Goal: Task Accomplishment & Management: Complete application form

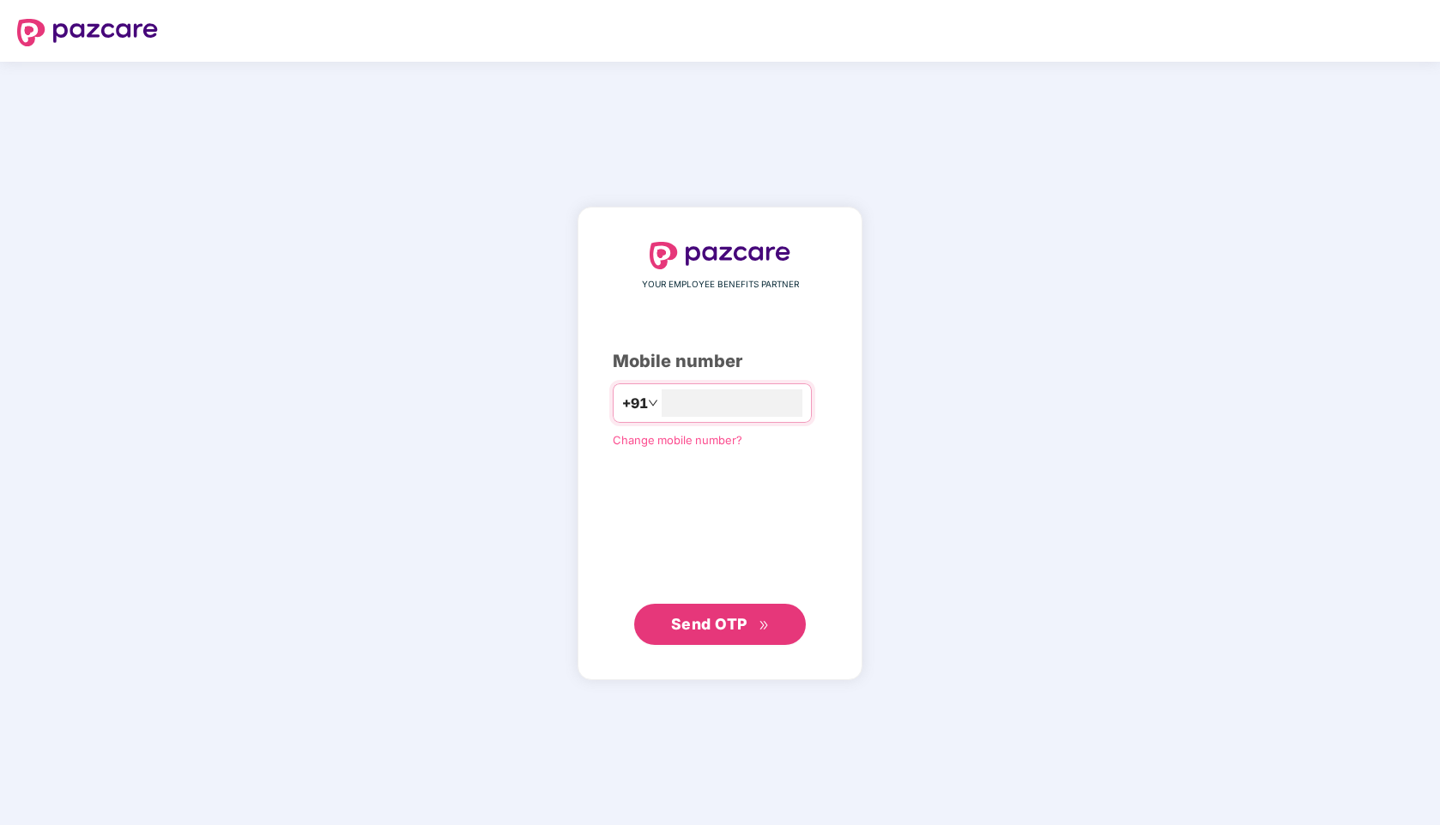
type input "**********"
click at [758, 626] on icon "double-right" at bounding box center [763, 625] width 11 height 11
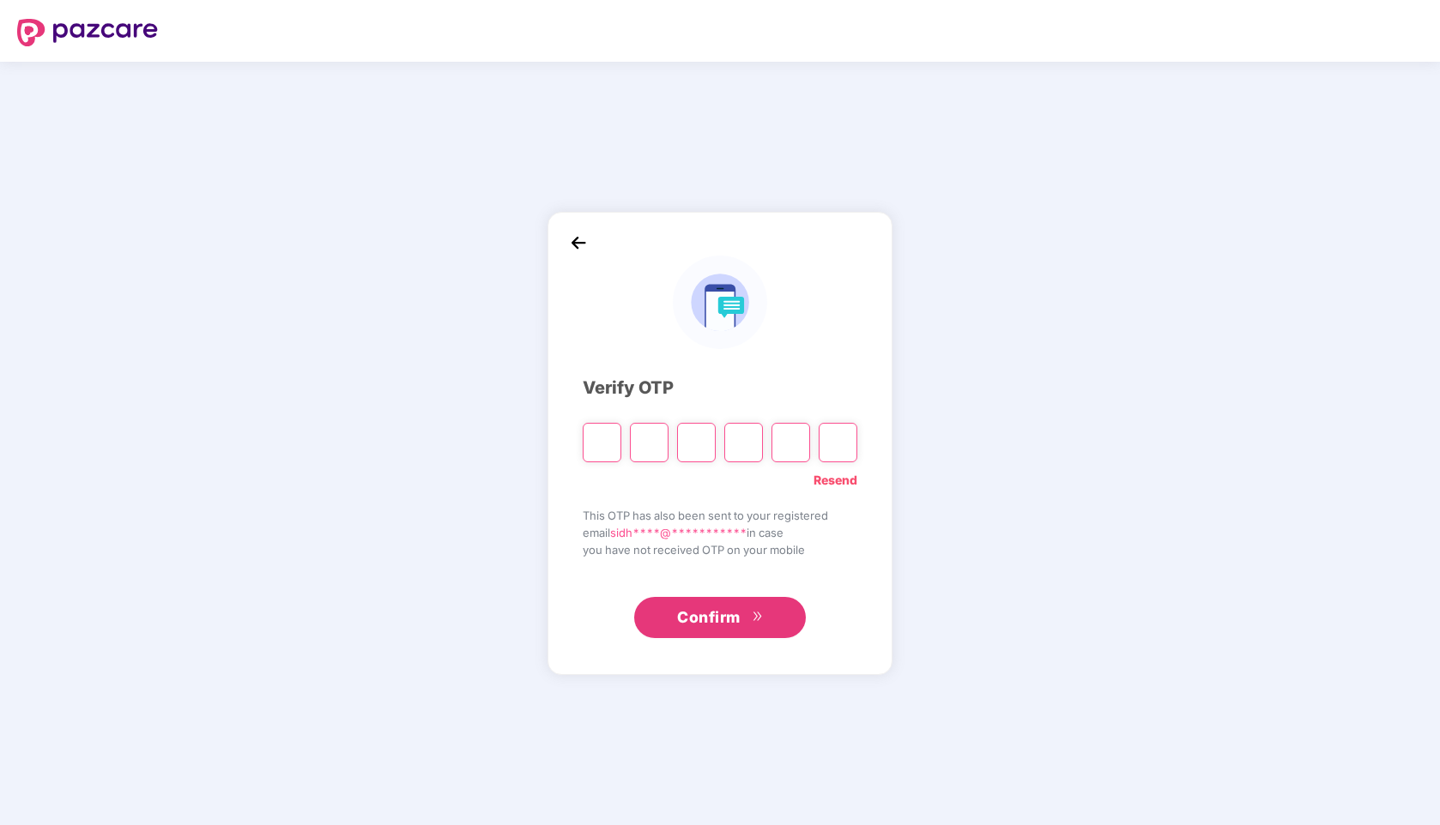
type input "*"
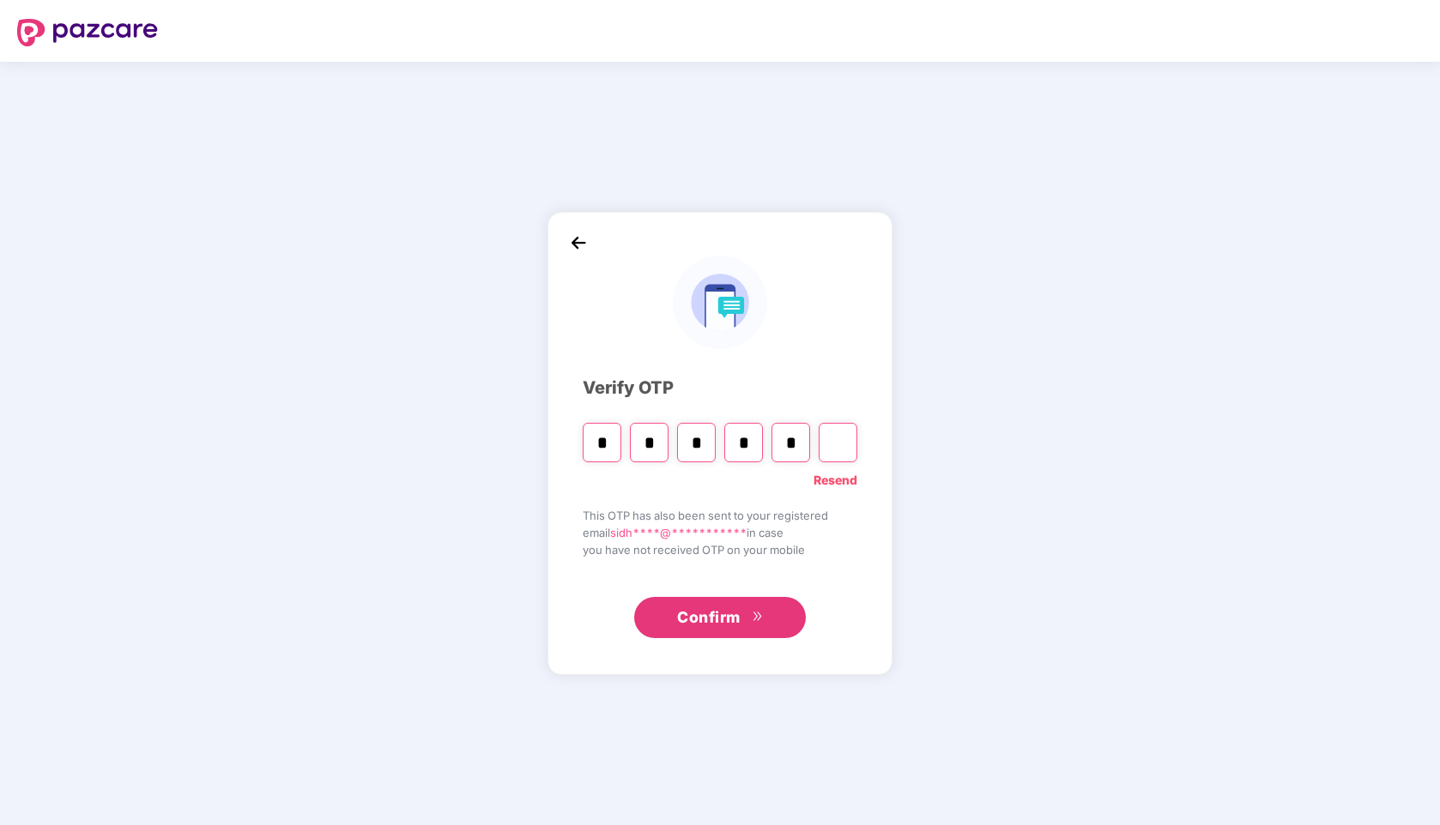
type input "*"
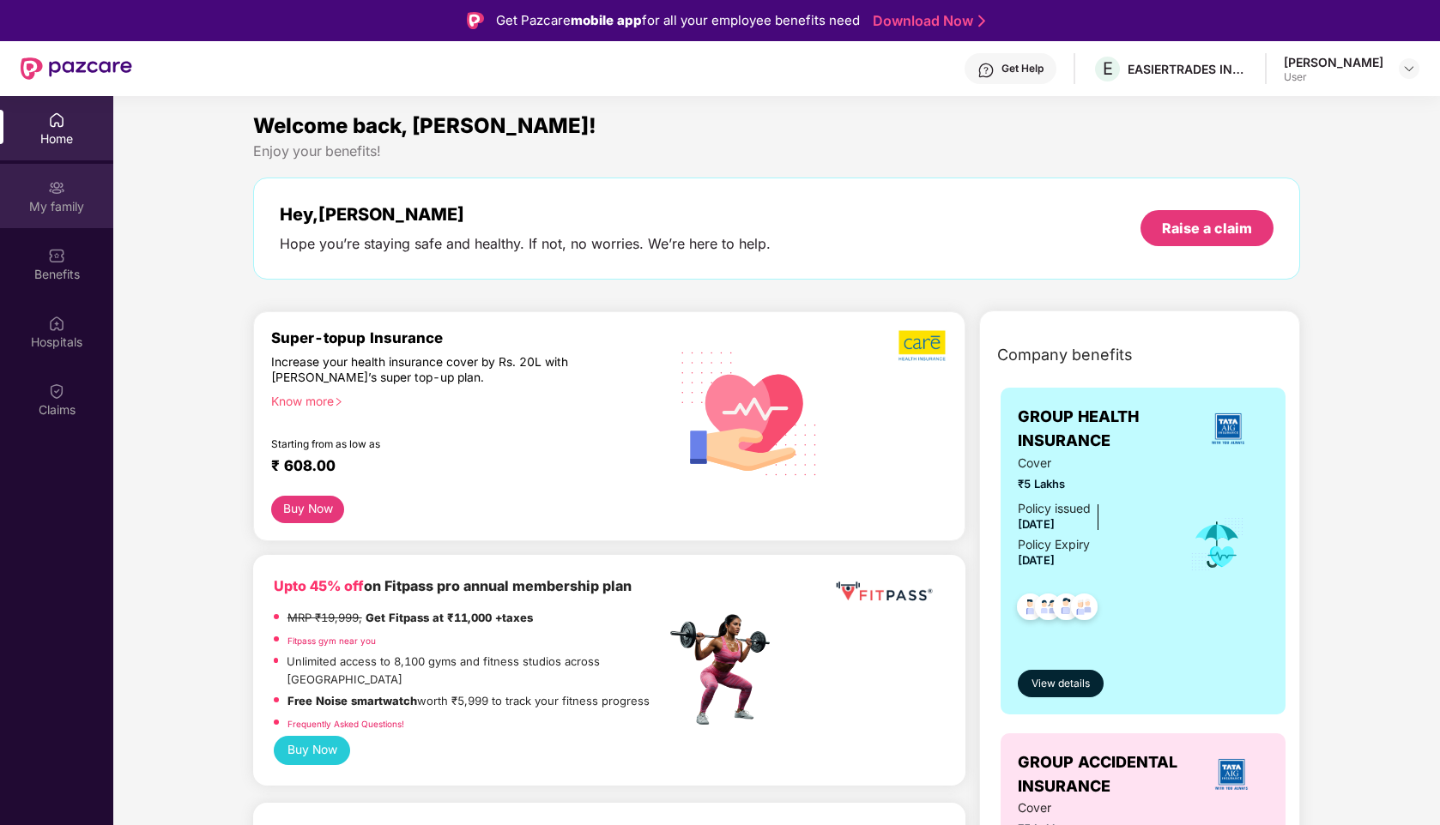
click at [59, 210] on div "My family" at bounding box center [56, 206] width 113 height 17
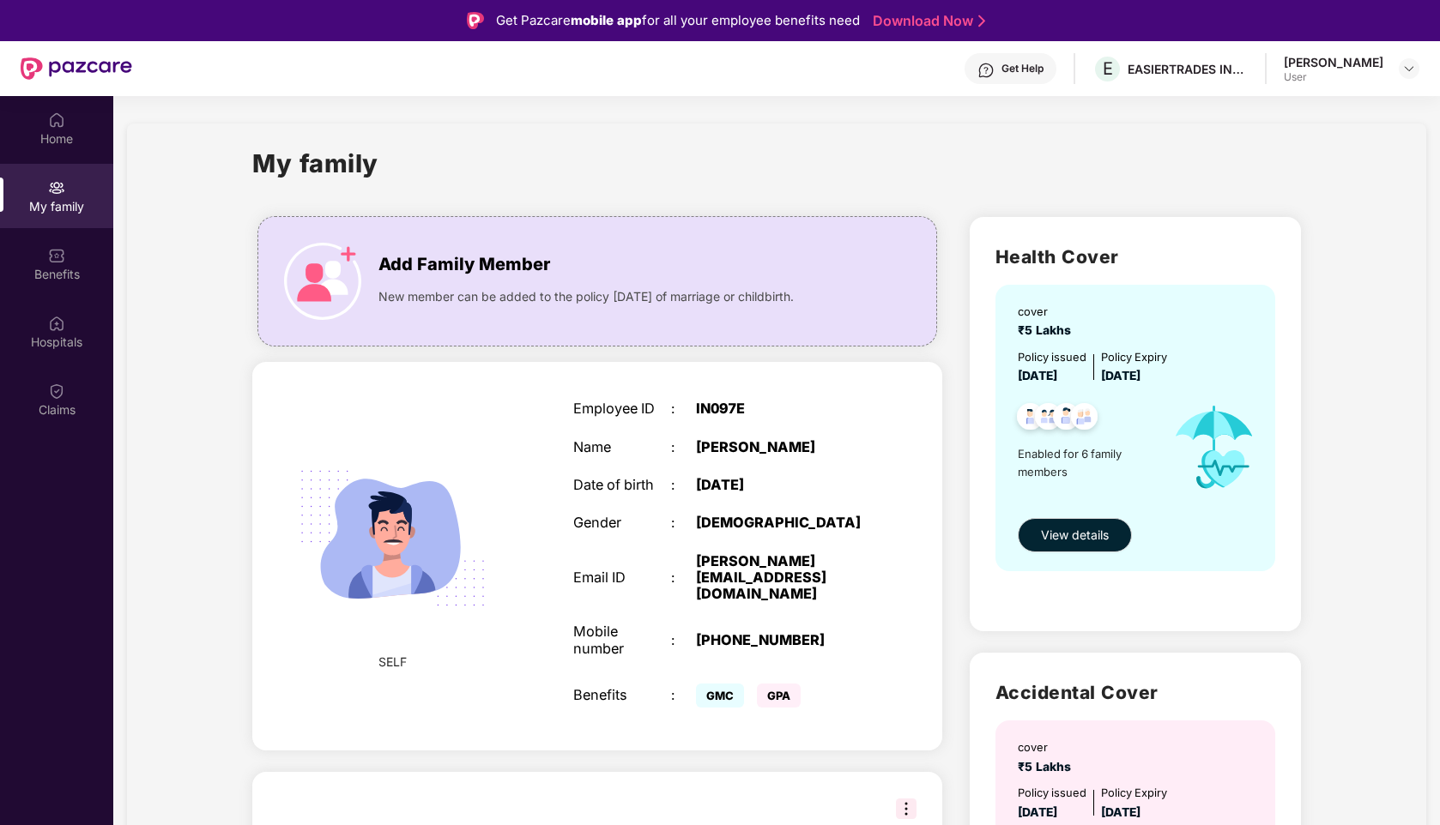
click at [64, 61] on img at bounding box center [77, 68] width 112 height 22
click at [76, 392] on div "Claims" at bounding box center [56, 399] width 113 height 64
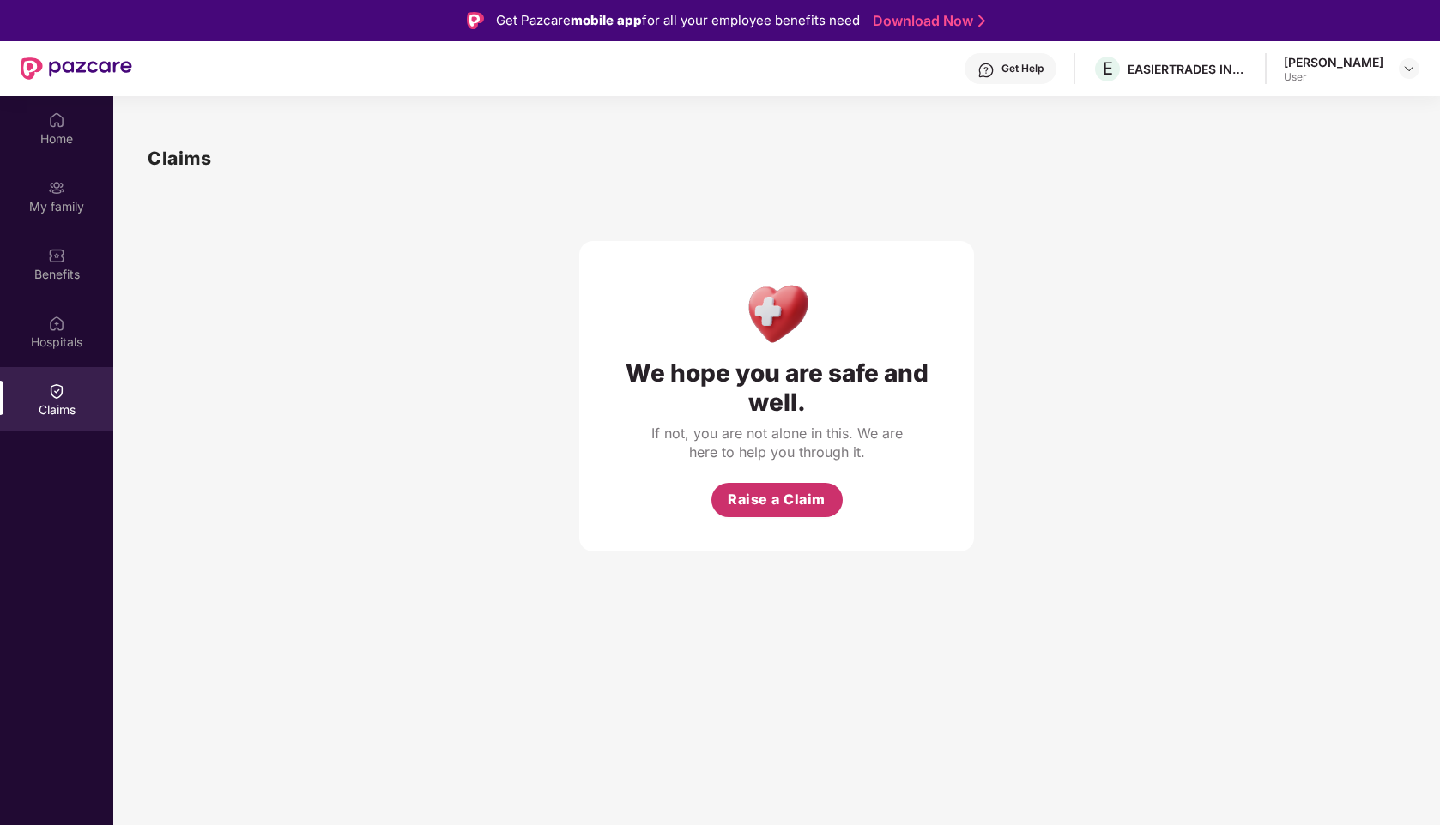
click at [800, 505] on span "Raise a Claim" at bounding box center [777, 499] width 98 height 21
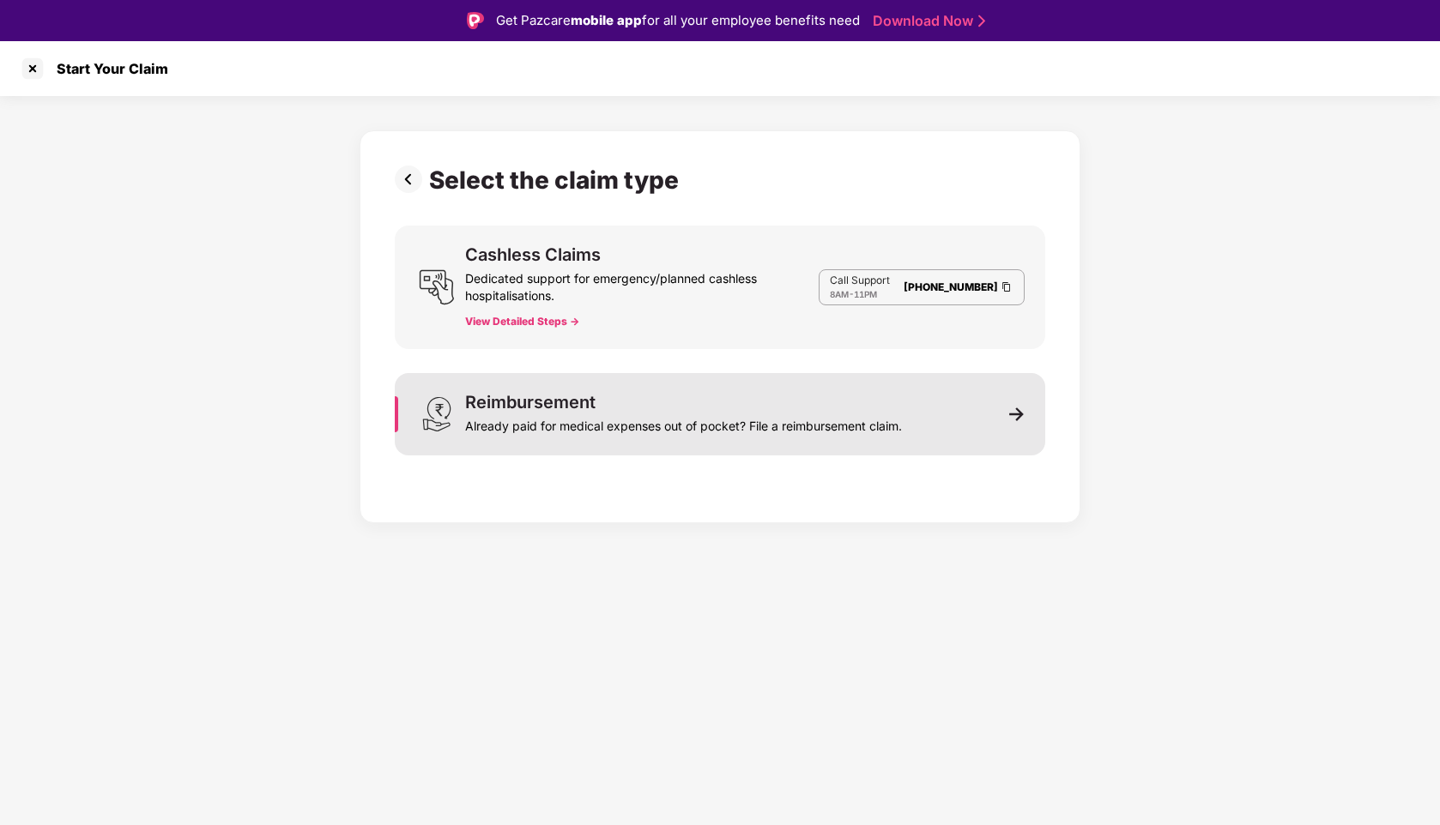
click at [806, 437] on div "Reimbursement Already paid for medical expenses out of pocket? File a reimburse…" at bounding box center [720, 414] width 650 height 82
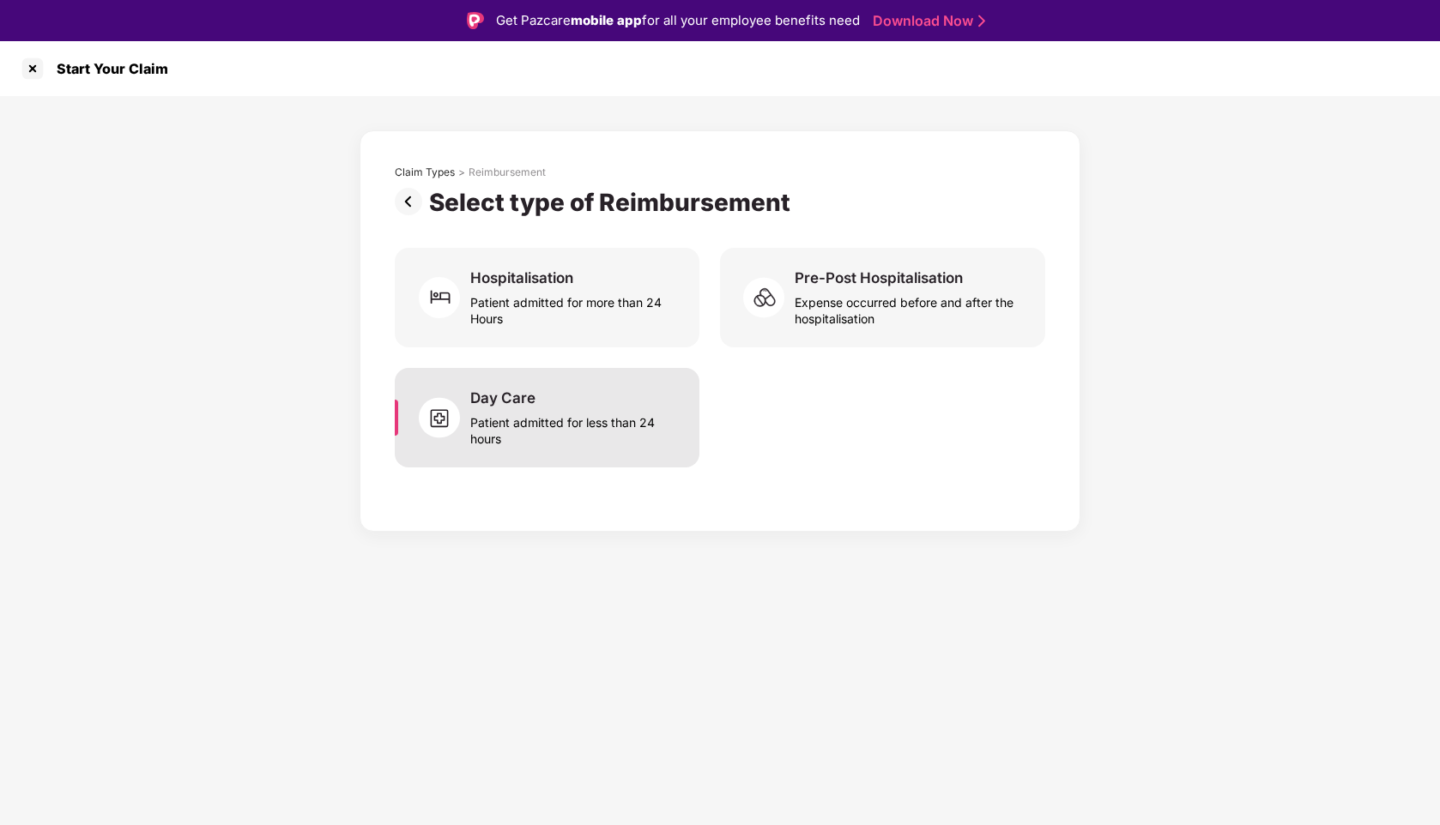
click at [627, 433] on div "Patient admitted for less than 24 hours" at bounding box center [574, 427] width 208 height 39
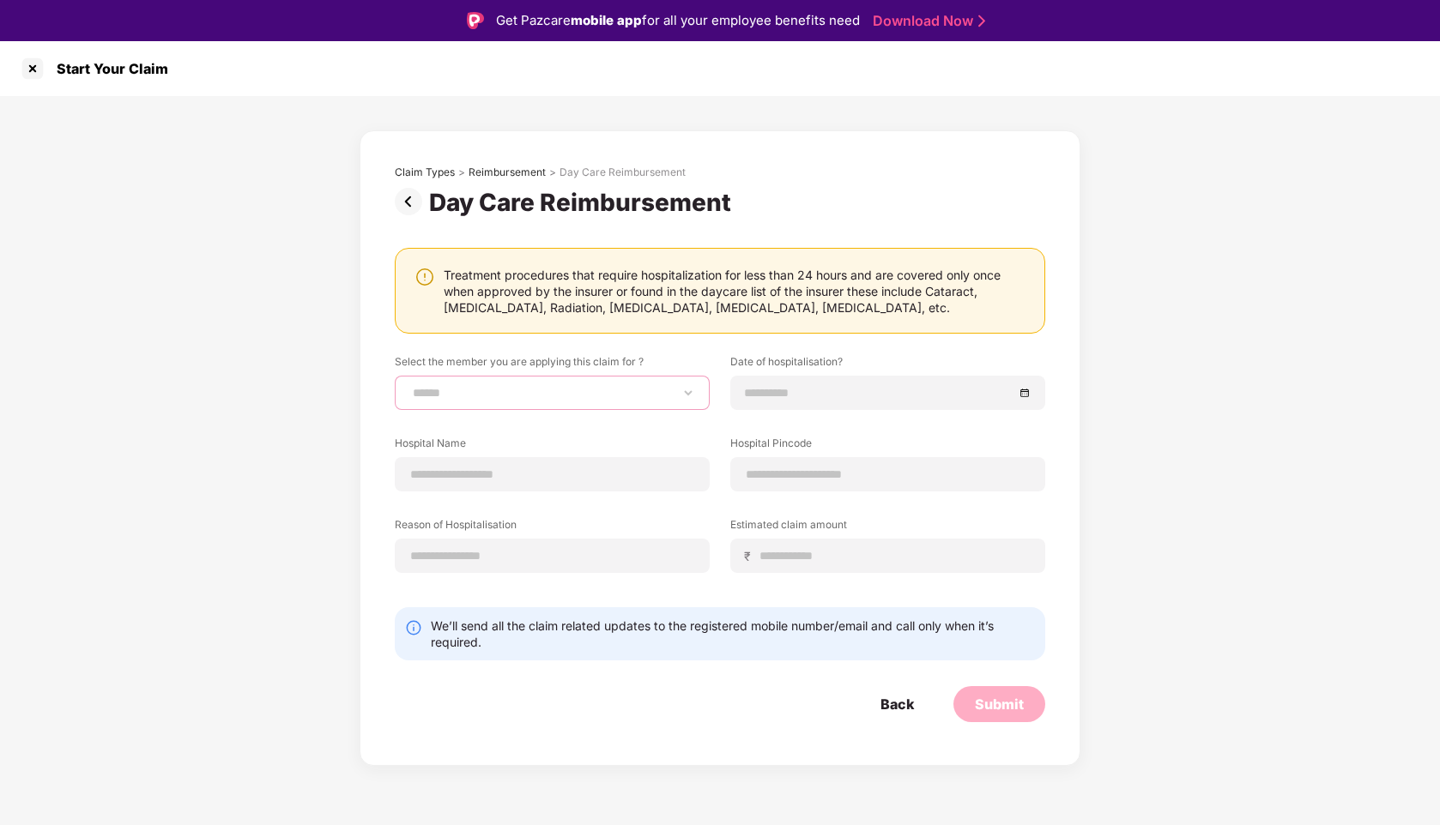
click at [691, 388] on select "**********" at bounding box center [552, 393] width 286 height 14
select select "**********"
click at [409, 386] on select "**********" at bounding box center [552, 393] width 286 height 14
click at [921, 402] on input at bounding box center [879, 393] width 269 height 19
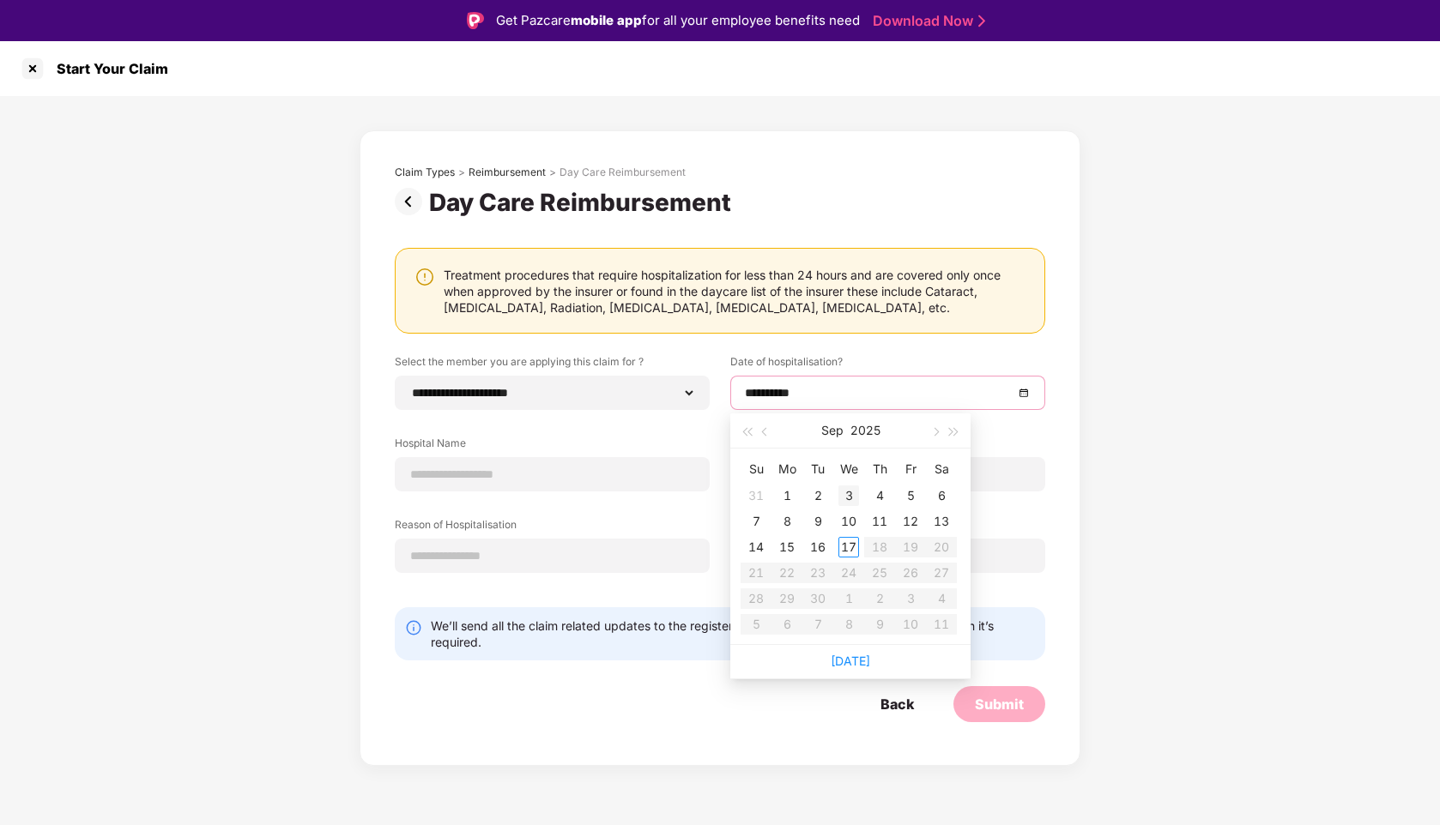
type input "**********"
click at [764, 438] on button "button" at bounding box center [765, 431] width 19 height 34
type input "**********"
click at [943, 571] on div "23" at bounding box center [941, 573] width 21 height 21
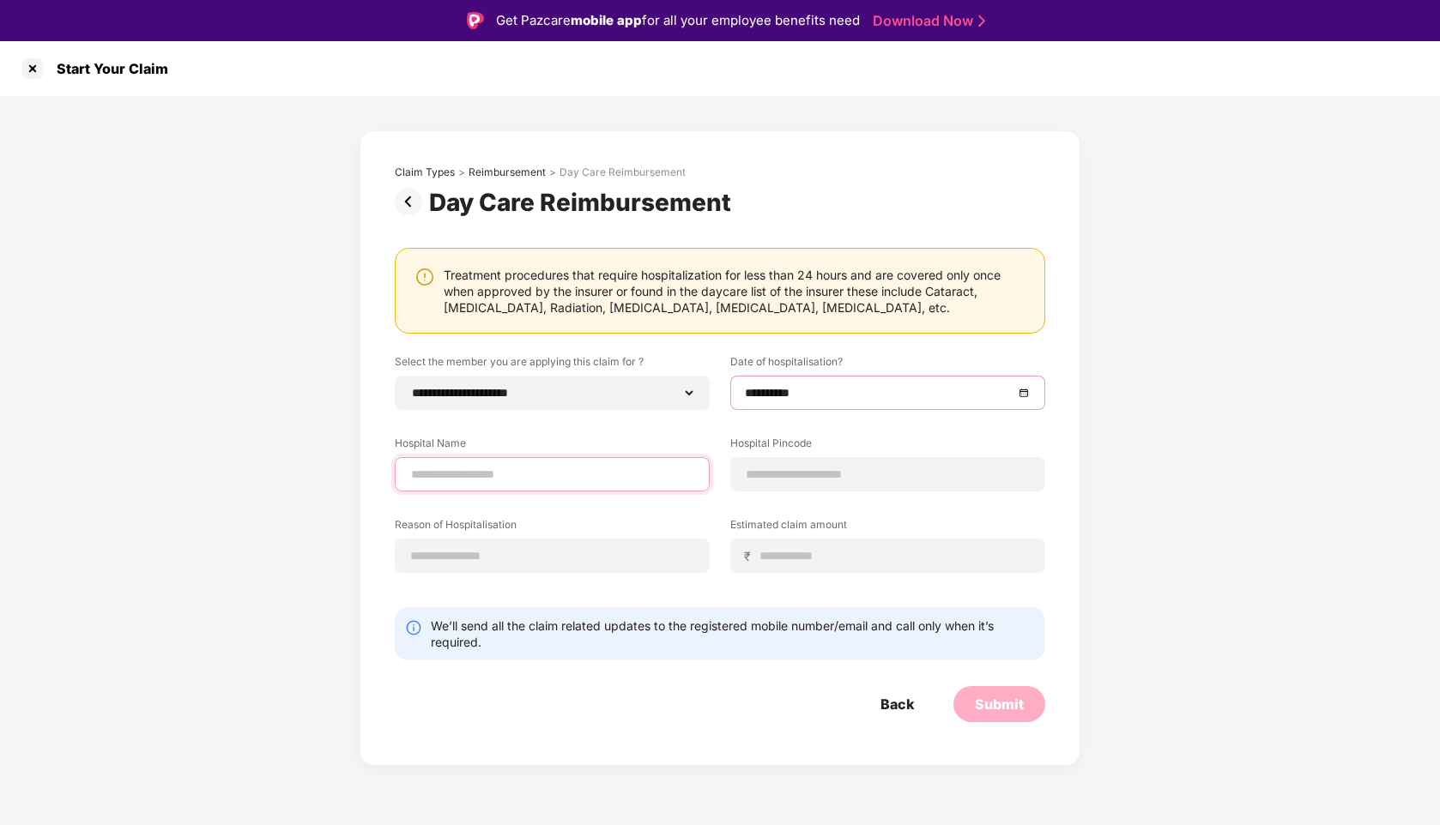
click at [556, 469] on input at bounding box center [552, 475] width 286 height 18
click at [419, 470] on input "**********" at bounding box center [552, 475] width 286 height 18
type input "**********"
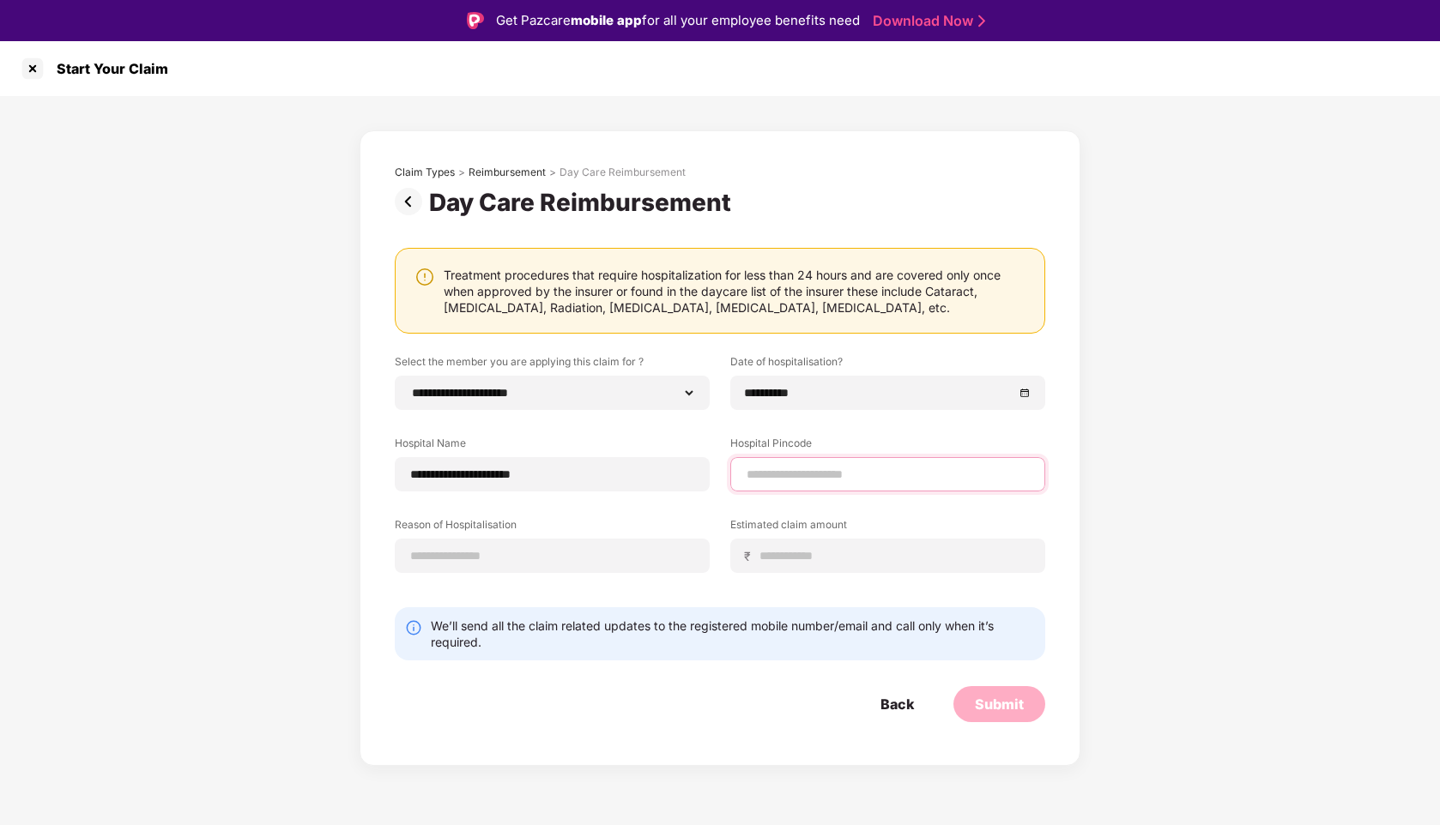
click at [826, 472] on input at bounding box center [888, 475] width 286 height 18
type input "******"
select select "*********"
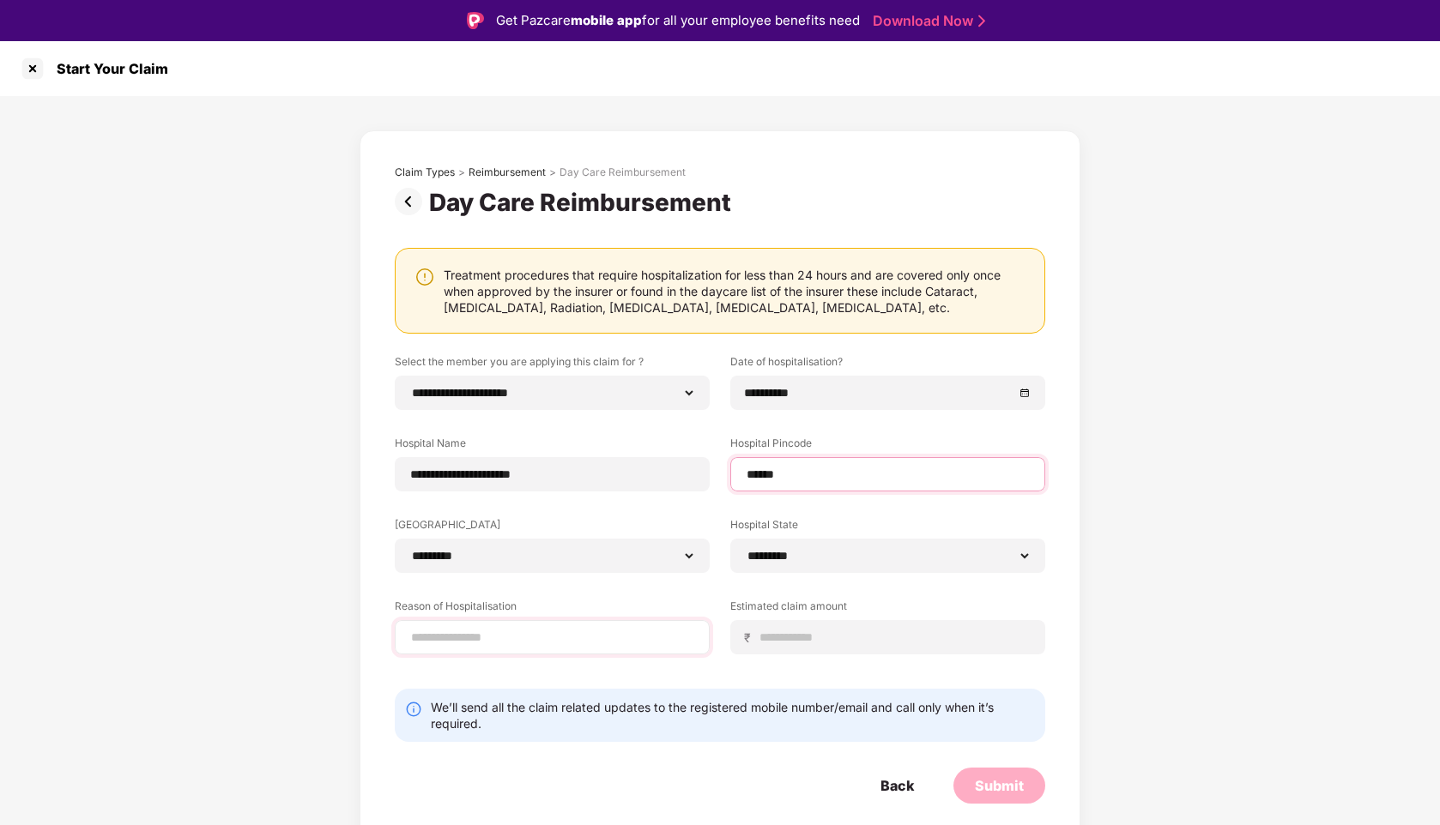
type input "******"
click at [610, 631] on input at bounding box center [552, 638] width 286 height 18
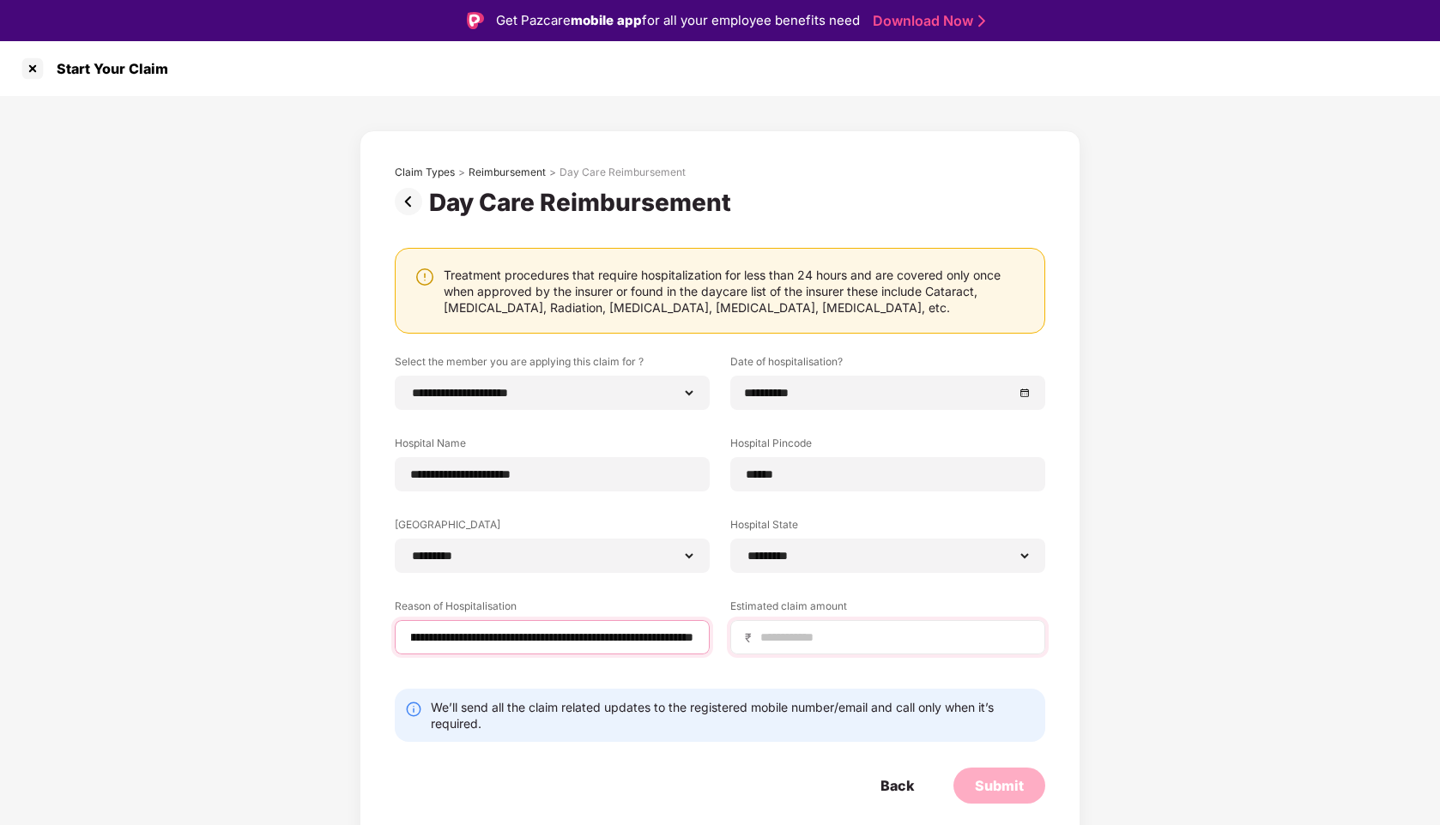
type input "**********"
click at [812, 622] on div "₹" at bounding box center [887, 637] width 315 height 34
click at [817, 631] on input at bounding box center [894, 638] width 272 height 18
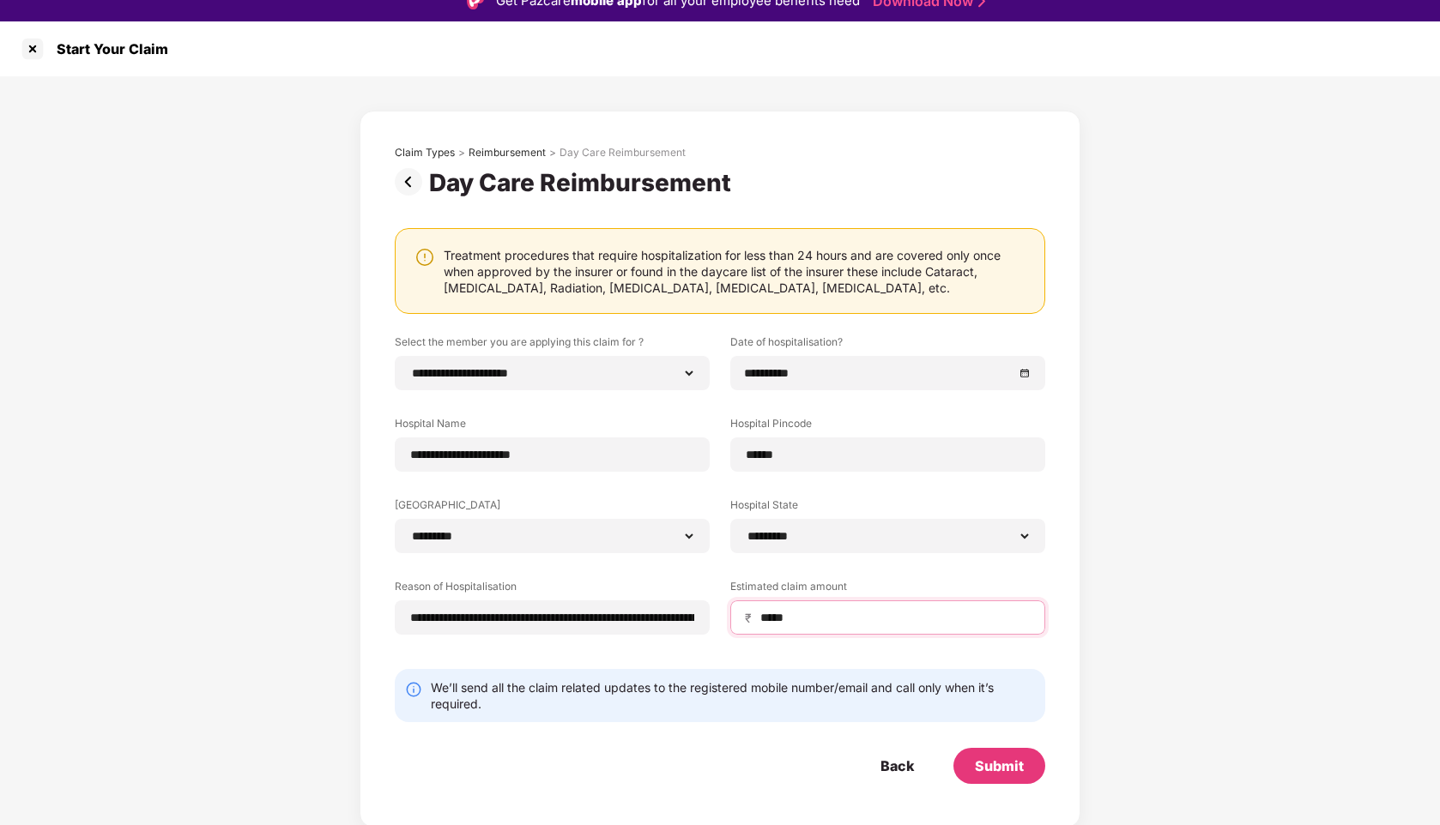
scroll to position [41, 0]
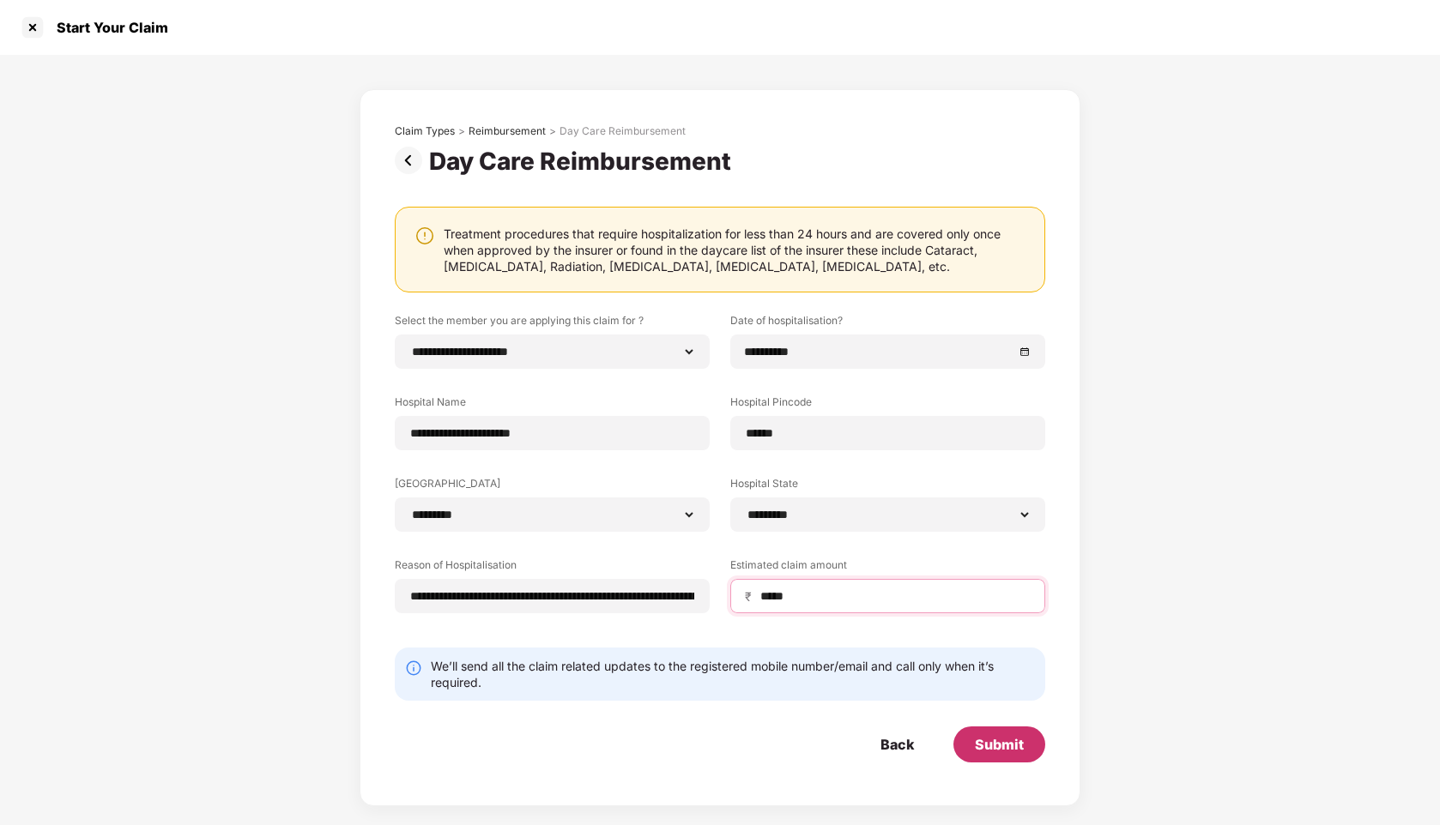
type input "*****"
click at [1018, 753] on div "Submit" at bounding box center [999, 744] width 49 height 19
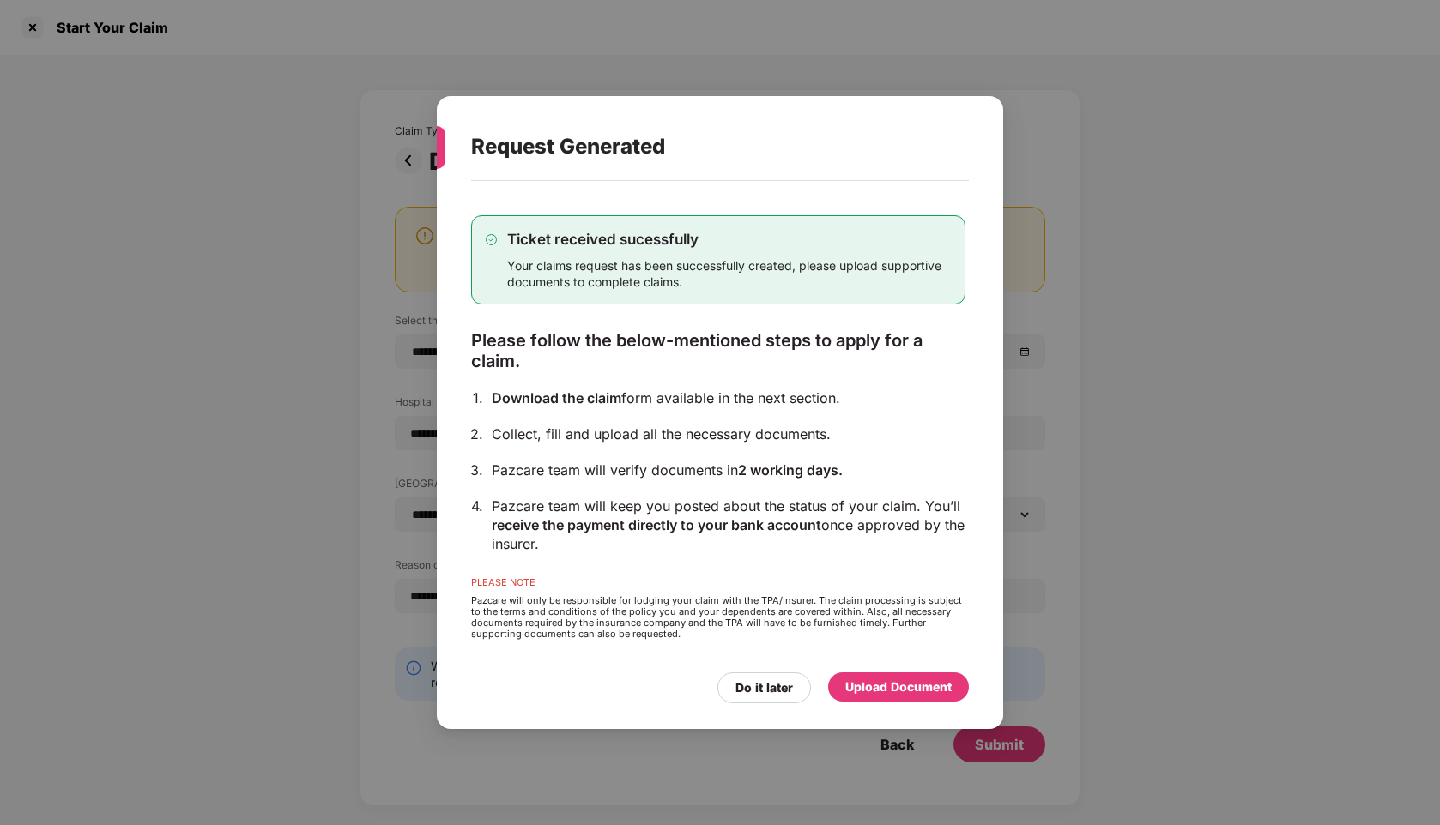
click at [918, 692] on div "Upload Document" at bounding box center [898, 687] width 106 height 19
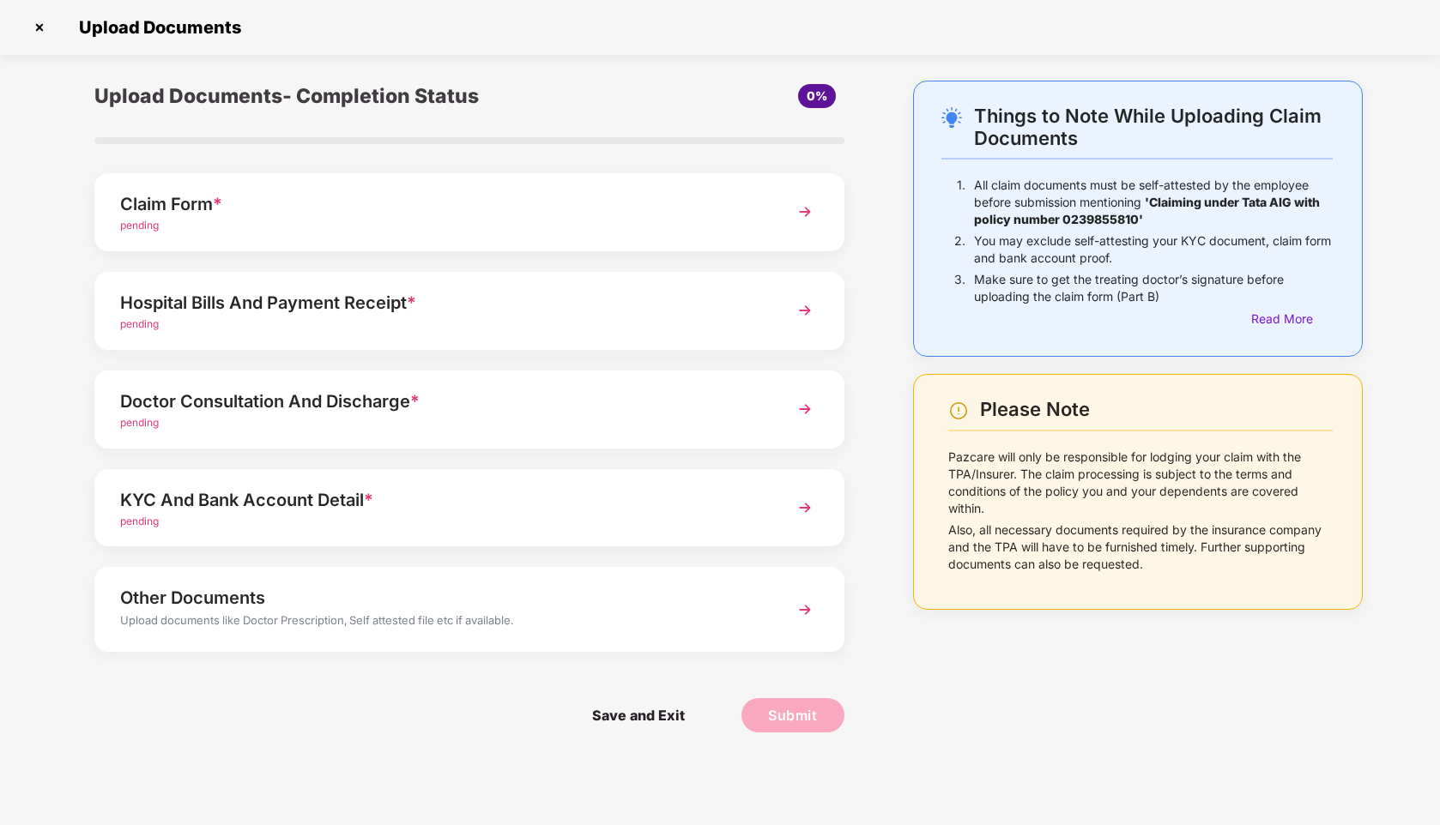
click at [794, 217] on img at bounding box center [804, 211] width 31 height 31
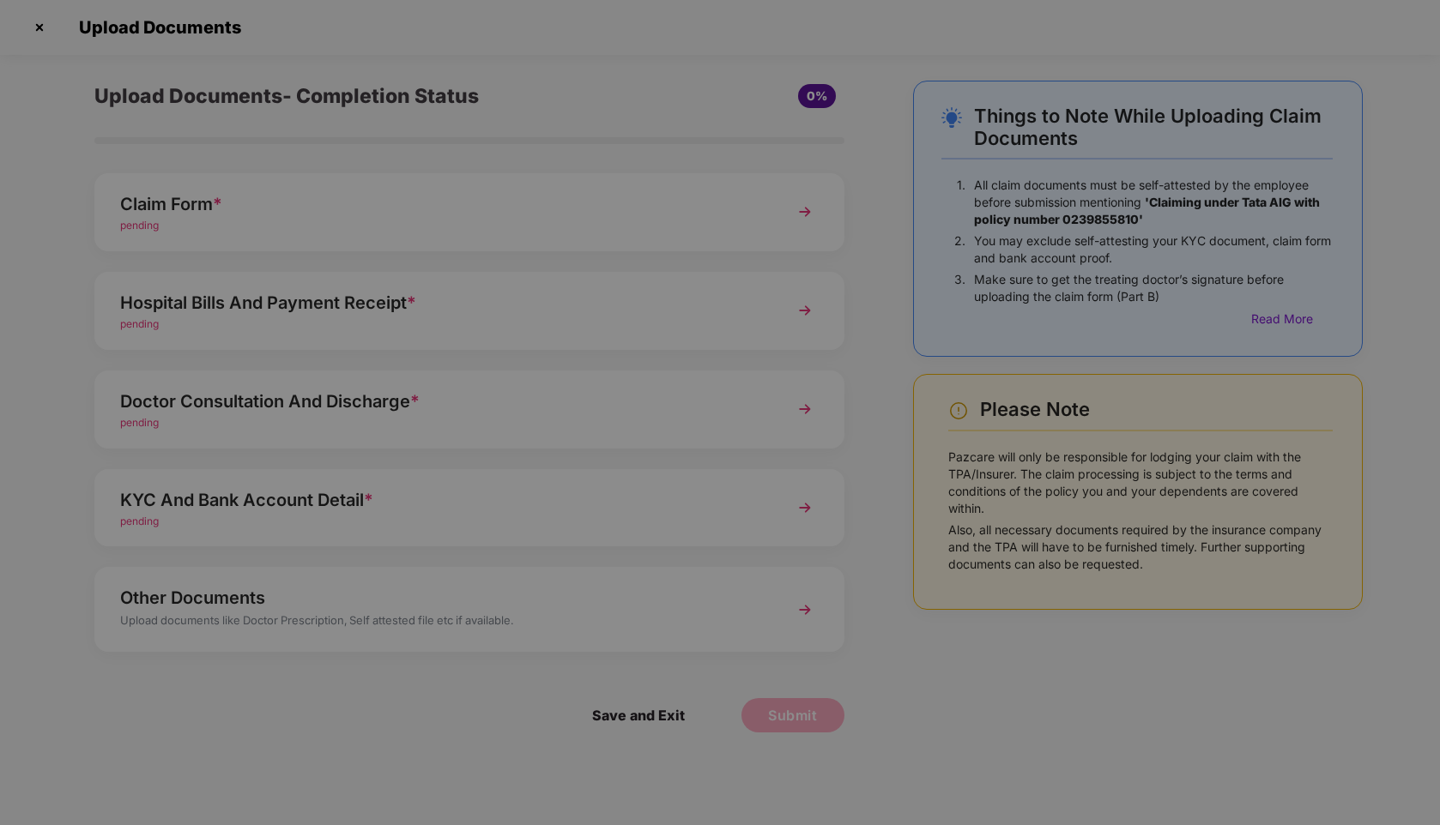
scroll to position [0, 0]
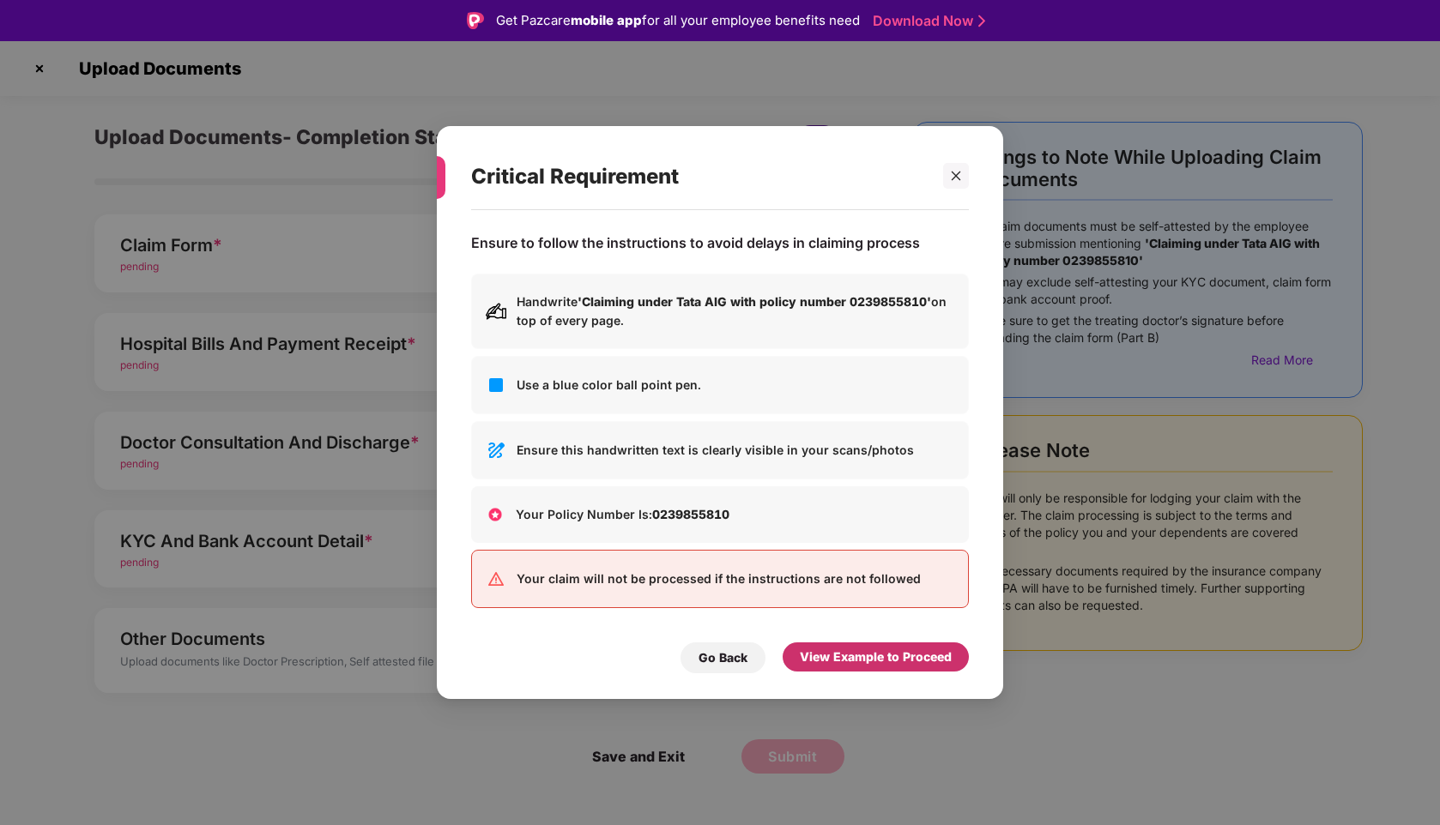
click at [860, 664] on div "View Example to Proceed" at bounding box center [876, 657] width 152 height 19
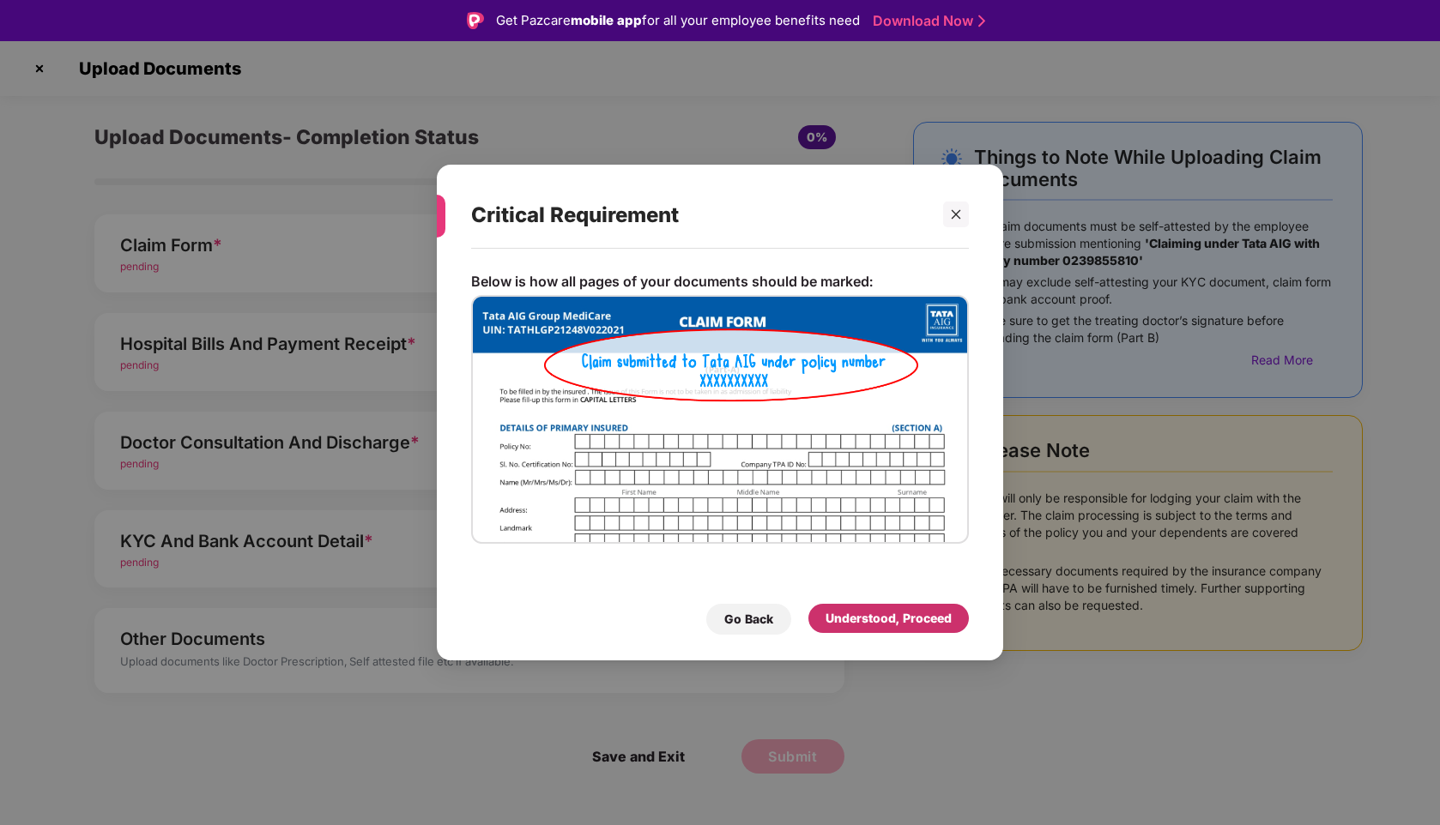
click at [873, 628] on div "Understood, Proceed" at bounding box center [888, 618] width 160 height 29
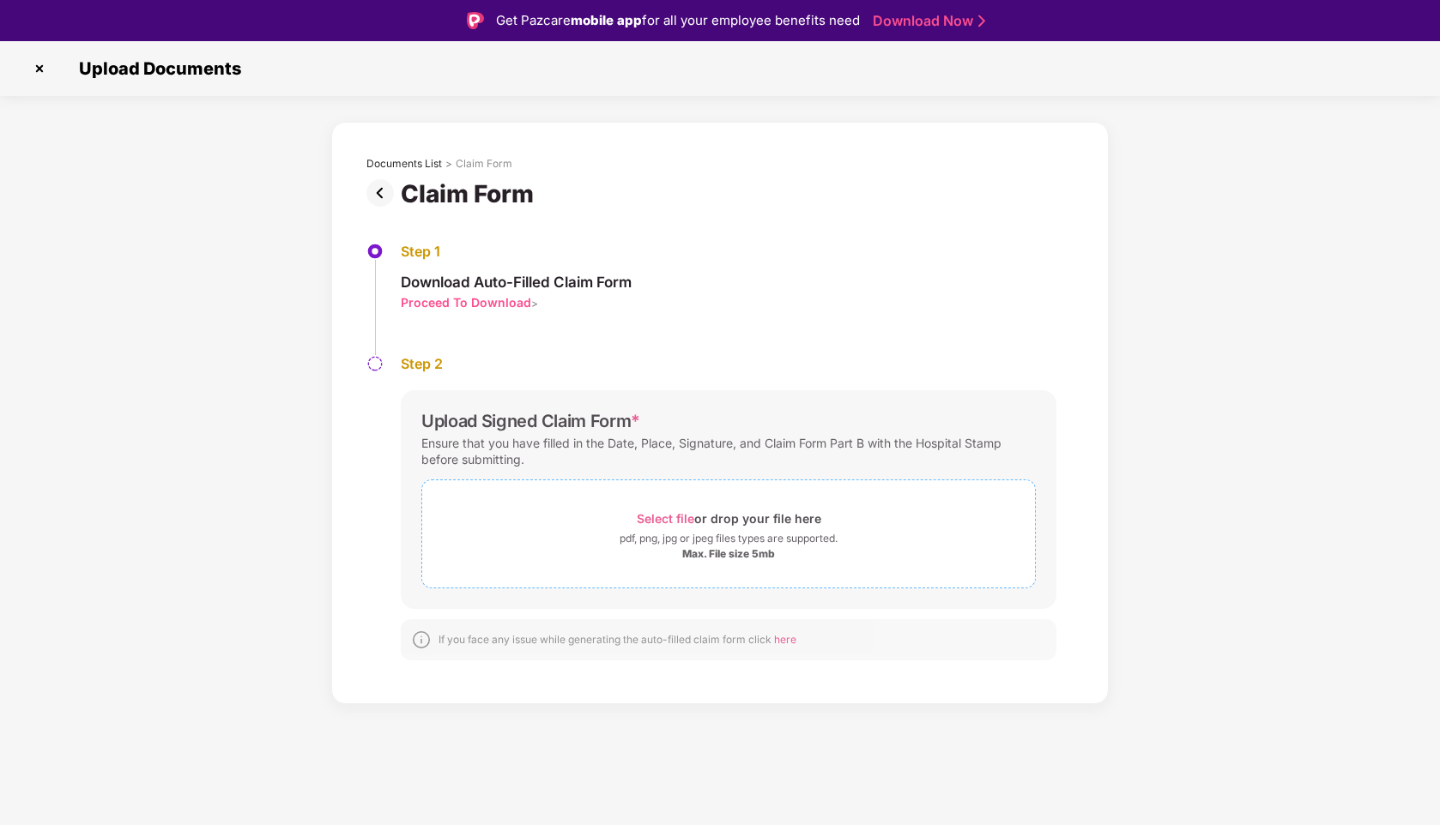
click at [665, 518] on span "Select file" at bounding box center [665, 518] width 57 height 15
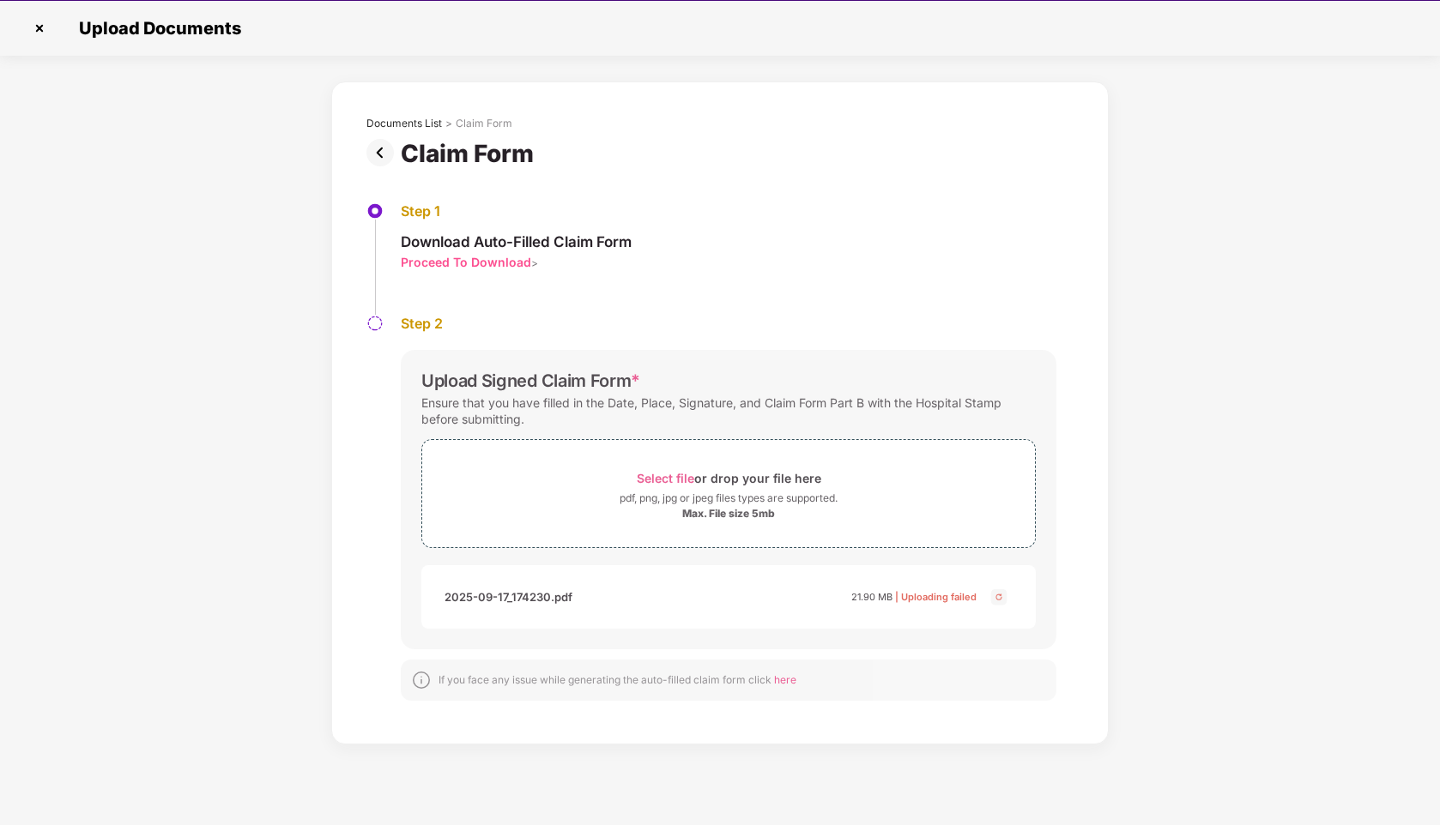
scroll to position [41, 0]
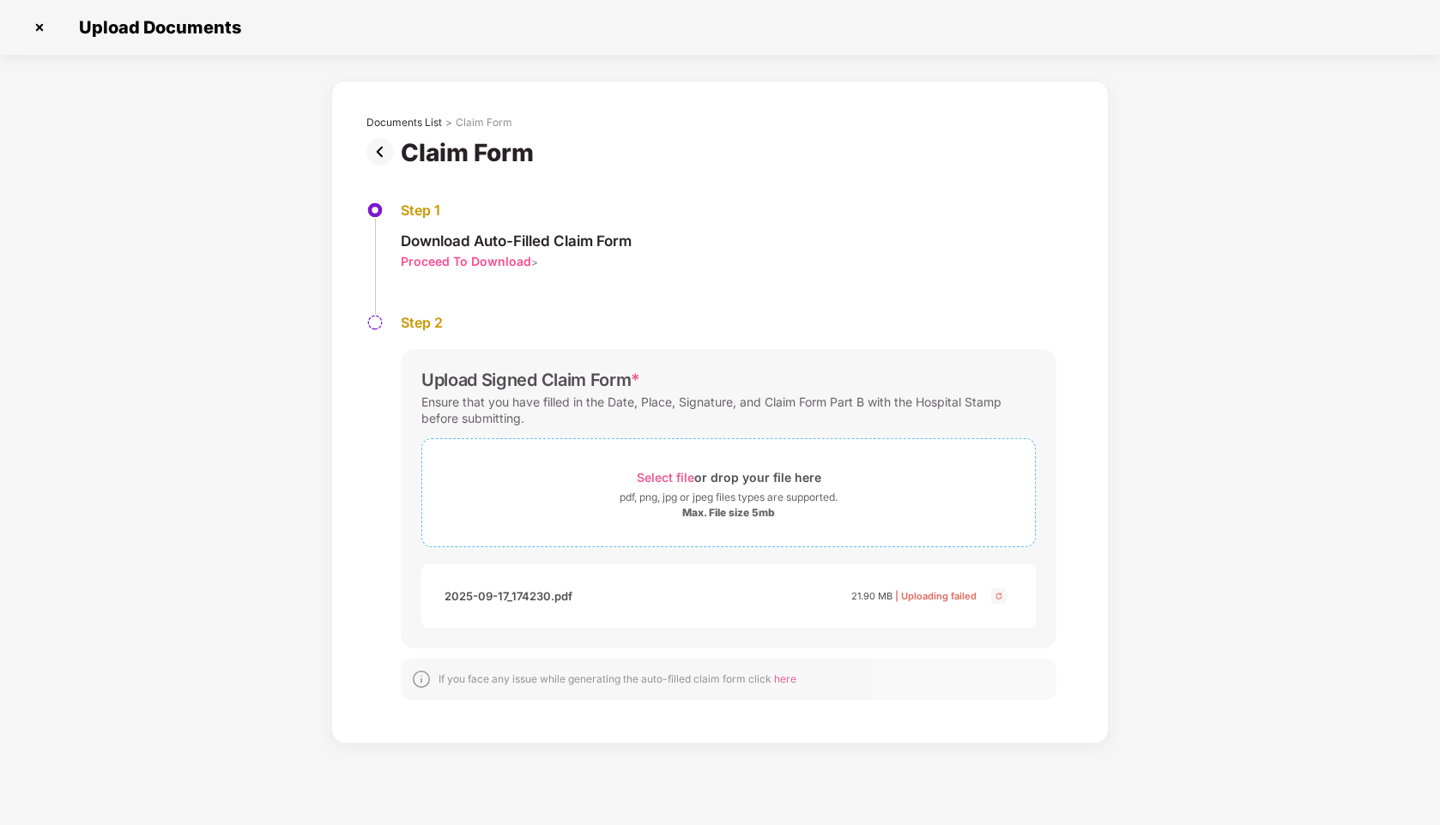
click at [679, 480] on span "Select file" at bounding box center [665, 477] width 57 height 15
click at [674, 481] on span "Select file" at bounding box center [665, 477] width 57 height 15
click at [676, 477] on span "Select file" at bounding box center [665, 477] width 57 height 15
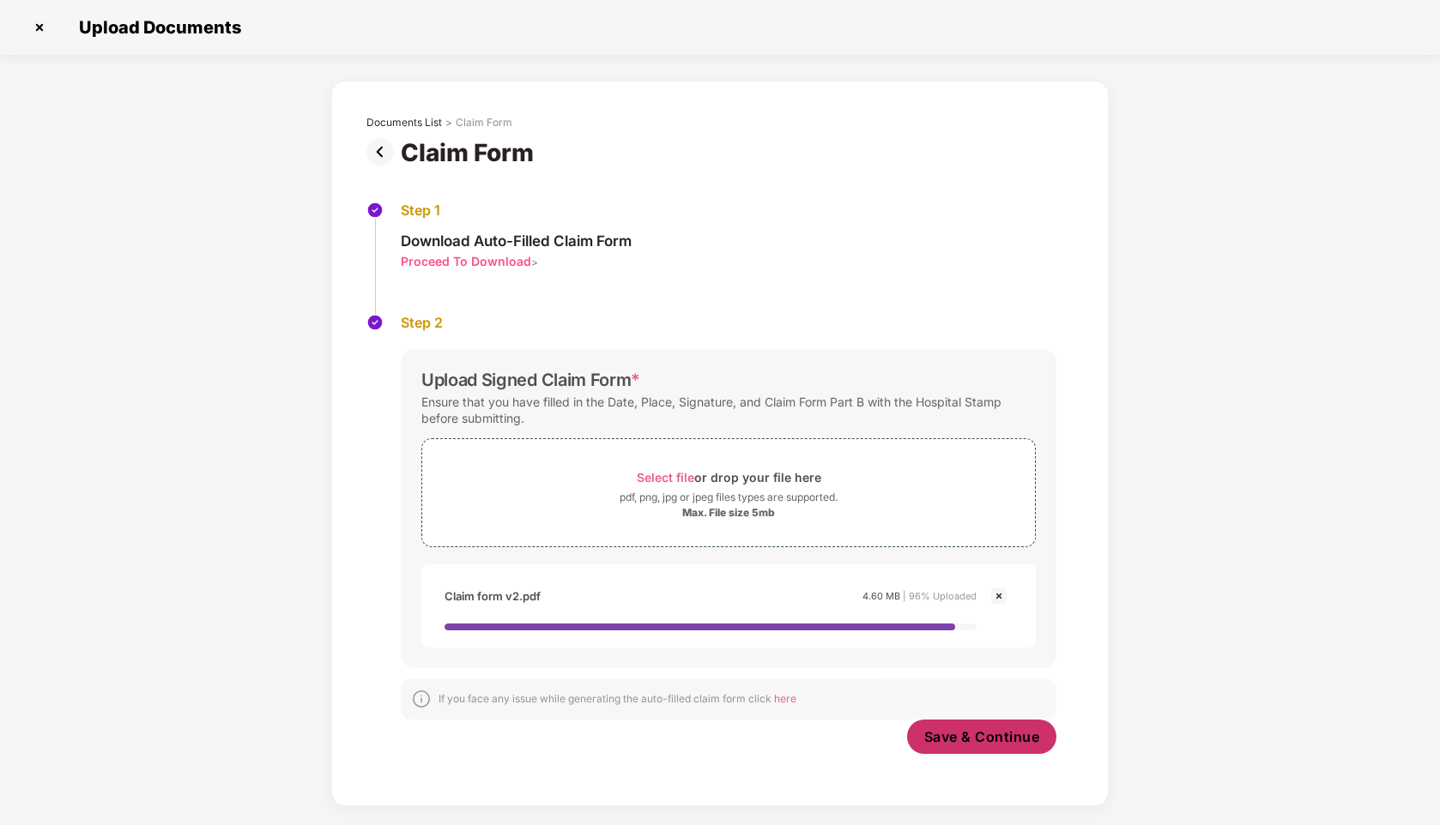
click at [1012, 740] on span "Save & Continue" at bounding box center [982, 737] width 116 height 19
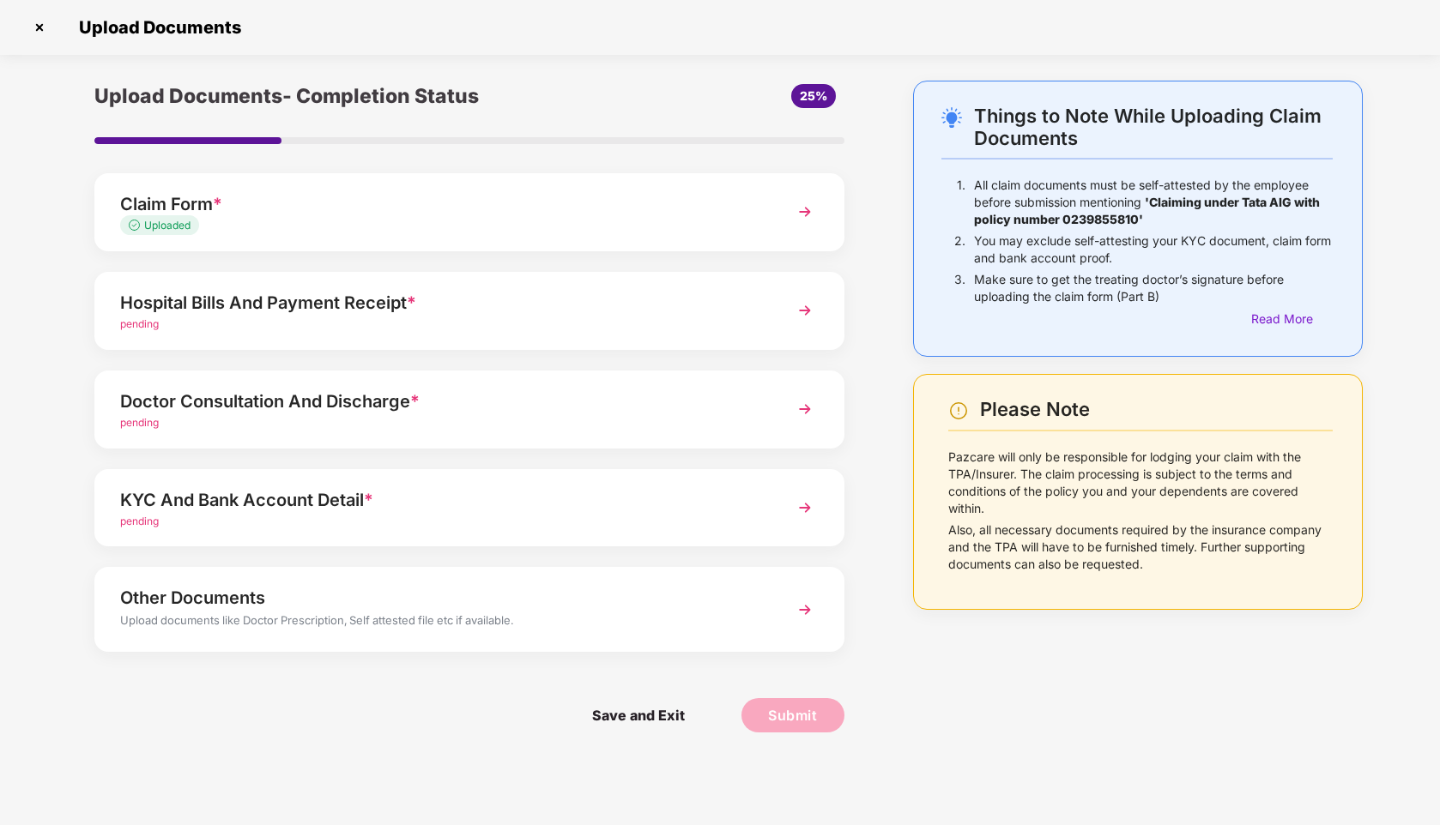
click at [516, 317] on div "pending" at bounding box center [440, 325] width 640 height 16
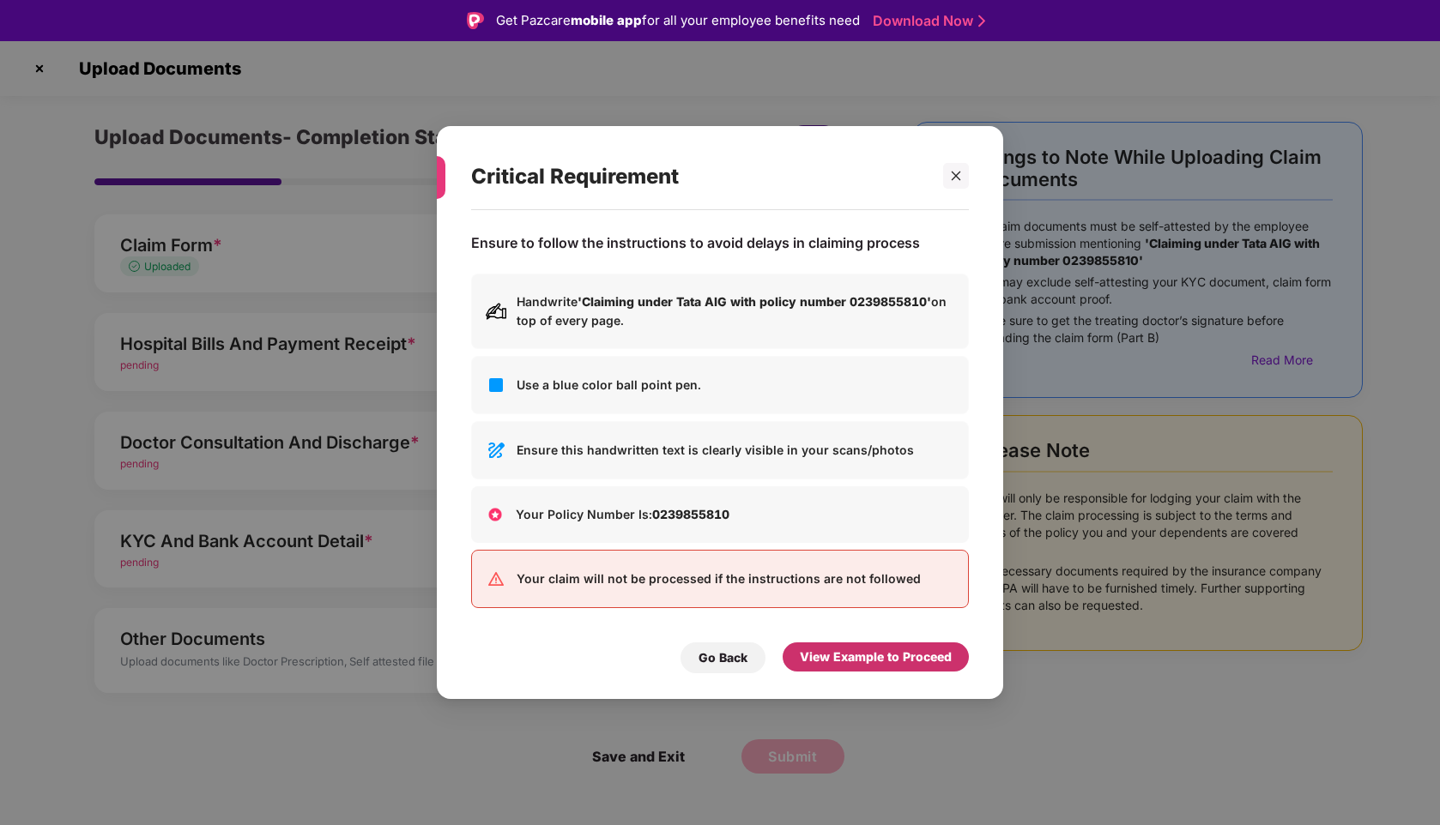
click at [860, 666] on div "View Example to Proceed" at bounding box center [876, 657] width 152 height 19
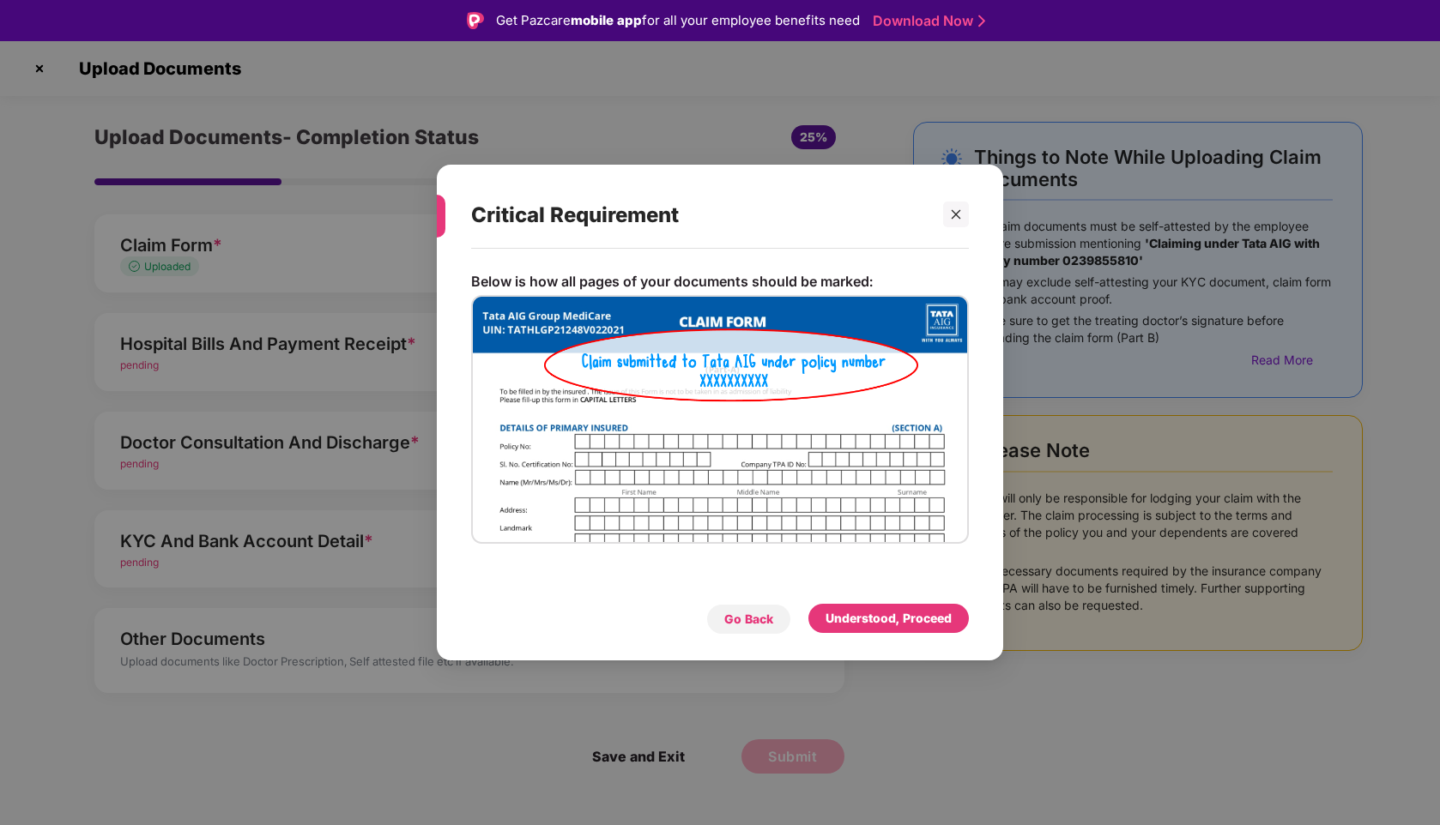
click at [745, 619] on div "Go Back" at bounding box center [748, 619] width 49 height 19
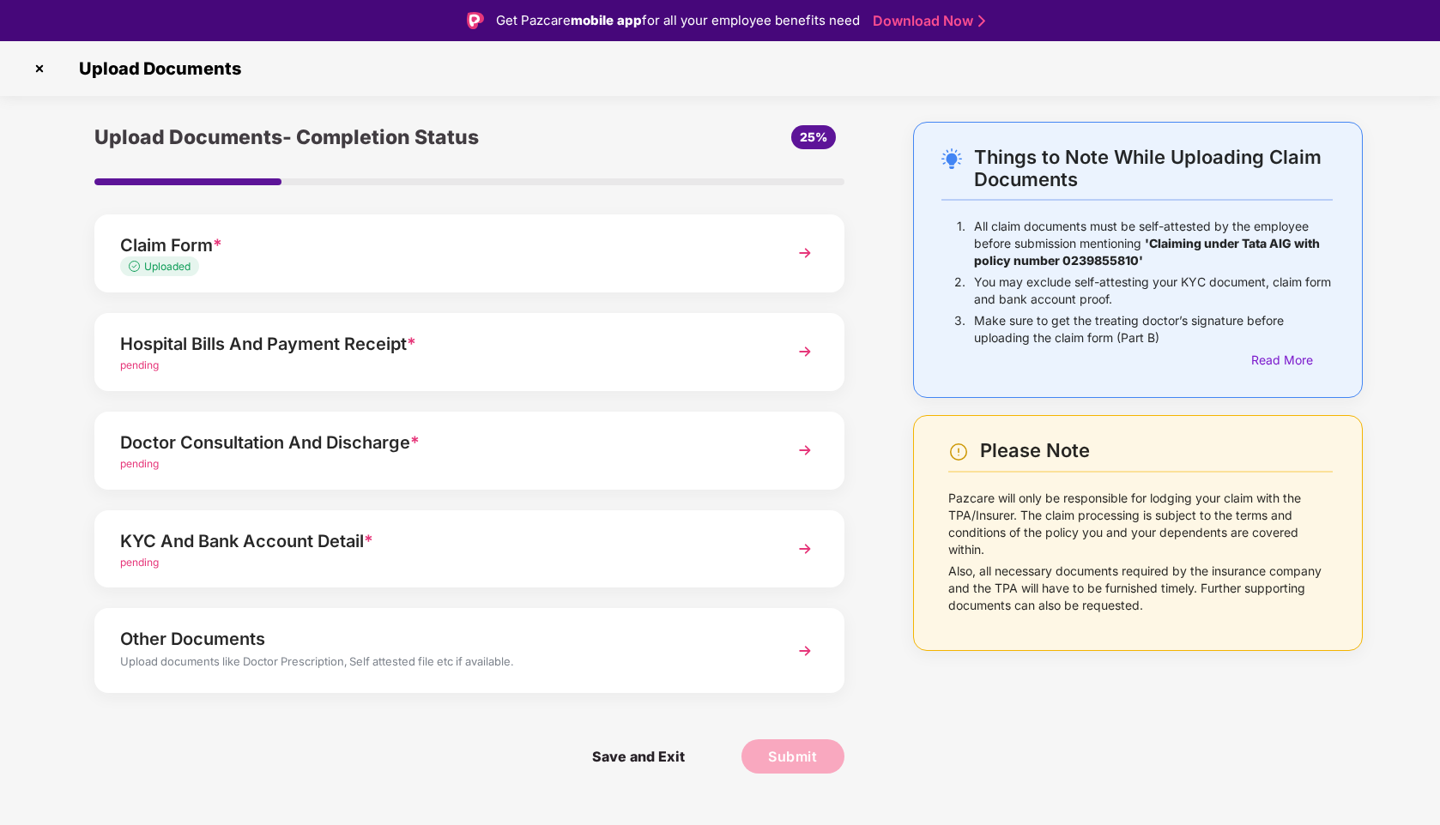
click at [550, 331] on div "Hospital Bills And Payment Receipt *" at bounding box center [440, 343] width 640 height 27
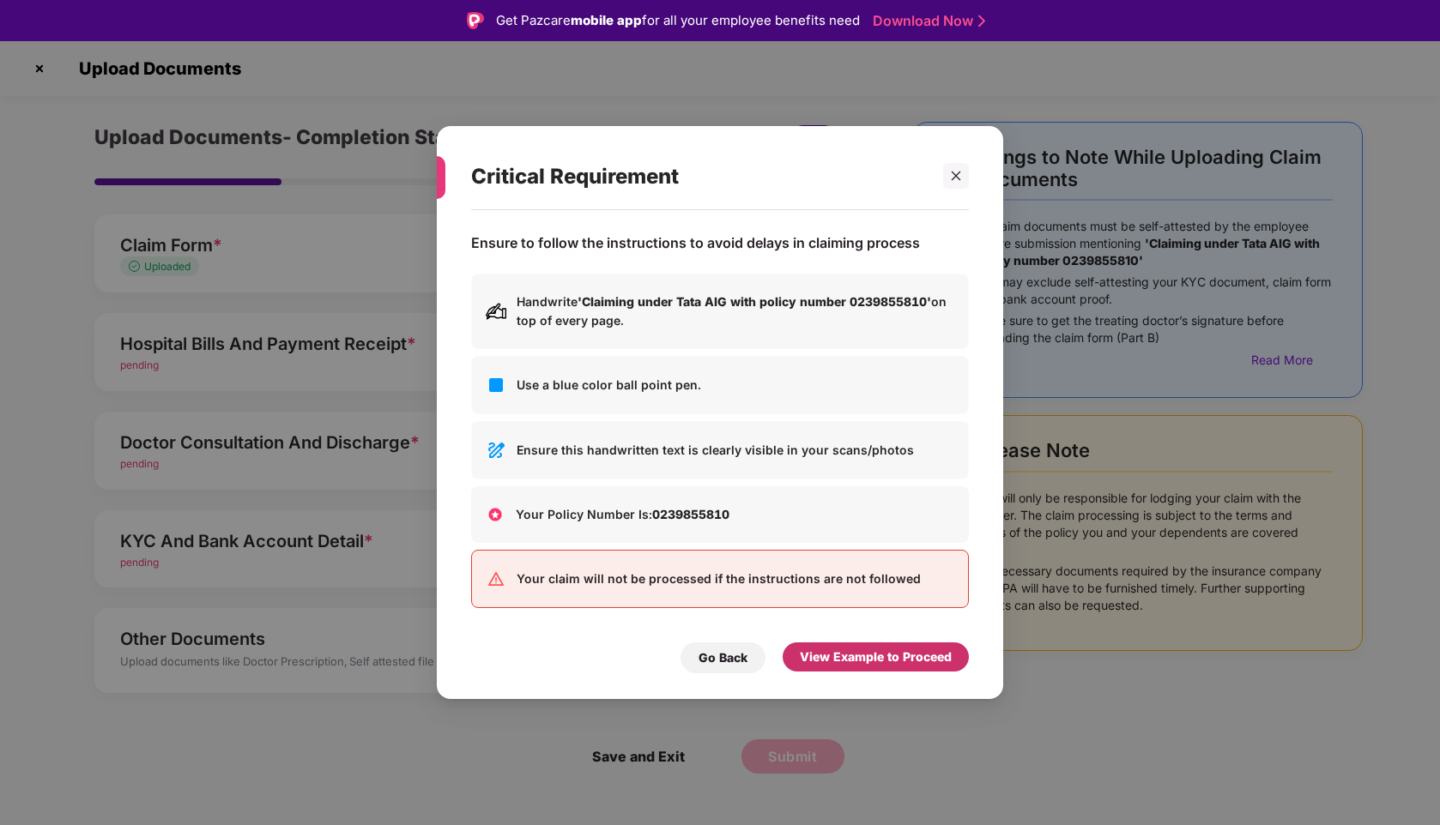
click at [847, 655] on div "View Example to Proceed" at bounding box center [876, 657] width 152 height 19
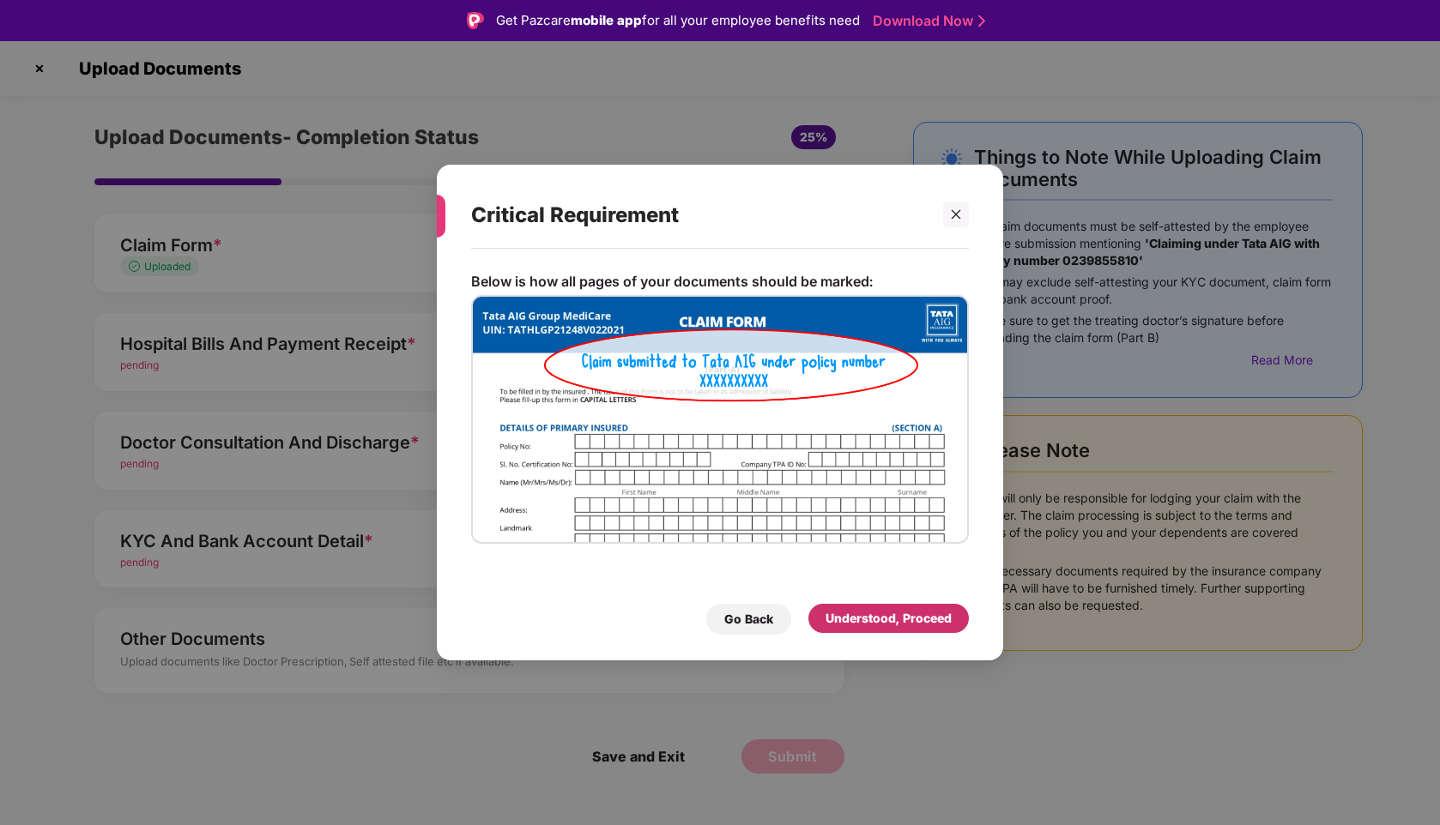
click at [877, 627] on div "Understood, Proceed" at bounding box center [888, 618] width 126 height 19
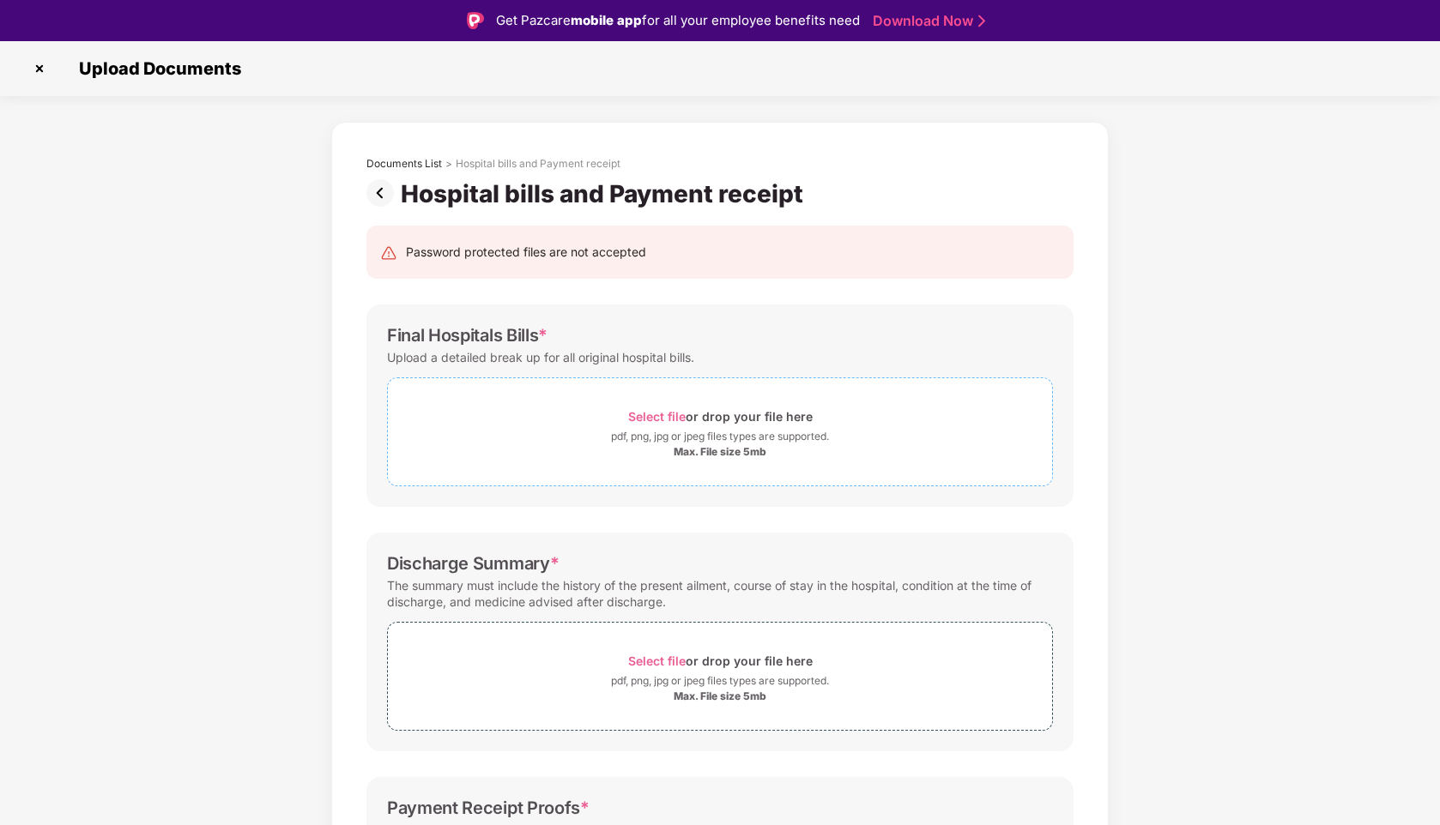
click at [654, 413] on span "Select file" at bounding box center [656, 416] width 57 height 15
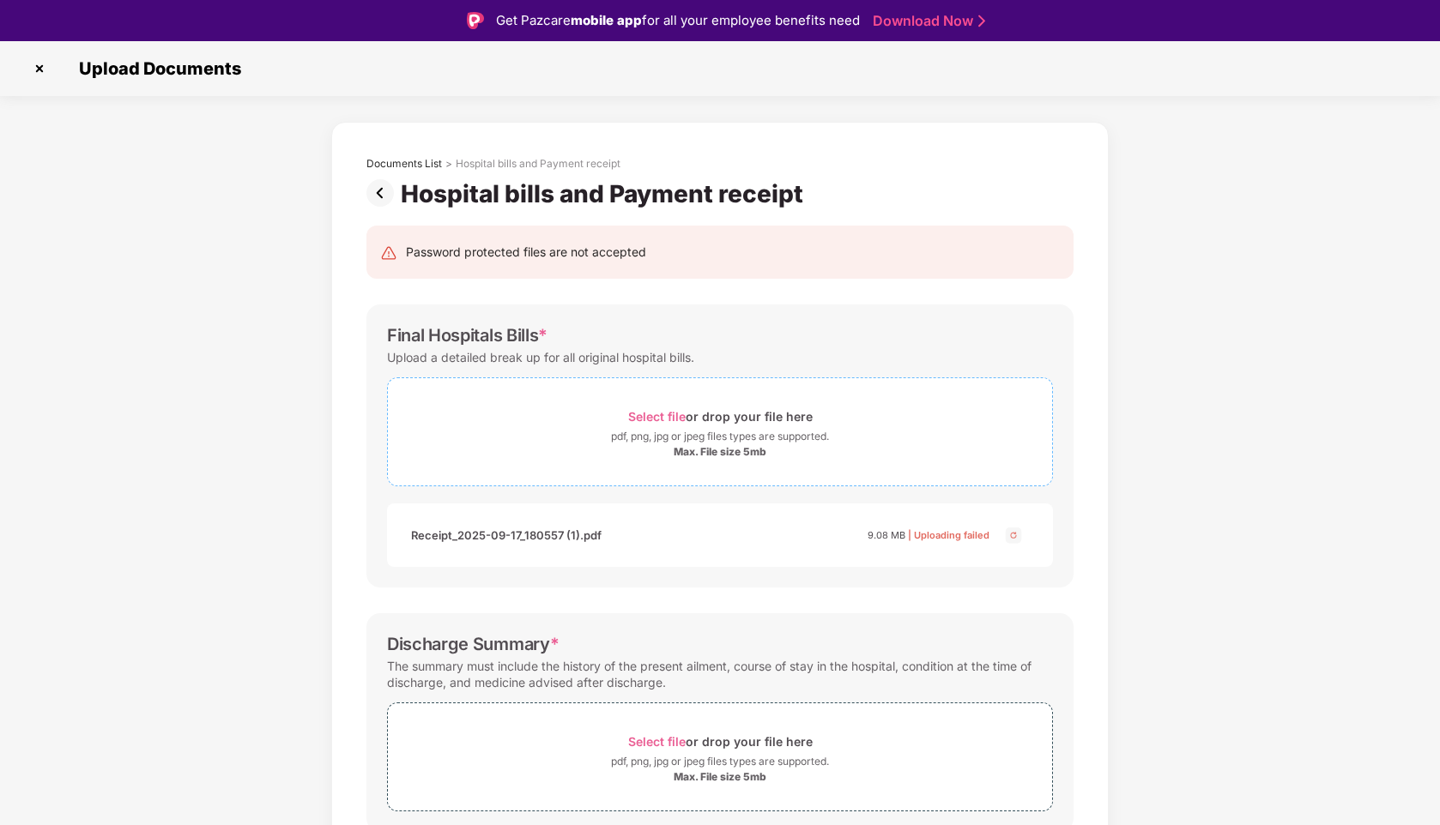
click at [657, 418] on span "Select file" at bounding box center [656, 416] width 57 height 15
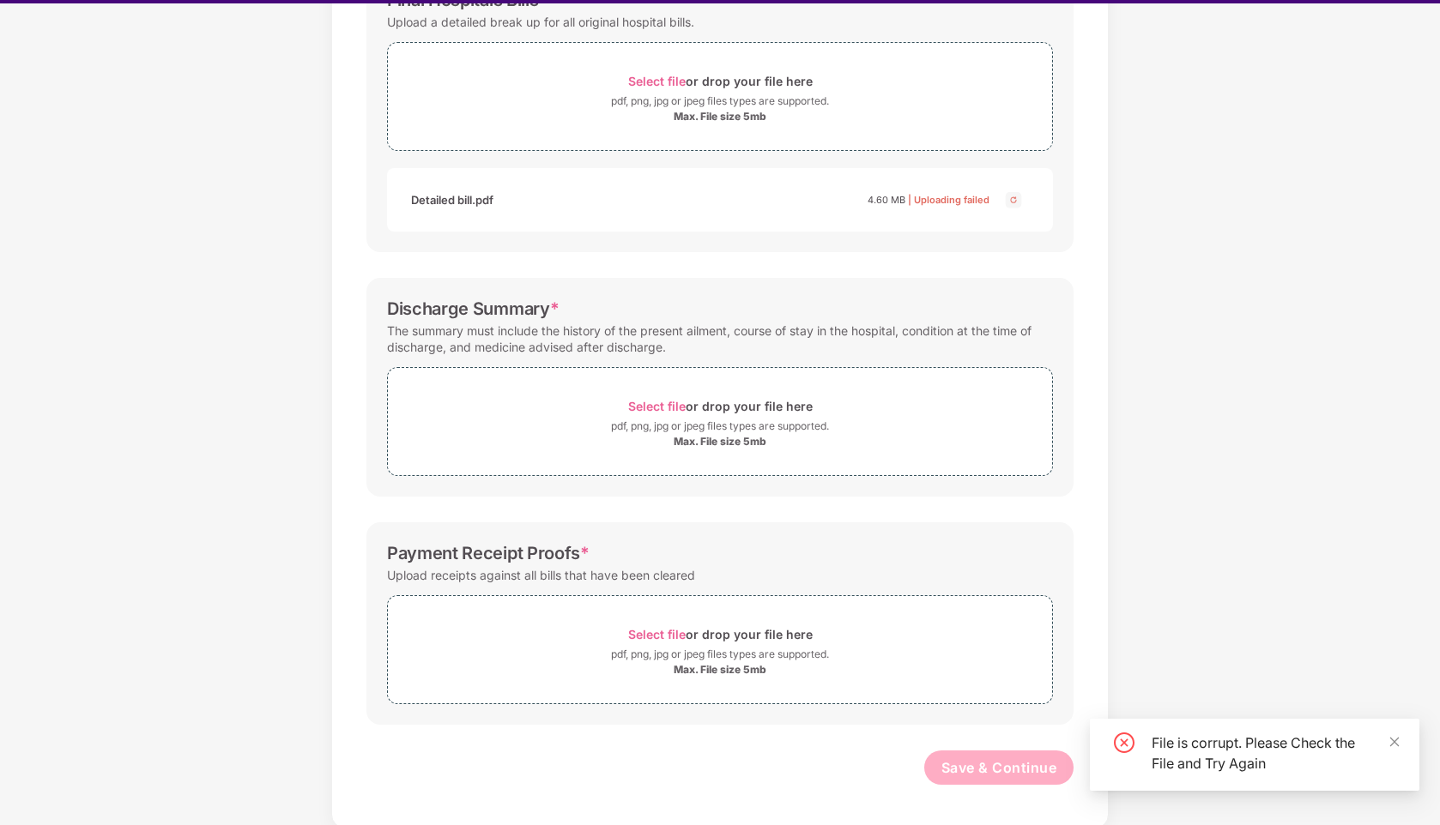
scroll to position [41, 0]
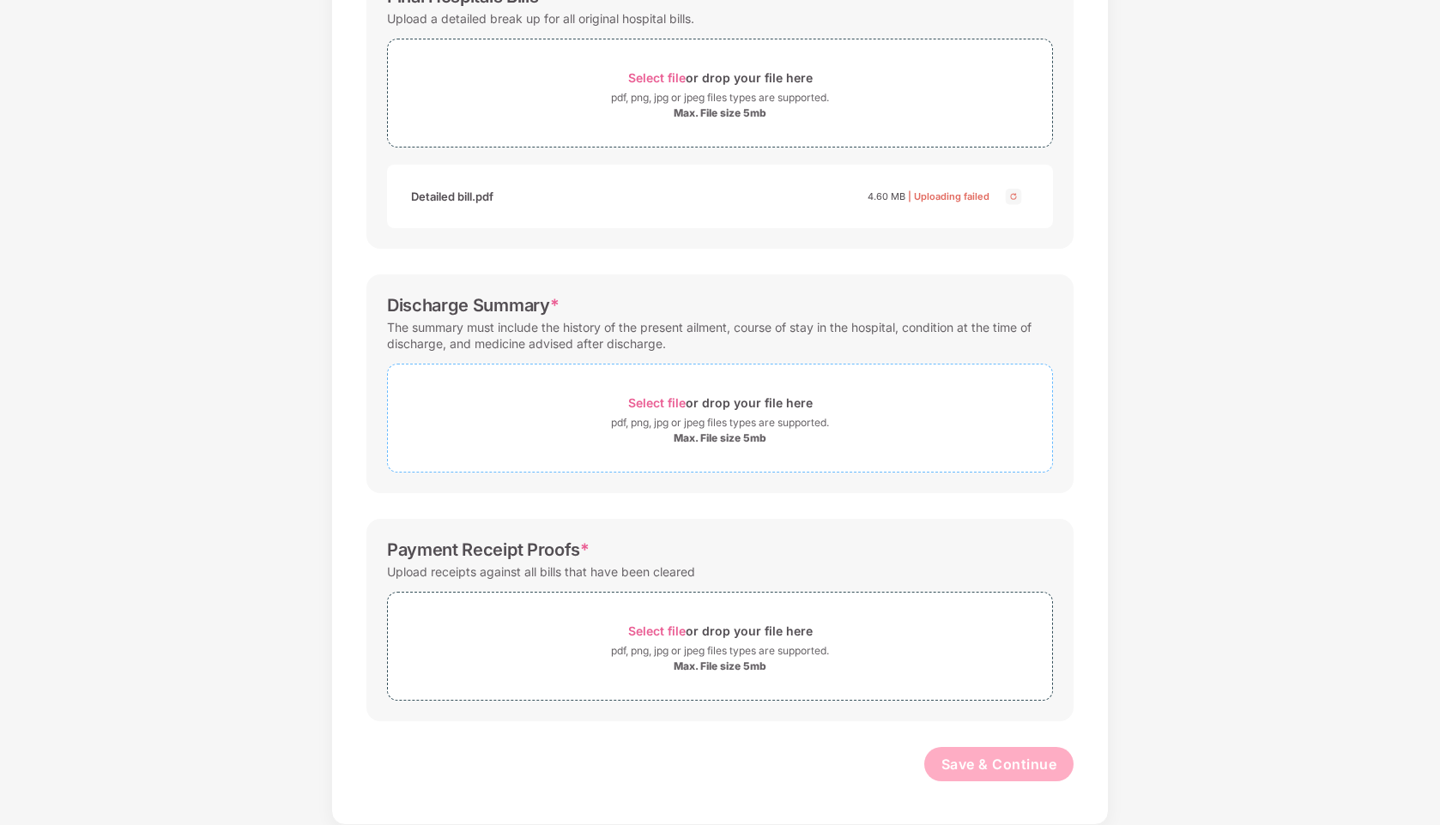
click at [666, 402] on span "Select file" at bounding box center [656, 403] width 57 height 15
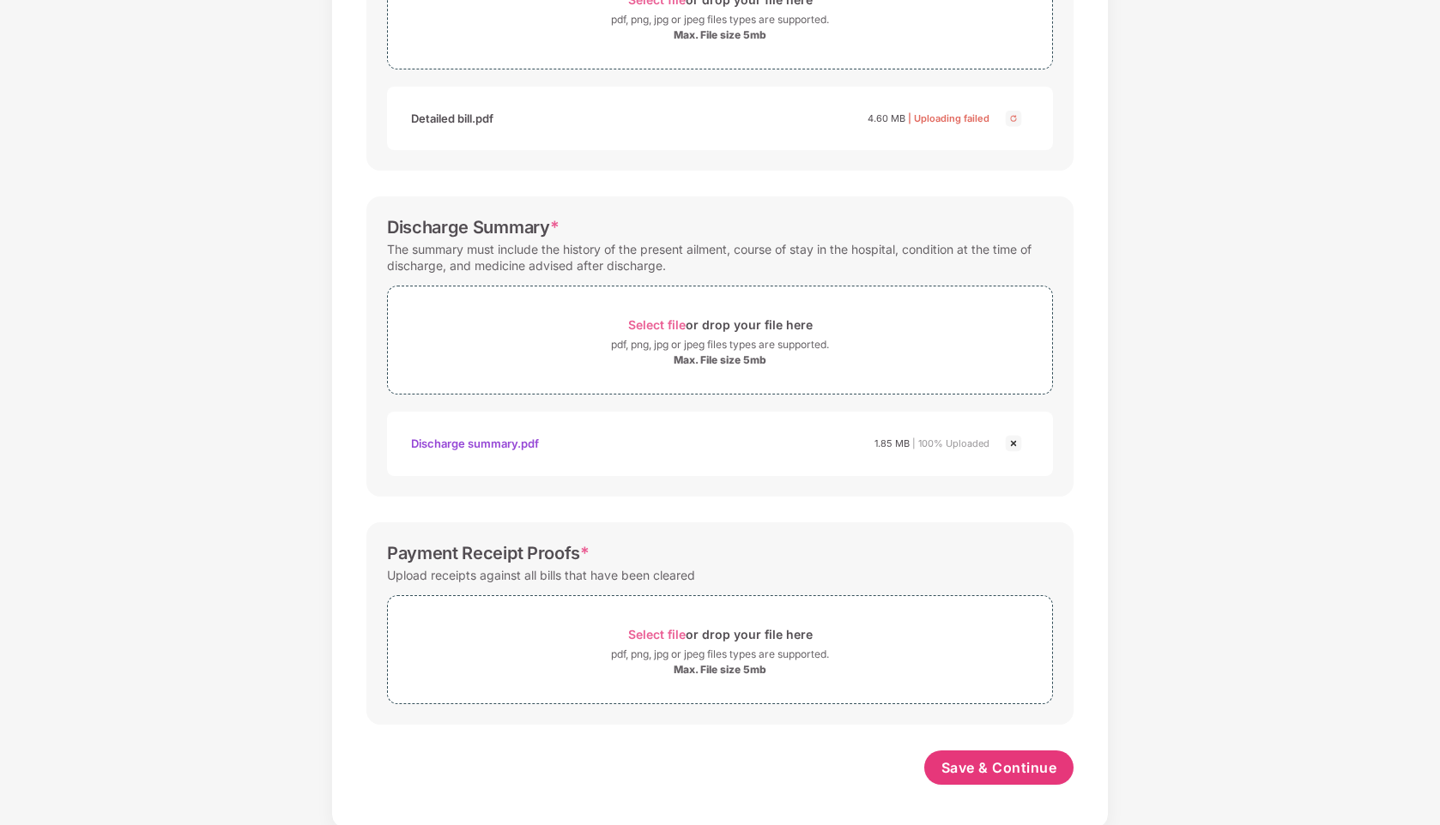
scroll to position [379, 0]
click at [657, 629] on span "Select file" at bounding box center [656, 631] width 57 height 15
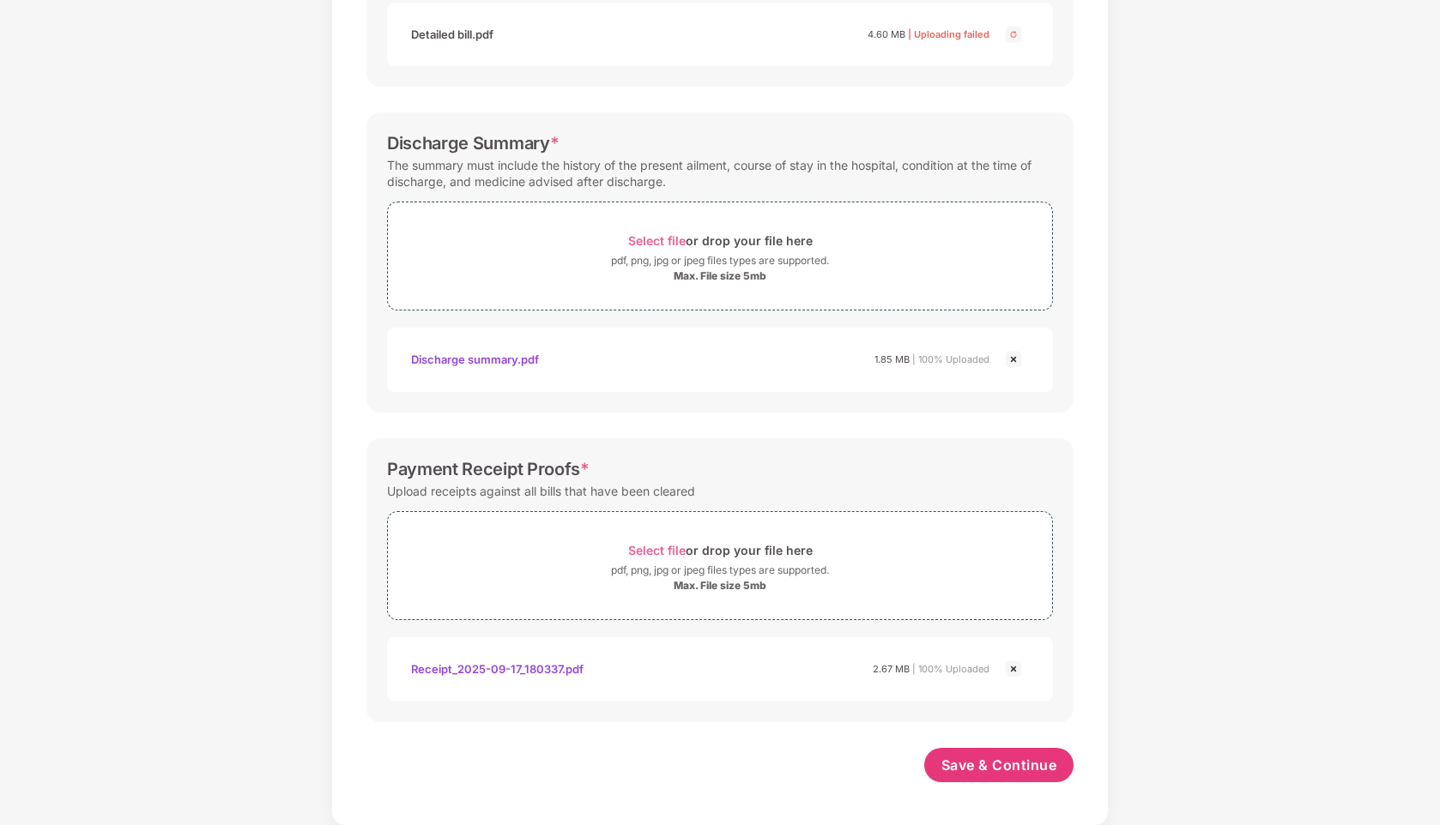
scroll to position [461, 0]
click at [1024, 771] on span "Save & Continue" at bounding box center [999, 764] width 116 height 19
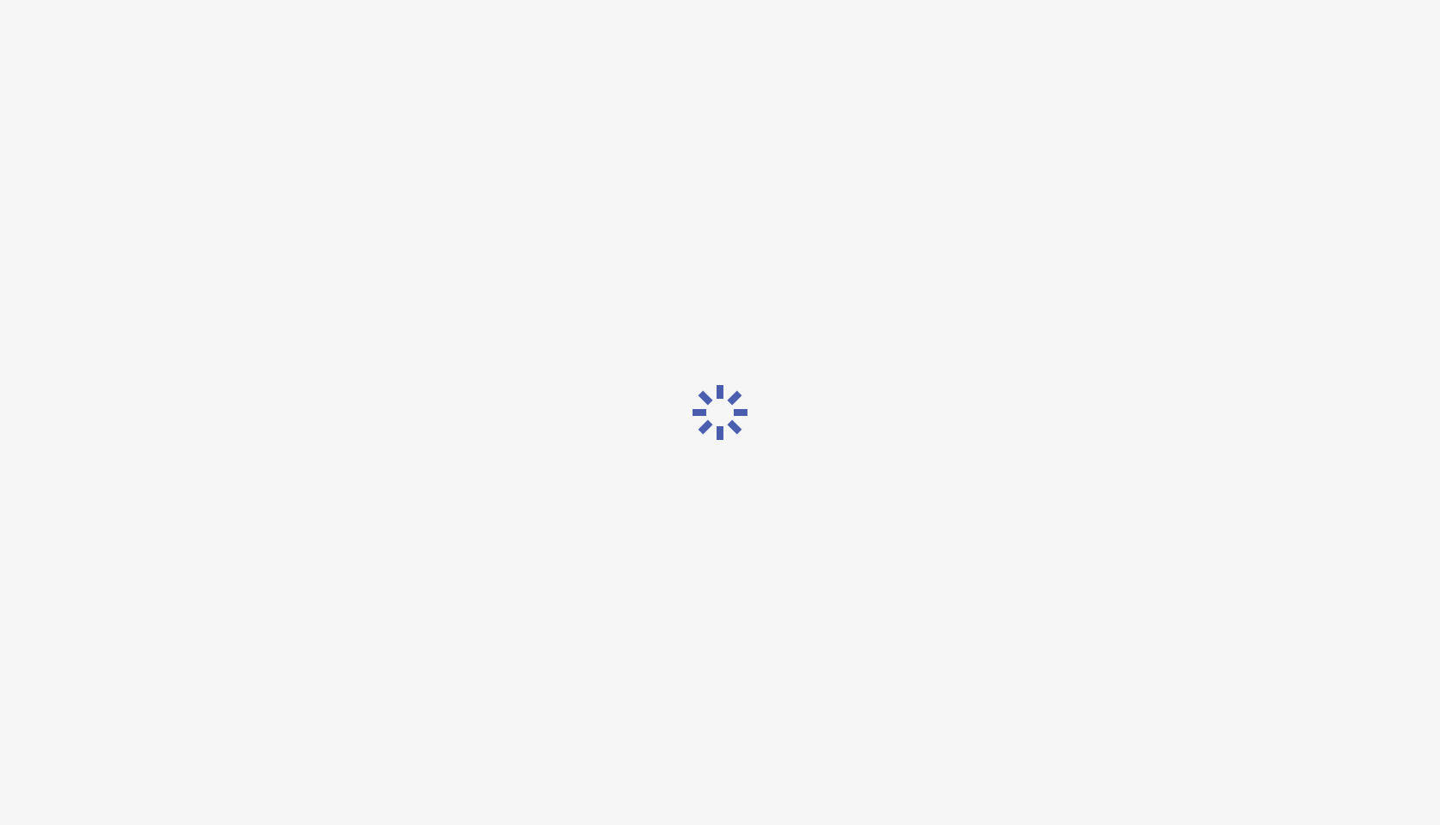
scroll to position [0, 0]
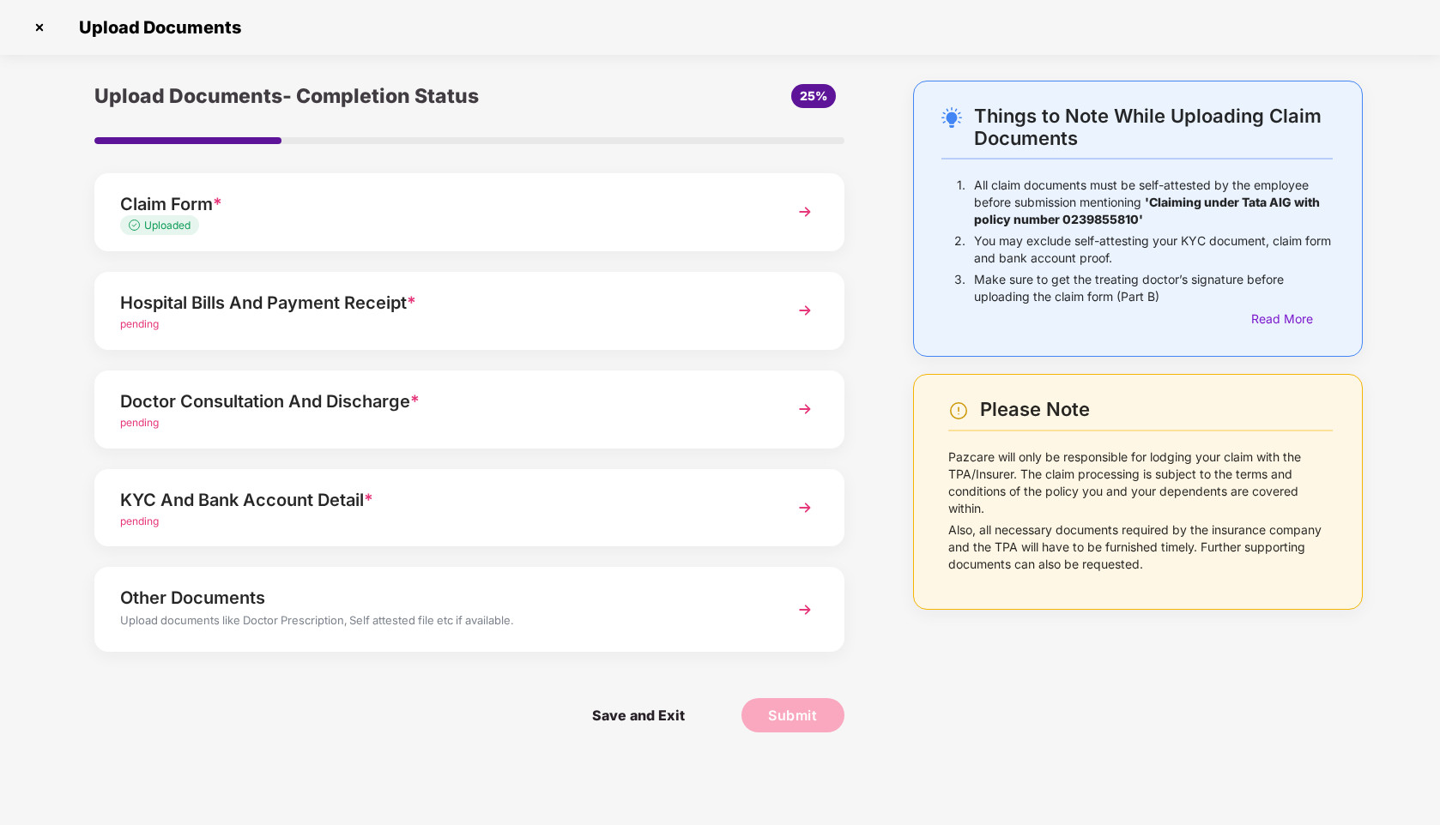
click at [685, 323] on div "pending" at bounding box center [440, 325] width 640 height 16
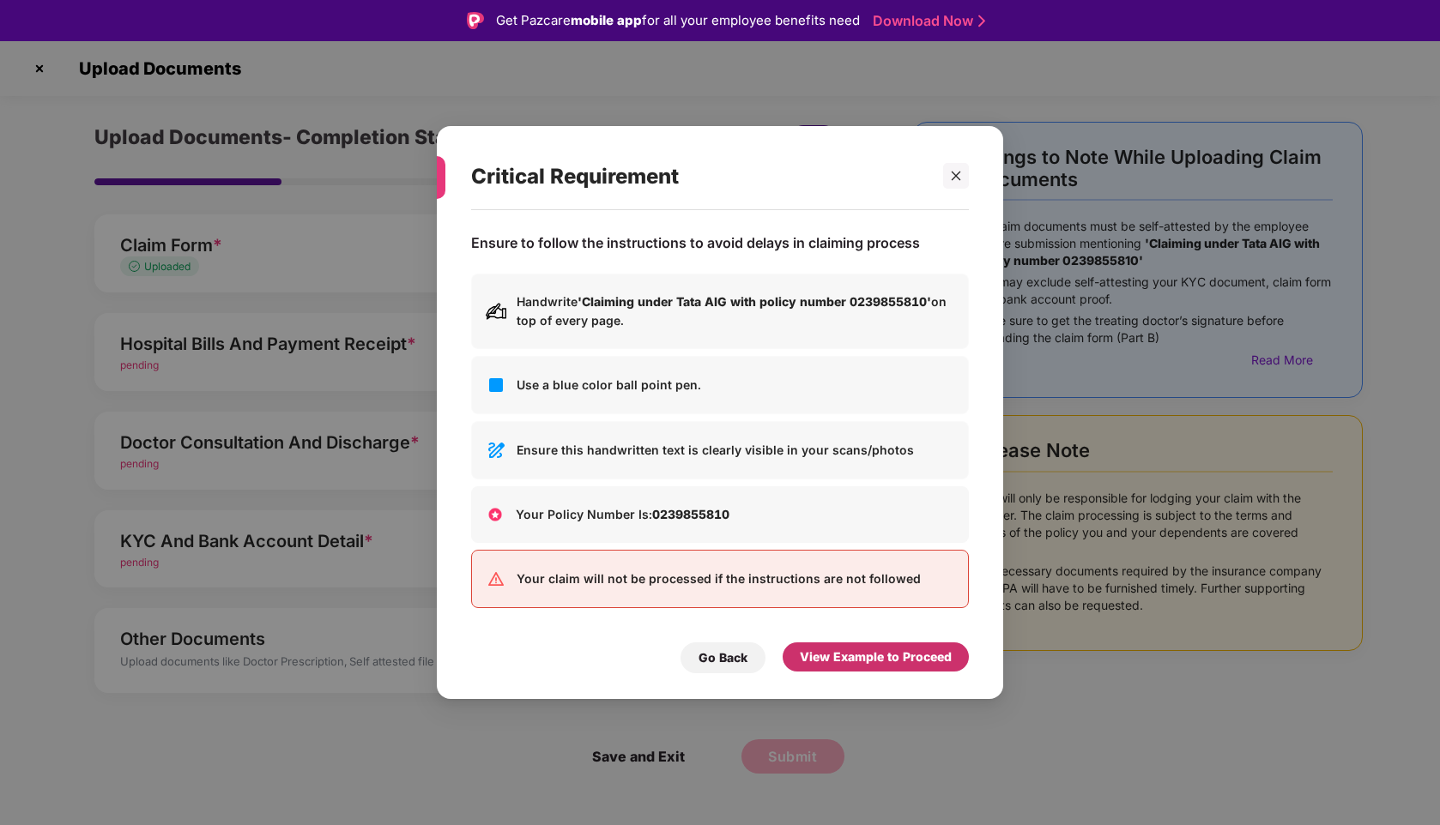
click at [928, 664] on div "View Example to Proceed" at bounding box center [876, 657] width 152 height 19
click at [928, 664] on div "Critical Requirement Ensure to follow the instructions to avoid delays in claim…" at bounding box center [720, 412] width 1440 height 825
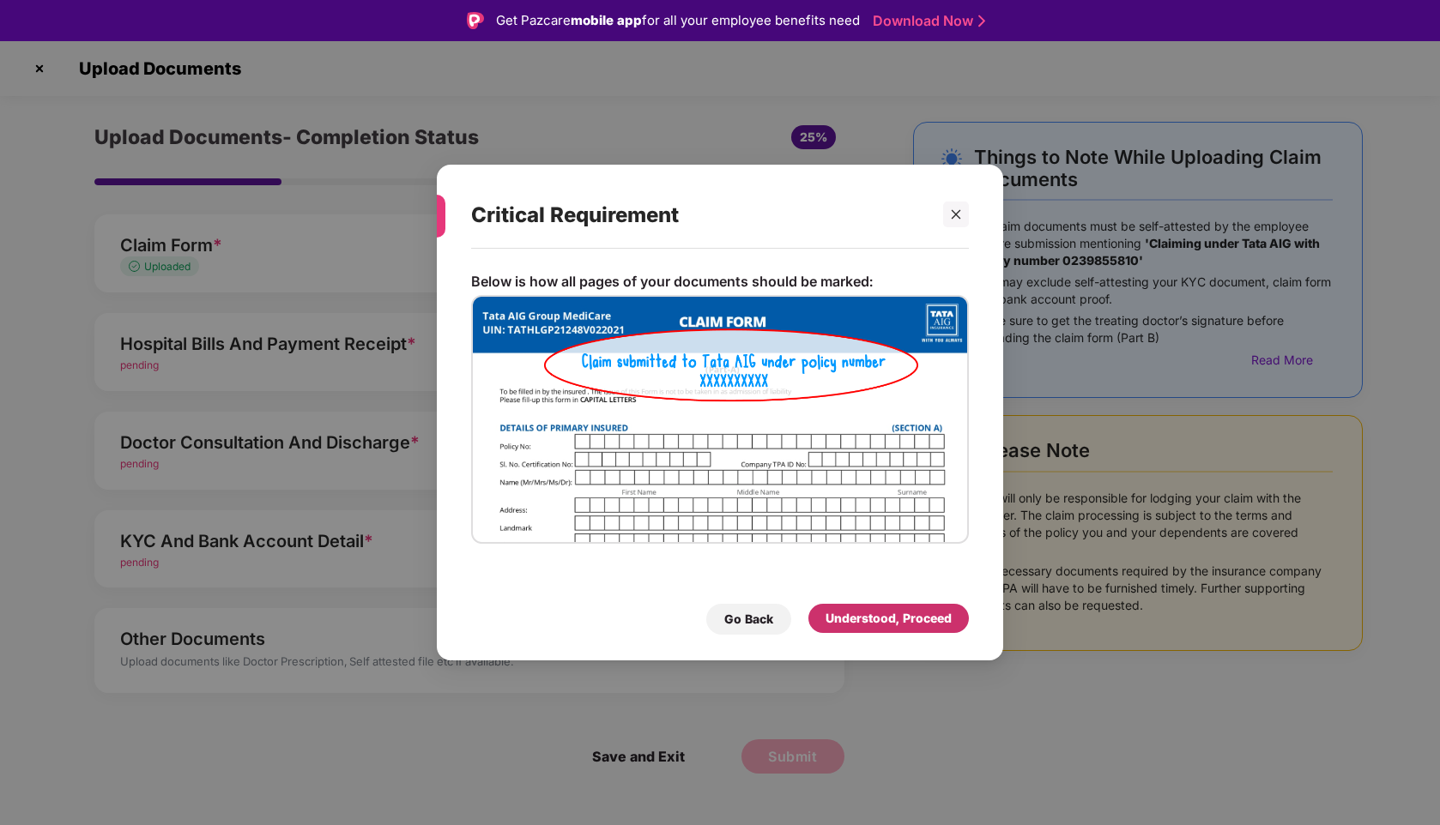
click at [897, 615] on div "Understood, Proceed" at bounding box center [888, 618] width 126 height 19
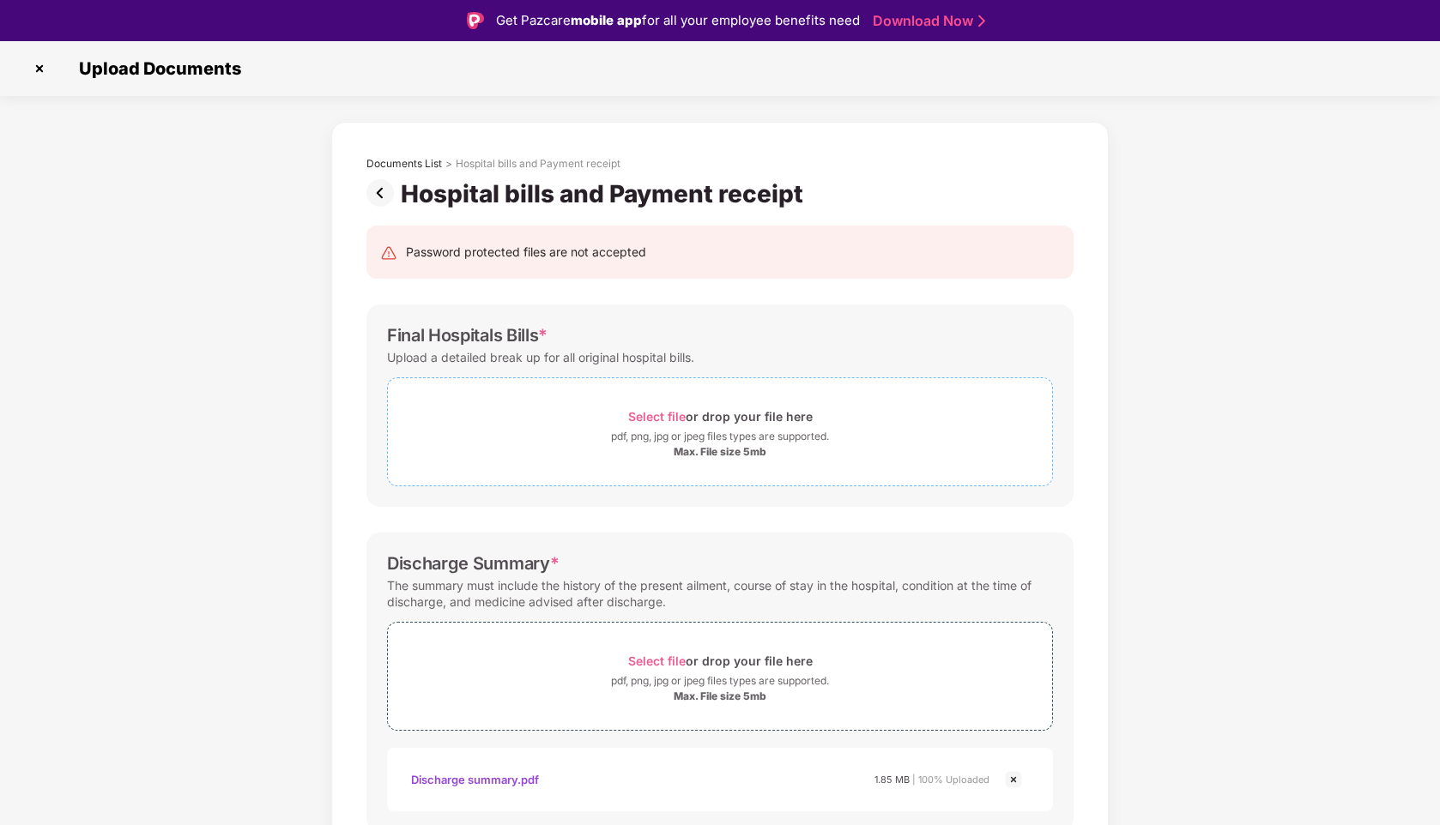
click at [652, 416] on span "Select file" at bounding box center [656, 416] width 57 height 15
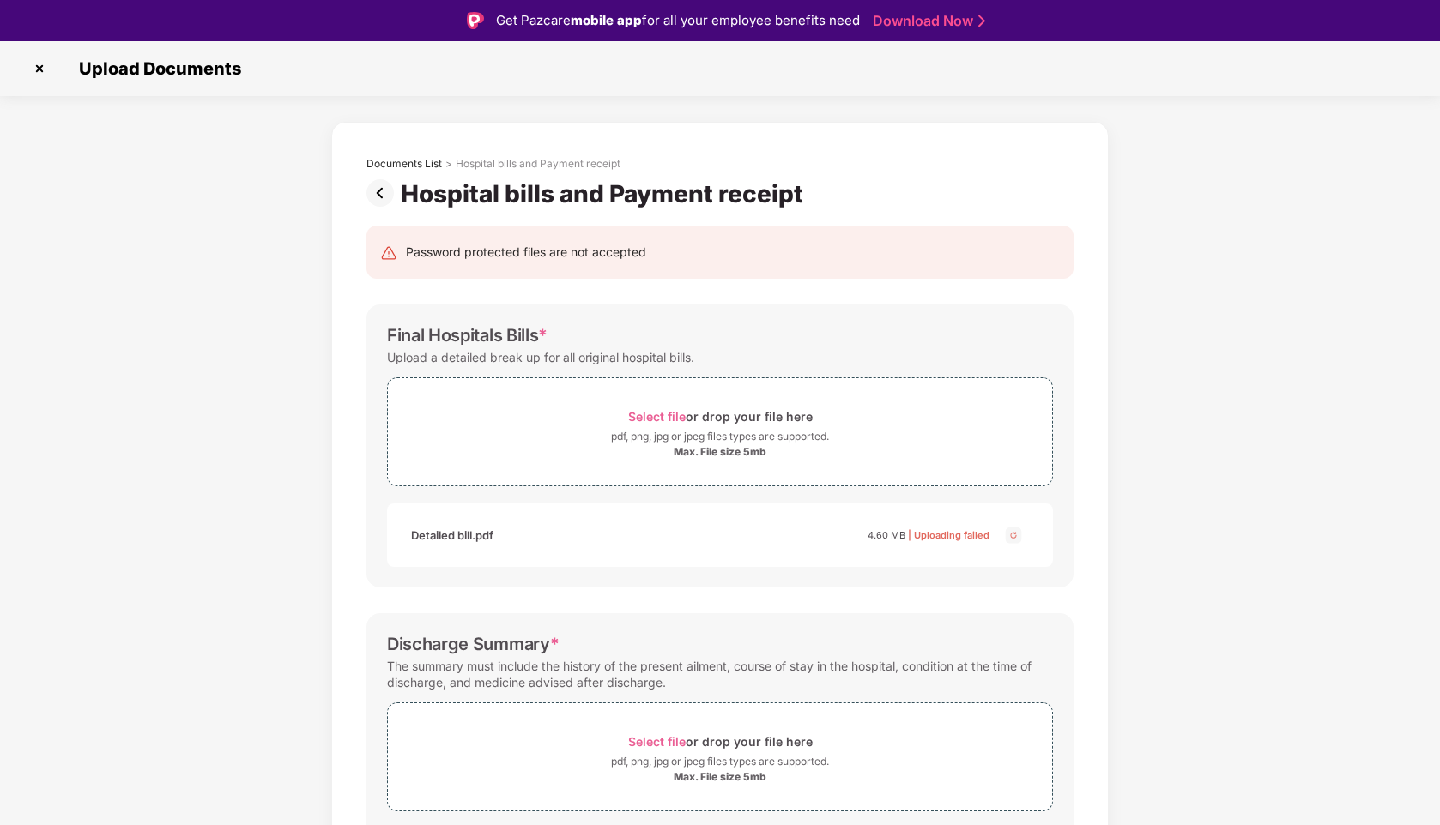
scroll to position [3, 0]
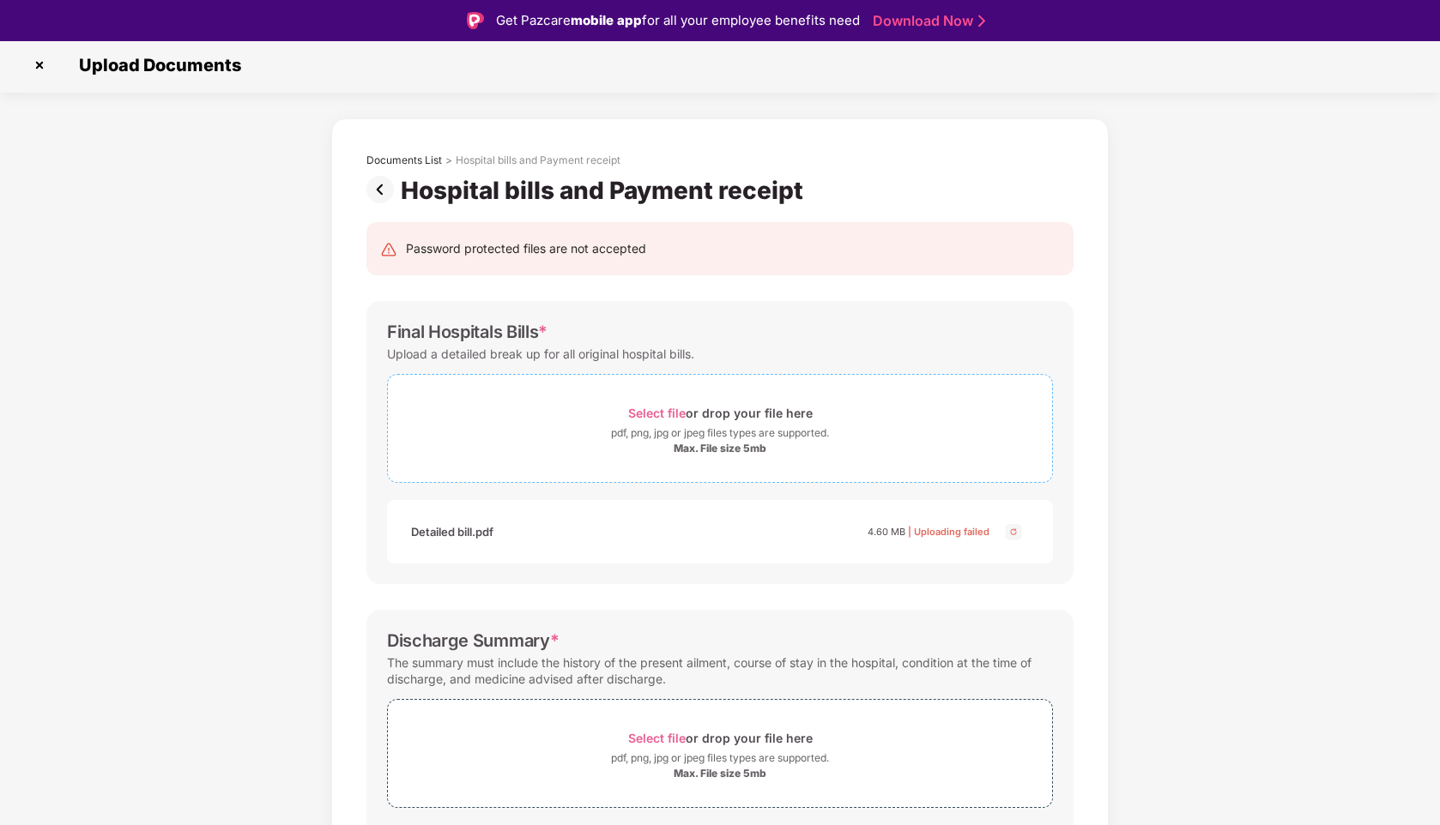
click at [659, 408] on span "Select file" at bounding box center [656, 413] width 57 height 15
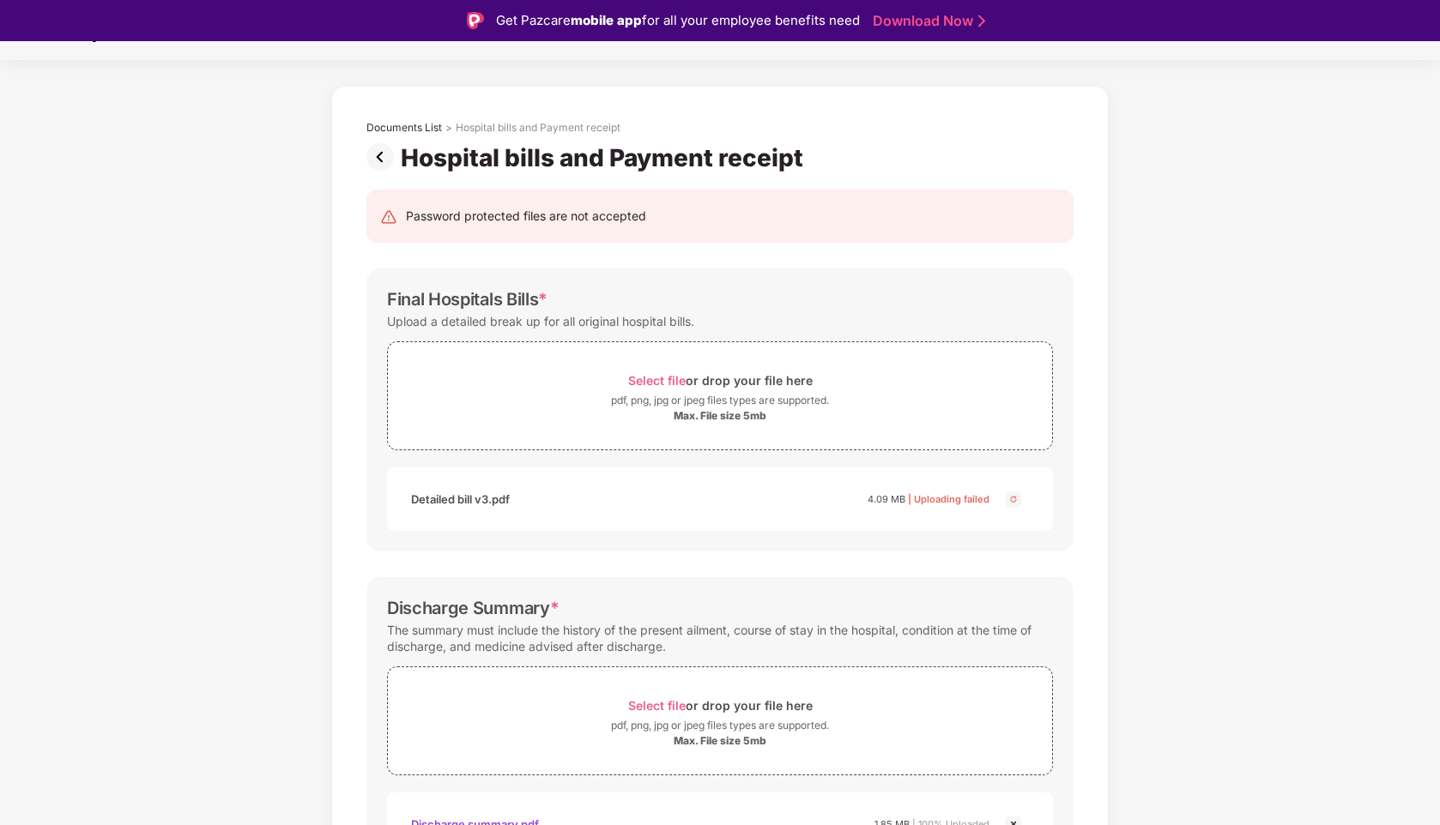
scroll to position [0, 0]
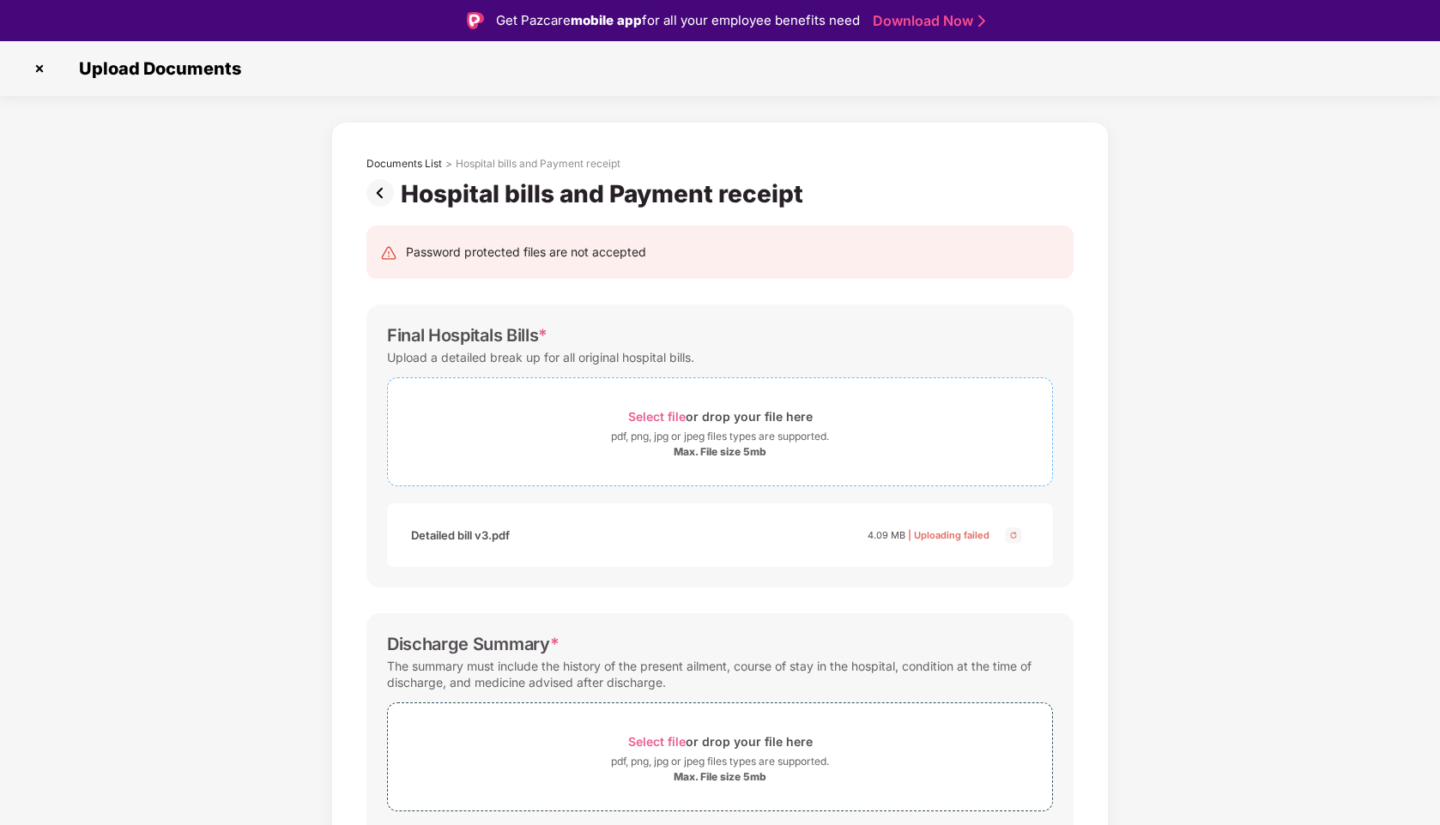
click at [648, 418] on span "Select file" at bounding box center [656, 416] width 57 height 15
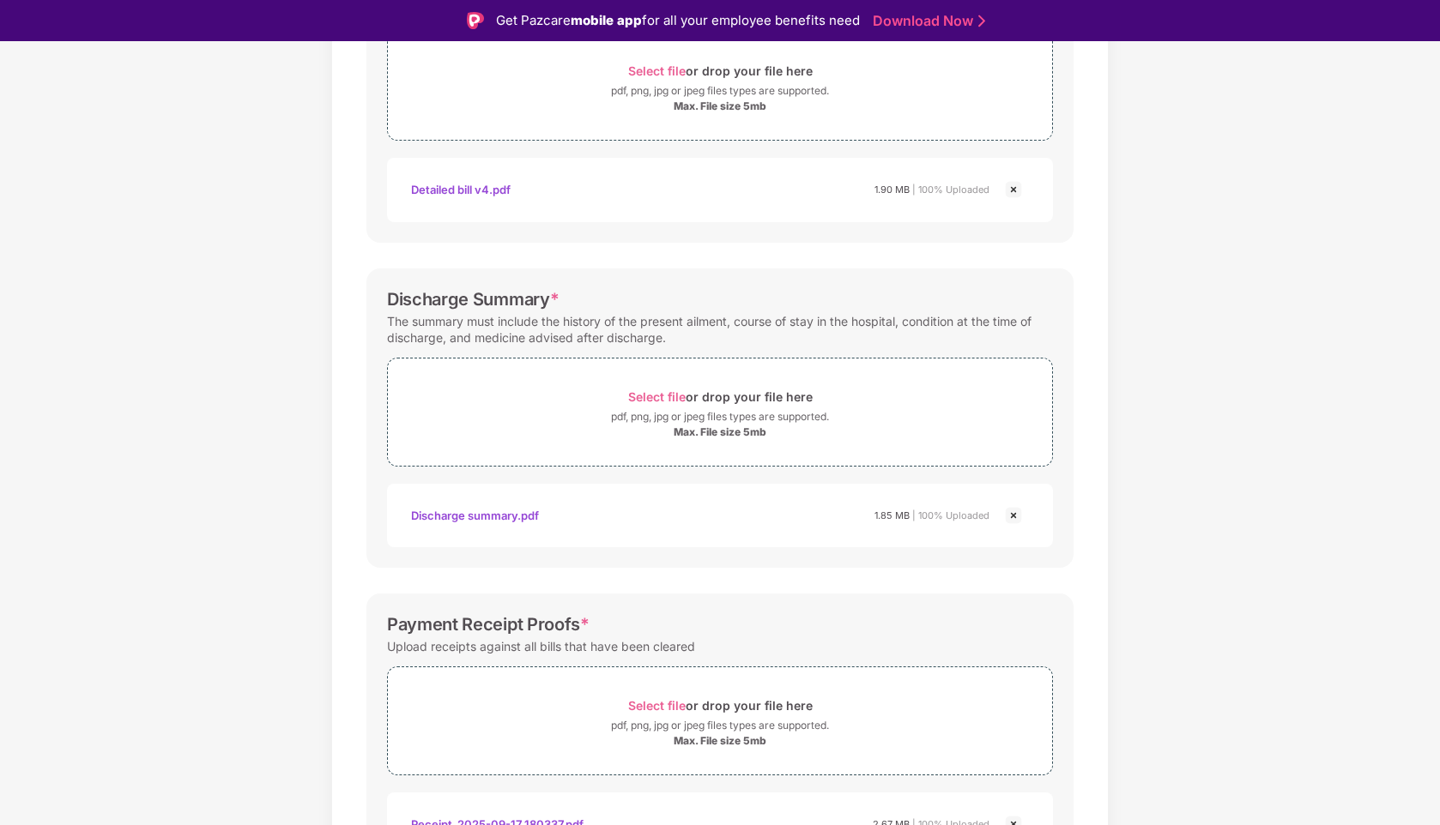
scroll to position [460, 0]
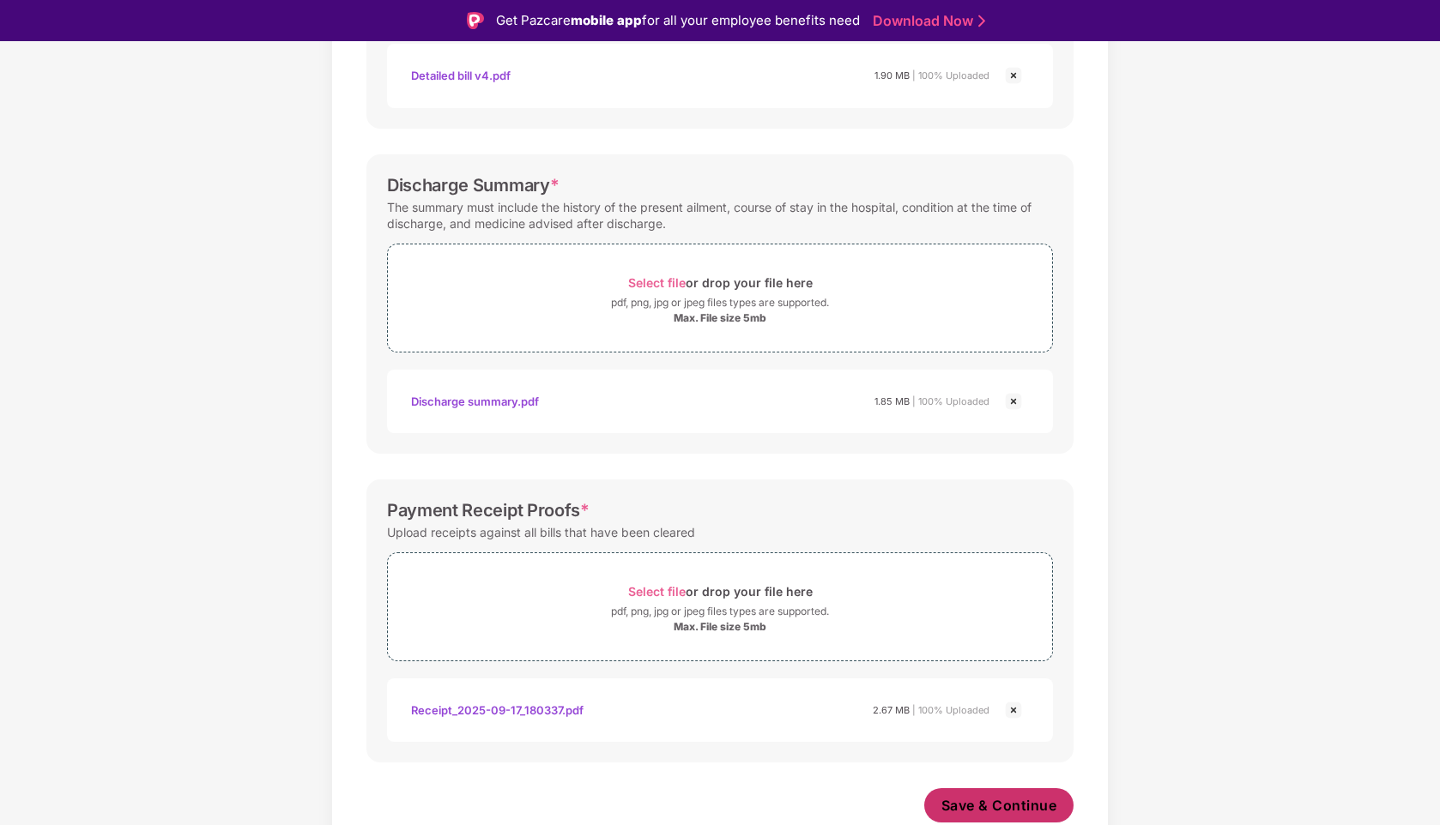
click at [1028, 802] on span "Save & Continue" at bounding box center [999, 805] width 116 height 19
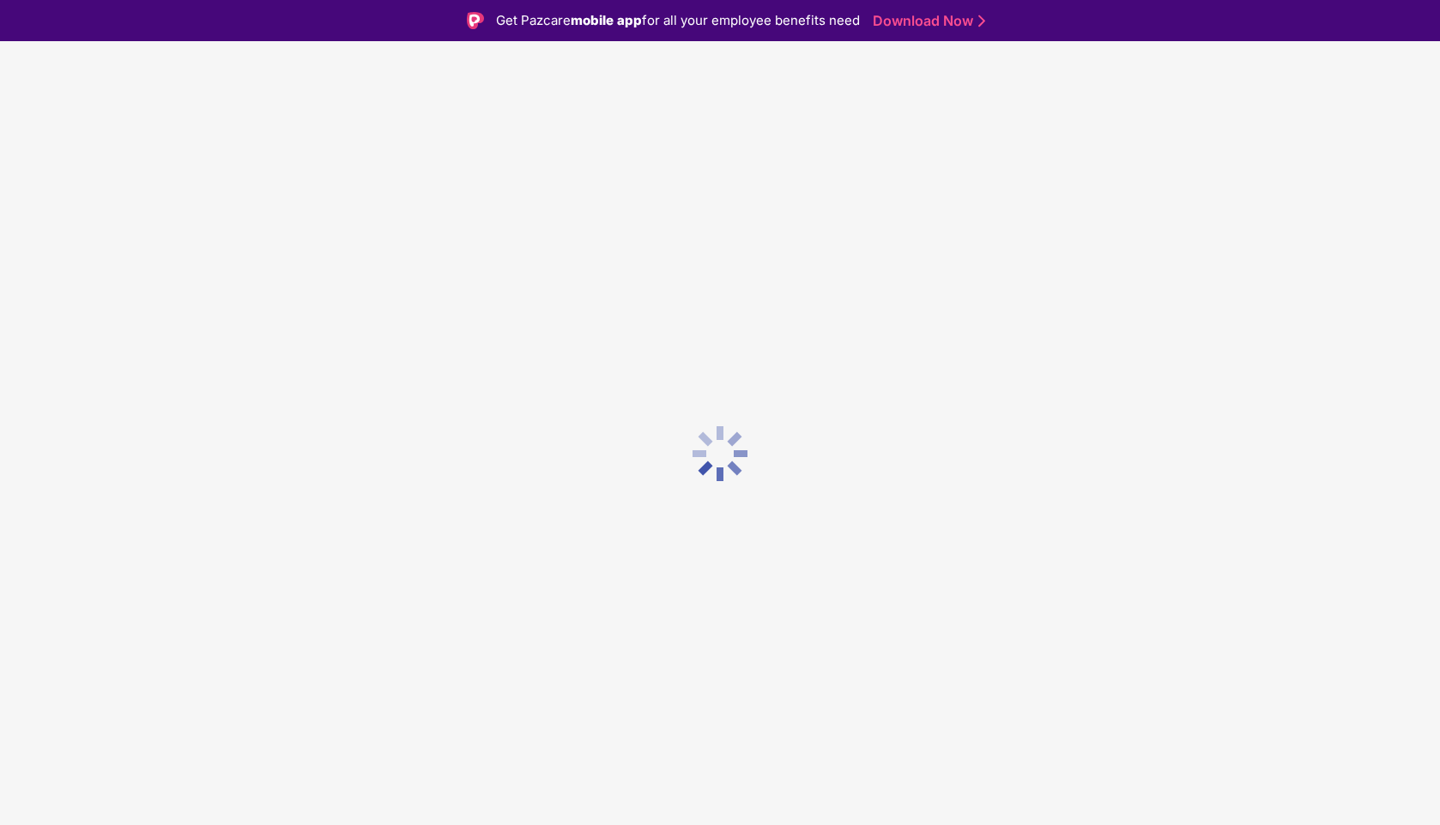
scroll to position [0, 0]
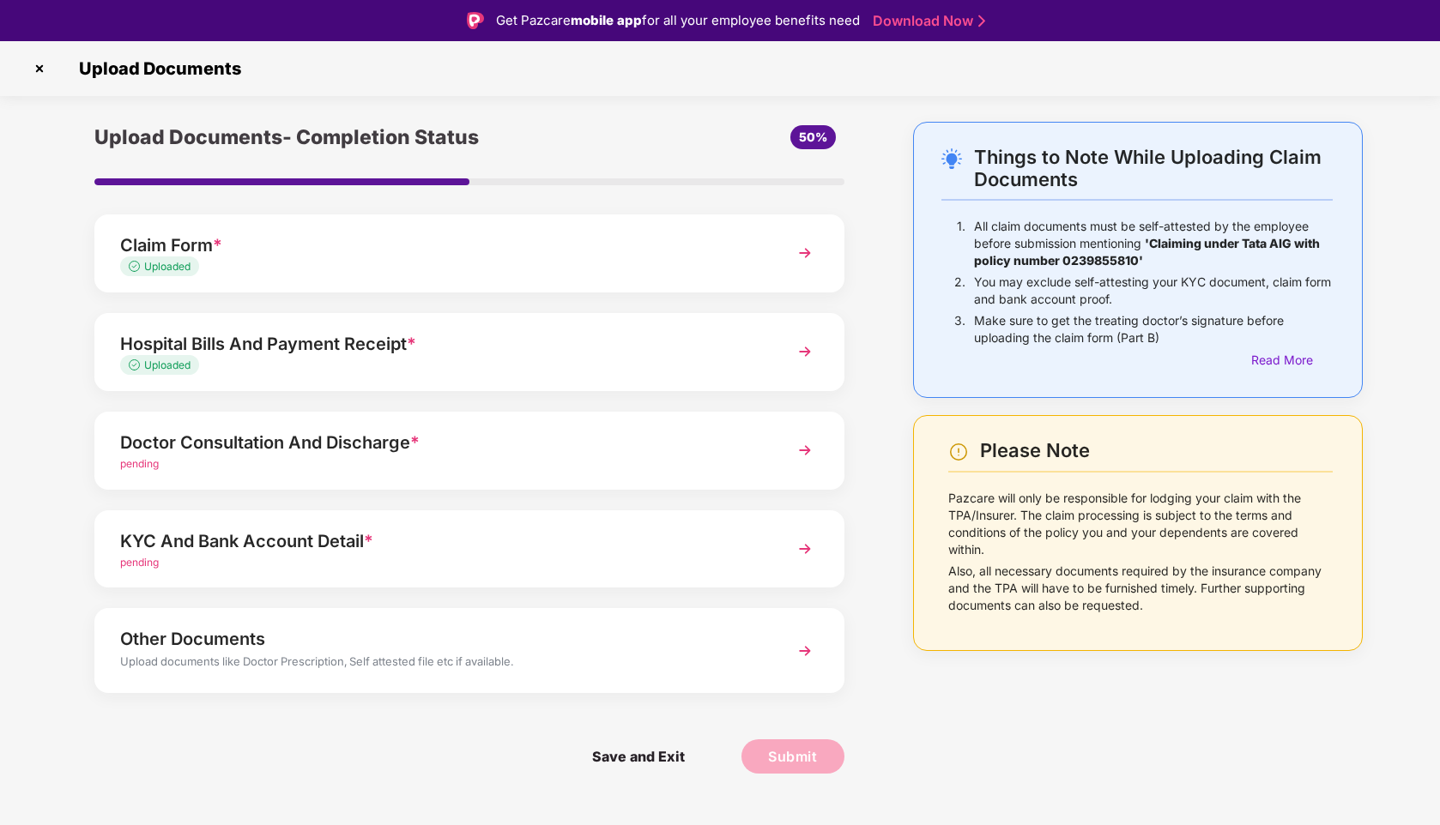
click at [606, 476] on div "Doctor Consultation And Discharge * pending" at bounding box center [469, 451] width 750 height 78
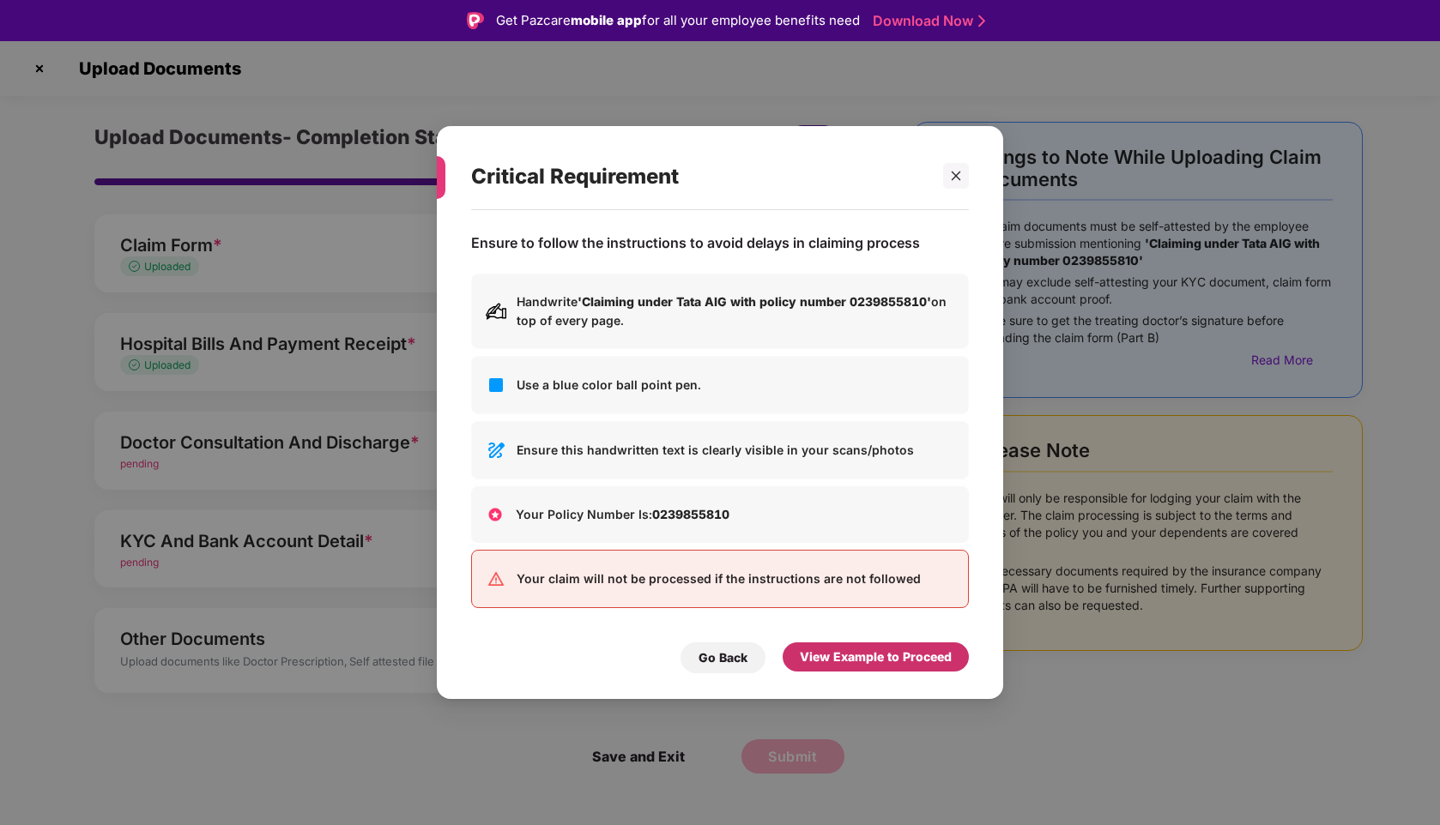
click at [837, 659] on div "View Example to Proceed" at bounding box center [876, 657] width 152 height 19
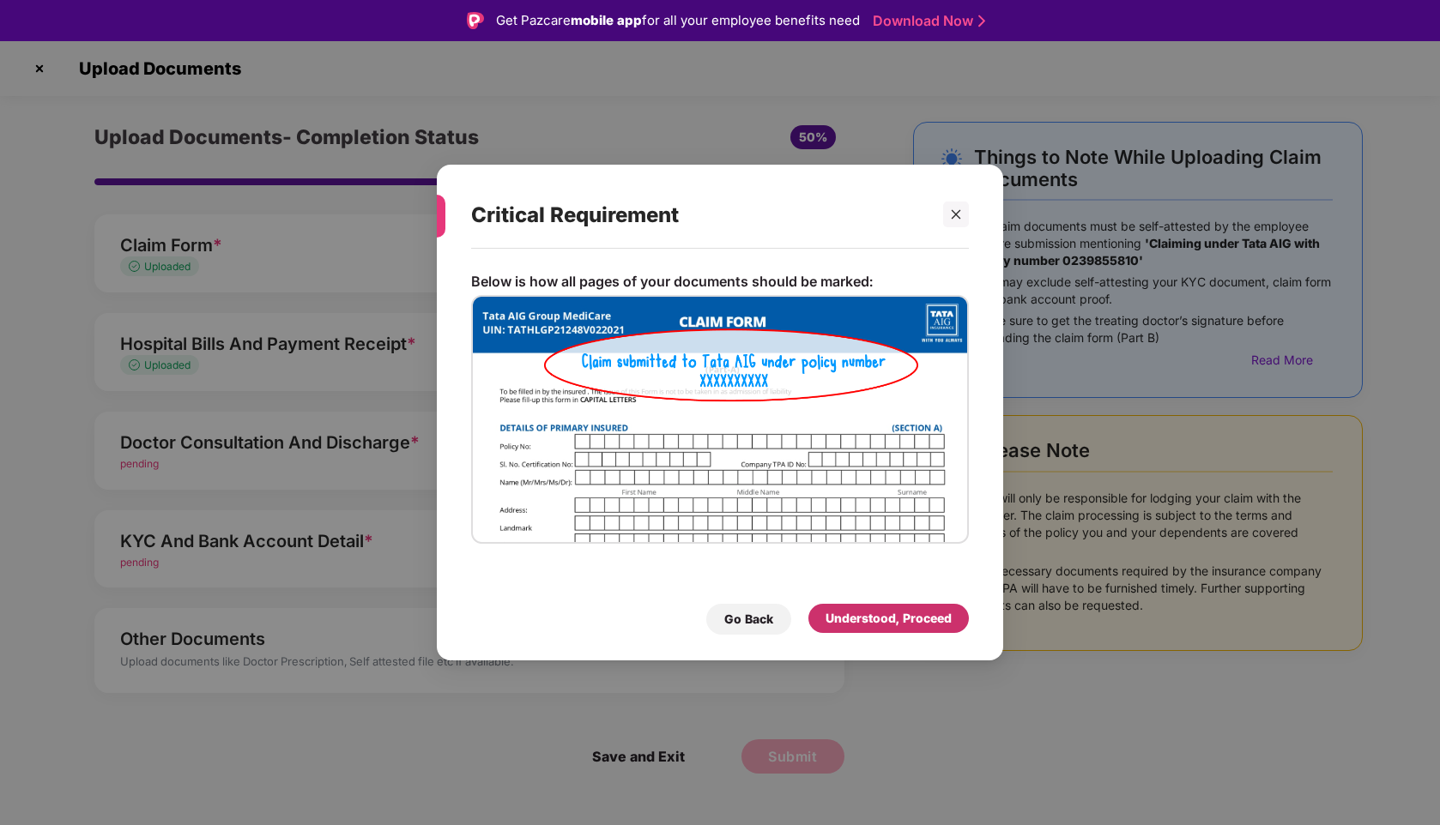
click at [867, 616] on div "Understood, Proceed" at bounding box center [888, 618] width 126 height 19
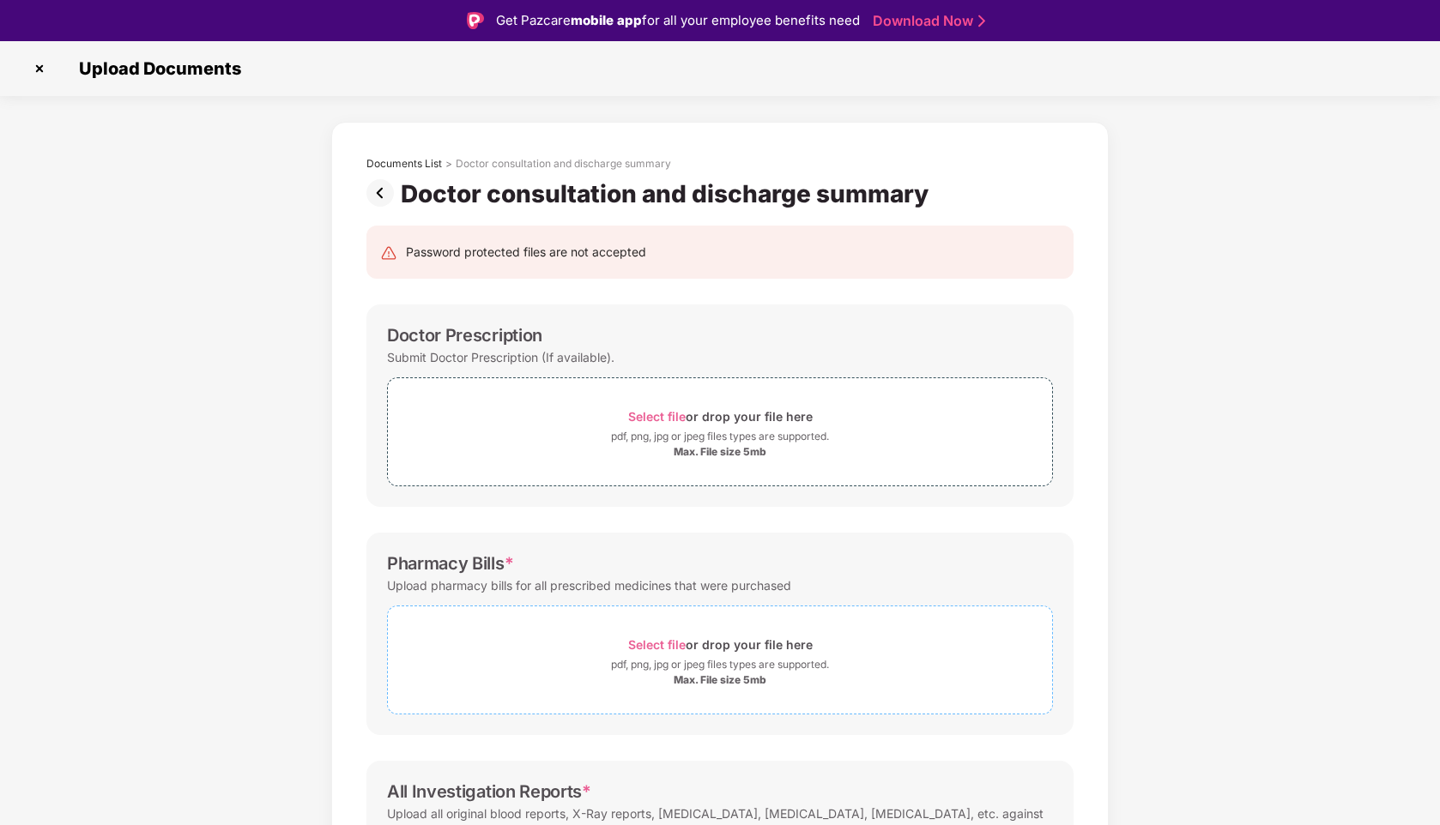
click at [660, 643] on span "Select file" at bounding box center [656, 644] width 57 height 15
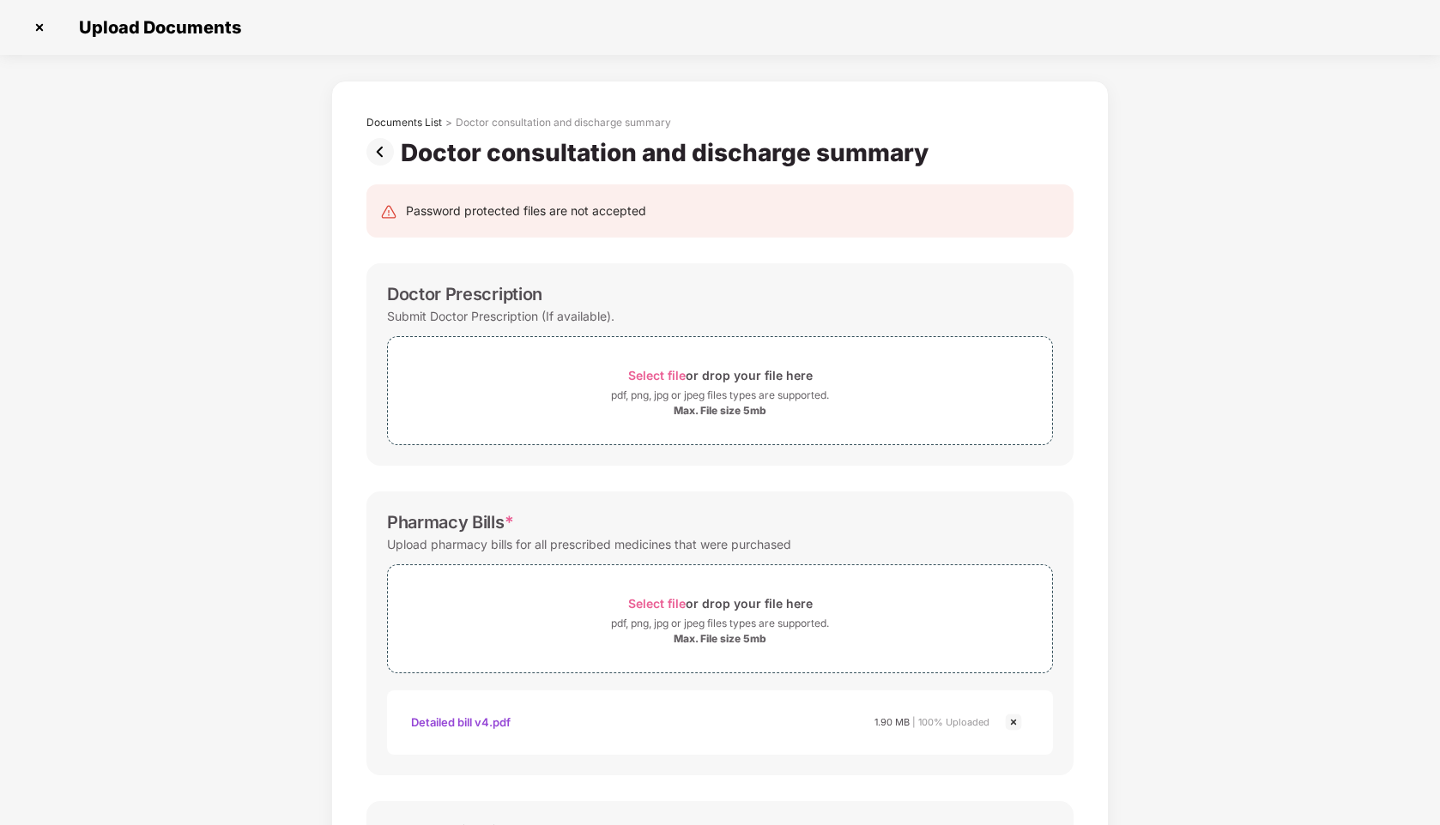
click at [377, 152] on img at bounding box center [383, 151] width 34 height 27
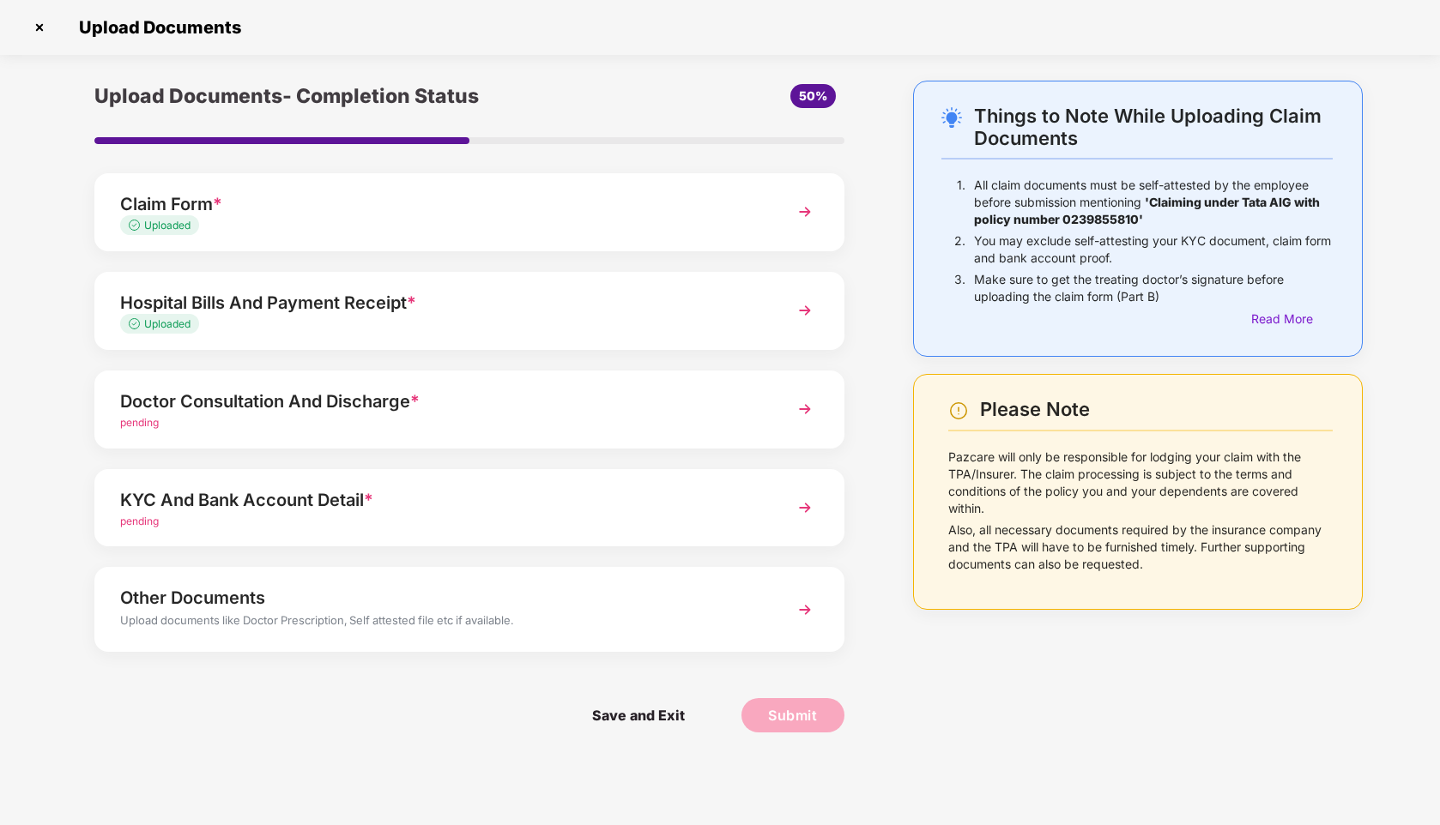
click at [692, 516] on div "pending" at bounding box center [440, 522] width 640 height 16
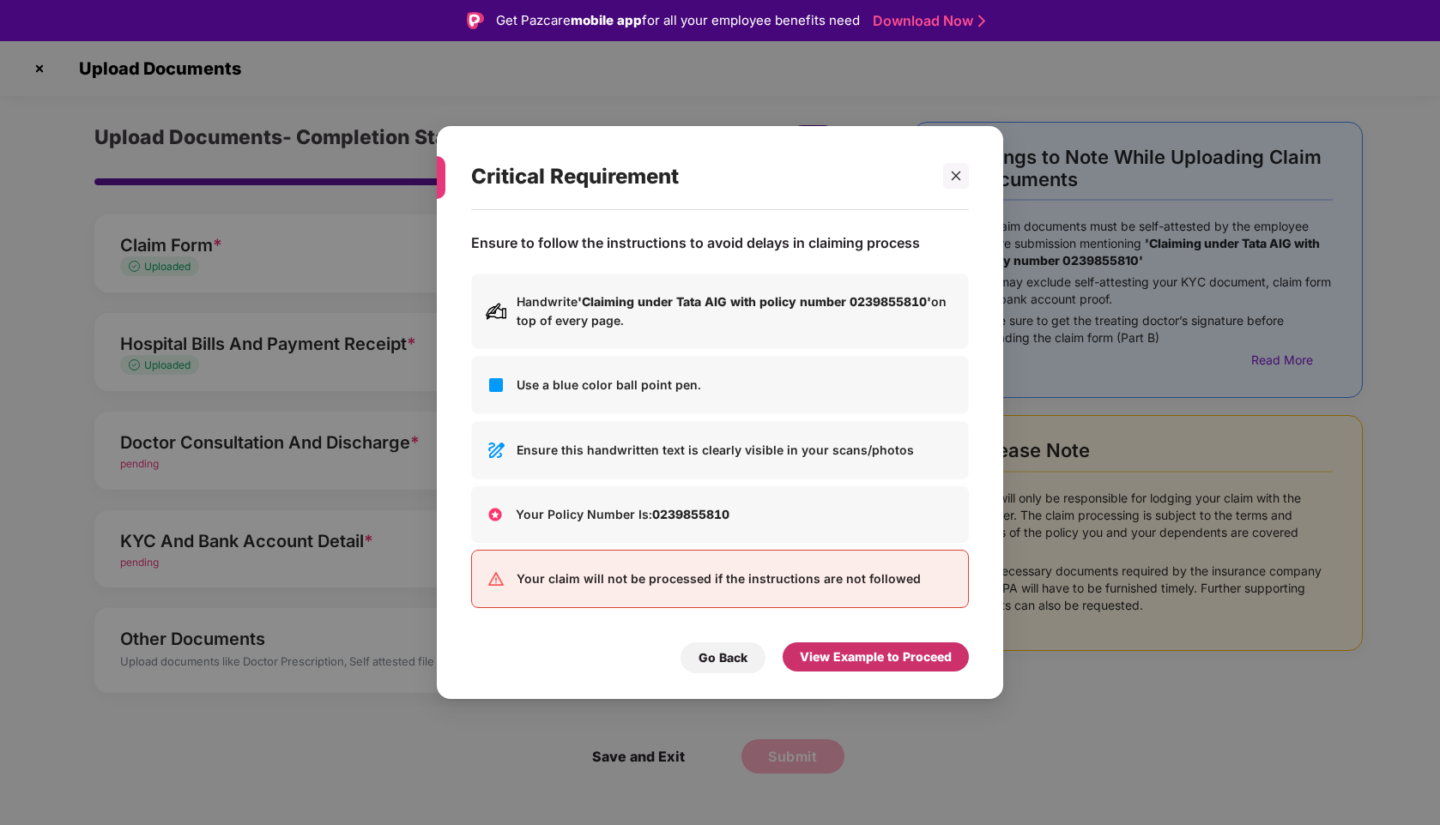
click at [868, 660] on div "View Example to Proceed" at bounding box center [876, 657] width 152 height 19
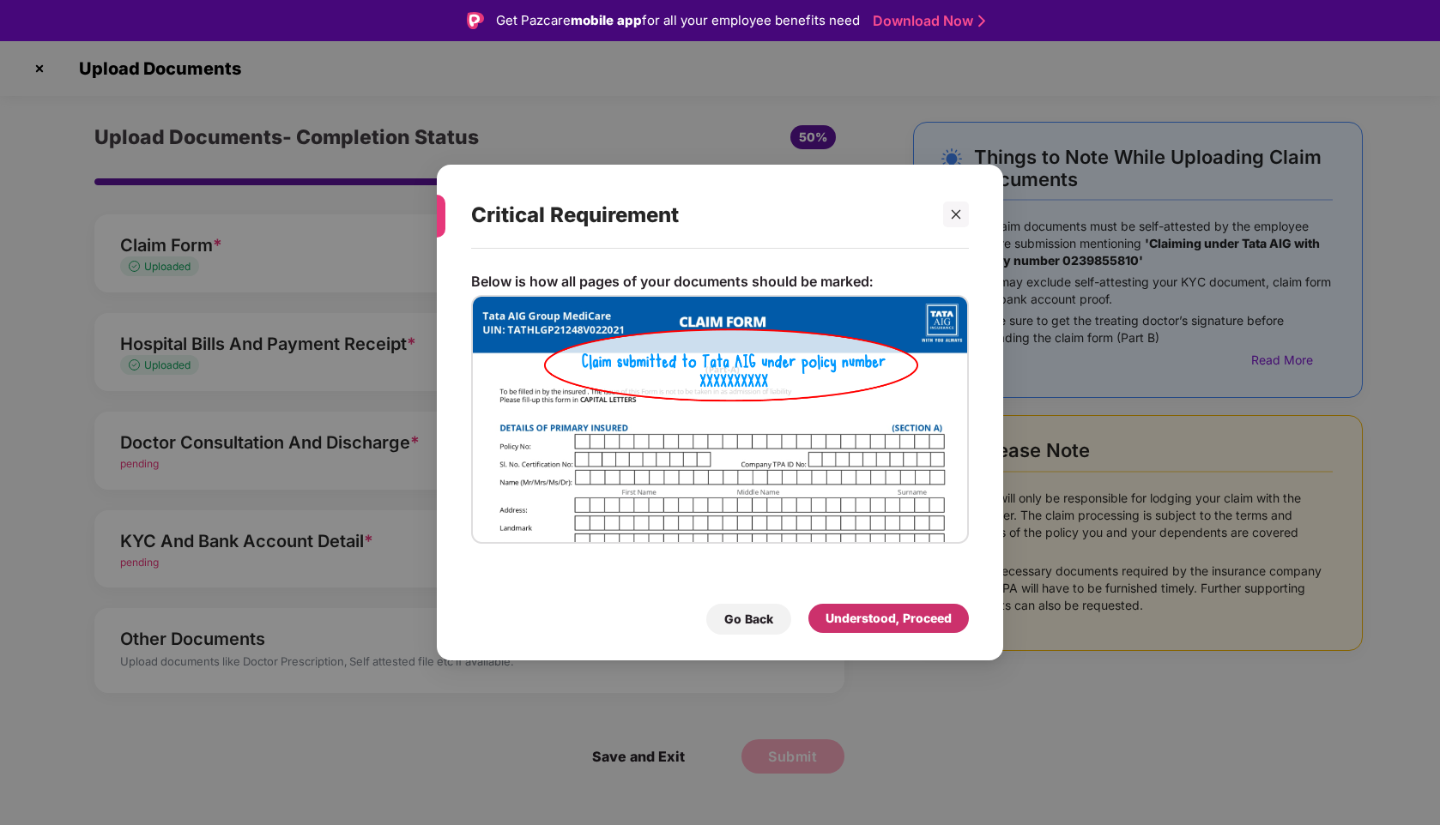
click at [875, 616] on div "Understood, Proceed" at bounding box center [888, 618] width 126 height 19
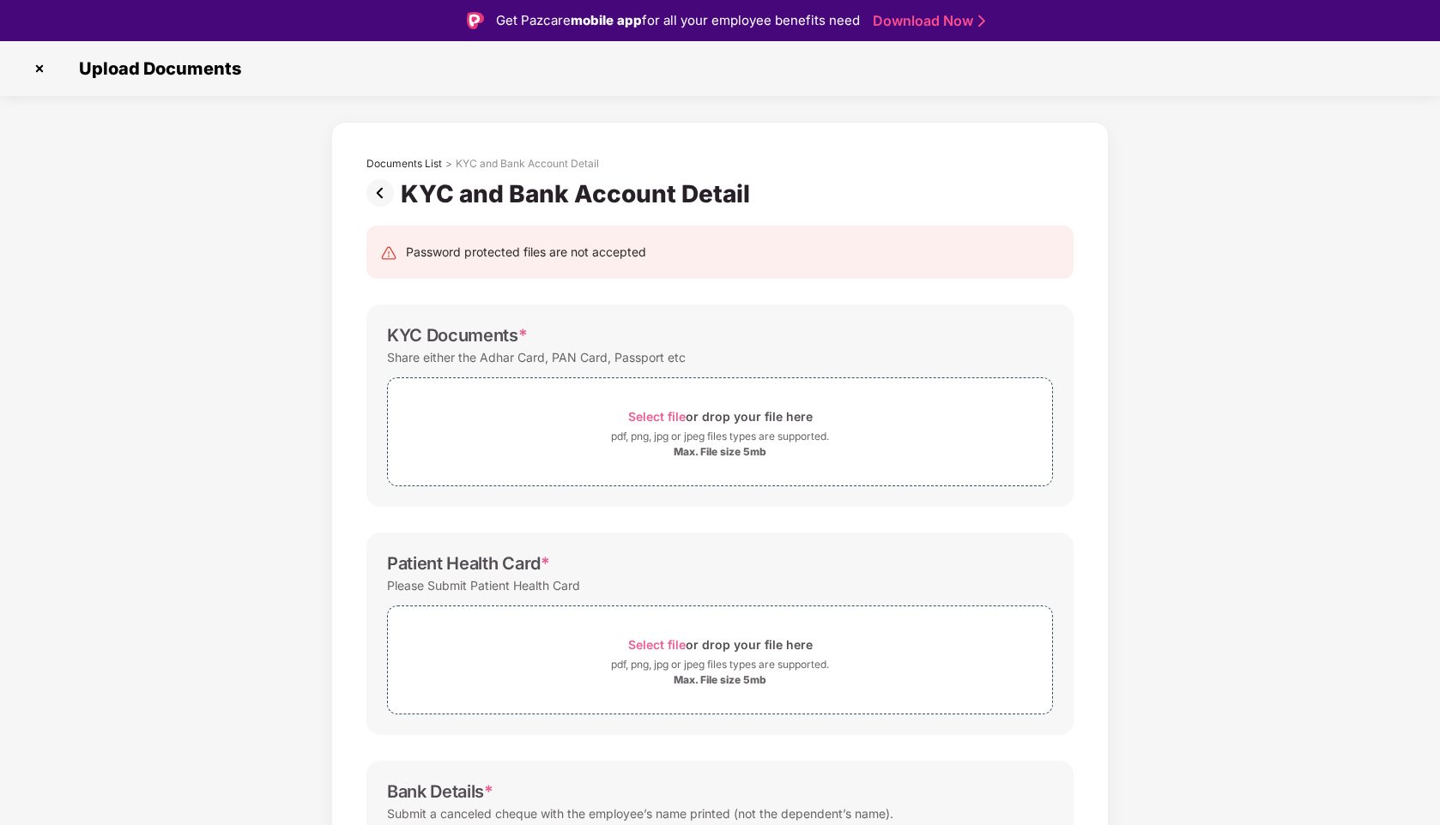
click at [378, 185] on img at bounding box center [383, 192] width 34 height 27
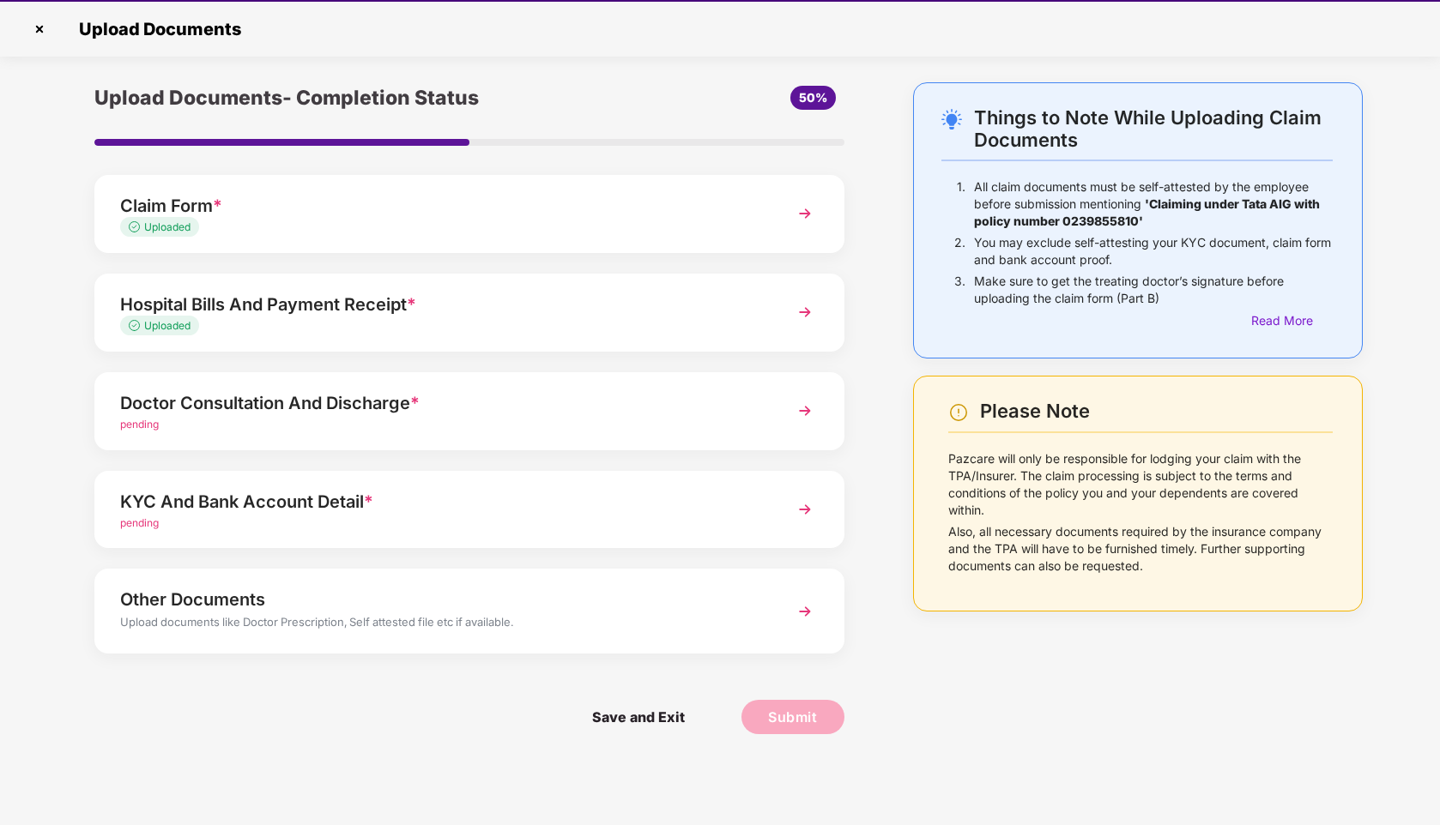
scroll to position [41, 0]
